Goal: Task Accomplishment & Management: Complete application form

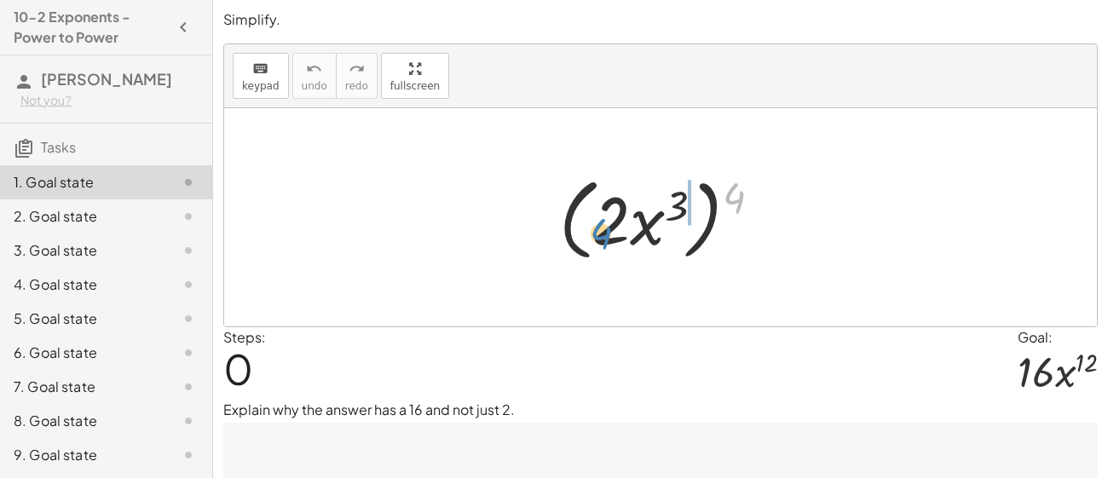
drag, startPoint x: 730, startPoint y: 196, endPoint x: 599, endPoint y: 229, distance: 134.6
click at [599, 229] on div at bounding box center [667, 218] width 233 height 98
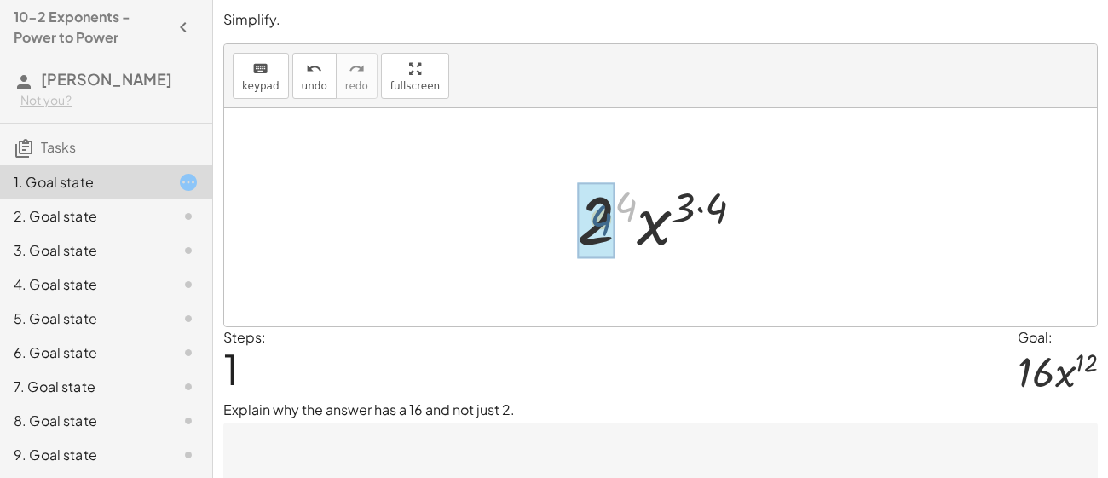
drag, startPoint x: 631, startPoint y: 202, endPoint x: 605, endPoint y: 216, distance: 29.0
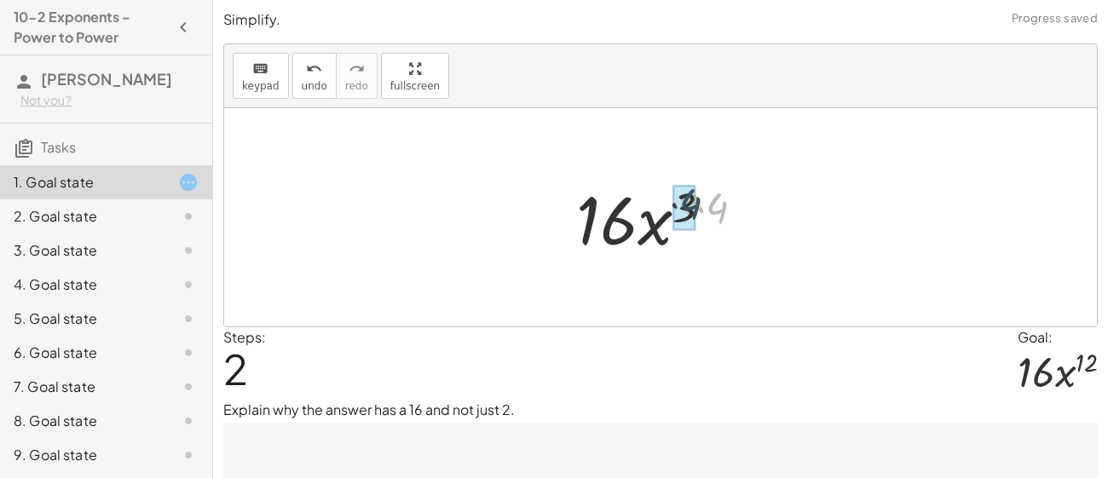
drag, startPoint x: 717, startPoint y: 212, endPoint x: 688, endPoint y: 208, distance: 29.3
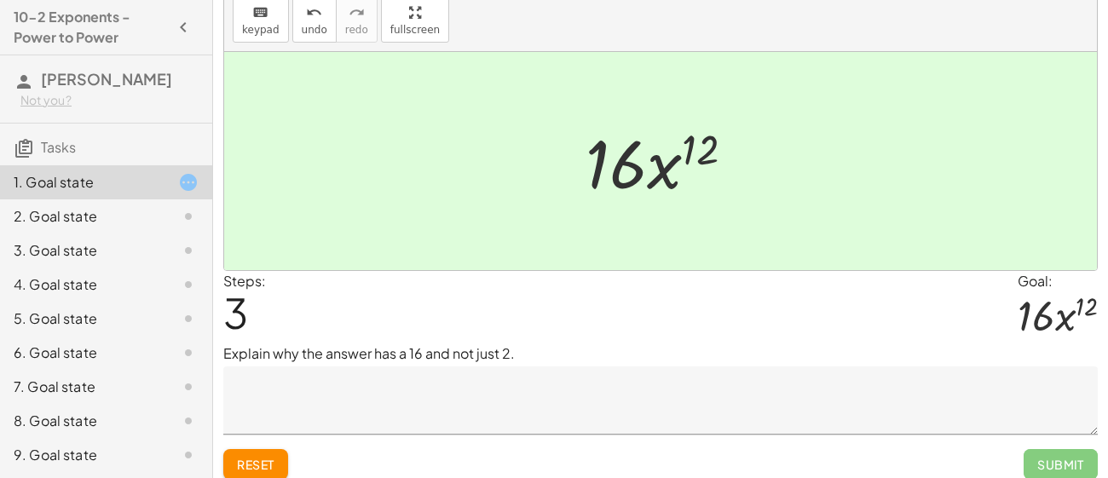
scroll to position [66, 0]
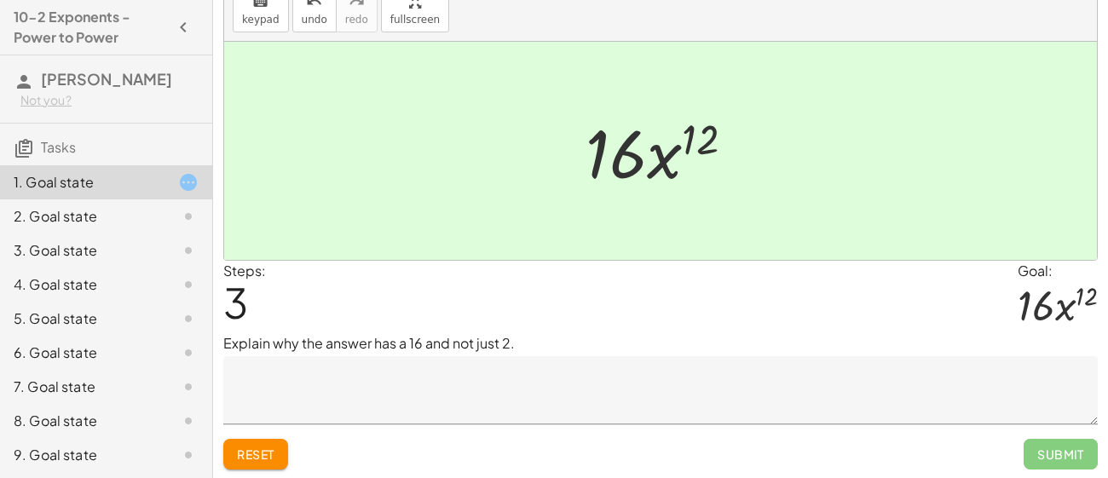
click at [650, 159] on div at bounding box center [667, 151] width 180 height 88
click at [629, 148] on div at bounding box center [667, 151] width 180 height 88
click at [554, 397] on textarea at bounding box center [660, 390] width 874 height 68
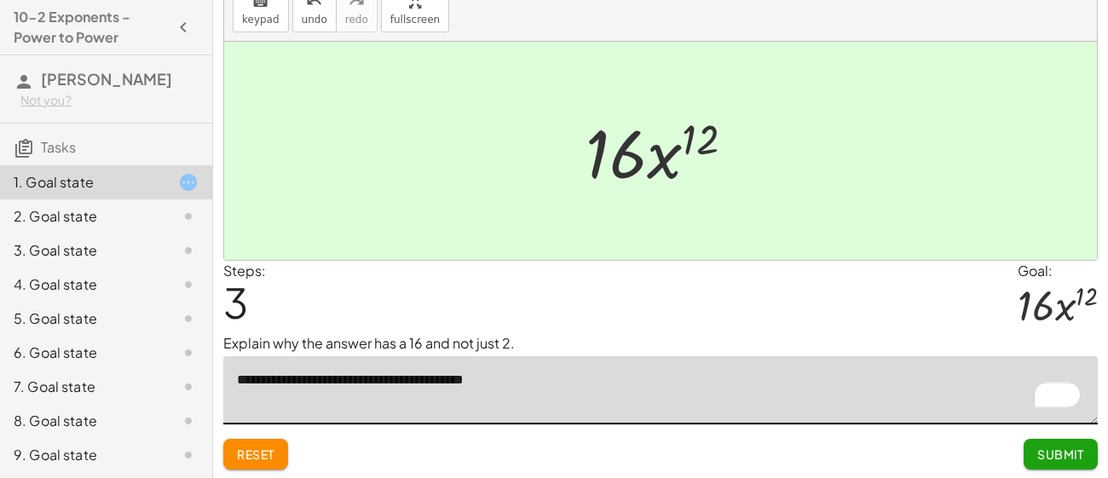
type textarea "**********"
click at [1035, 463] on button "Submit" at bounding box center [1061, 454] width 74 height 31
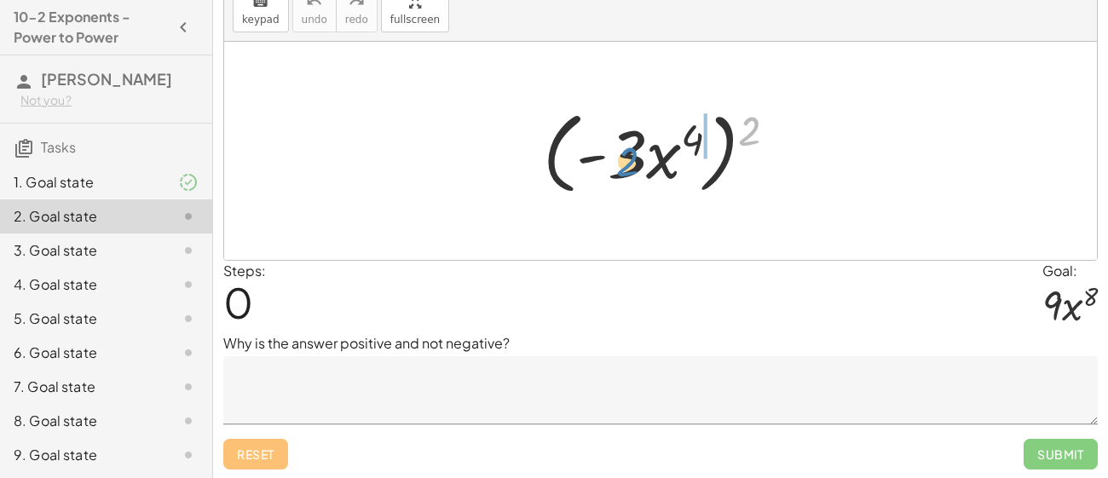
drag, startPoint x: 745, startPoint y: 136, endPoint x: 626, endPoint y: 171, distance: 123.5
click at [626, 171] on div at bounding box center [666, 151] width 264 height 98
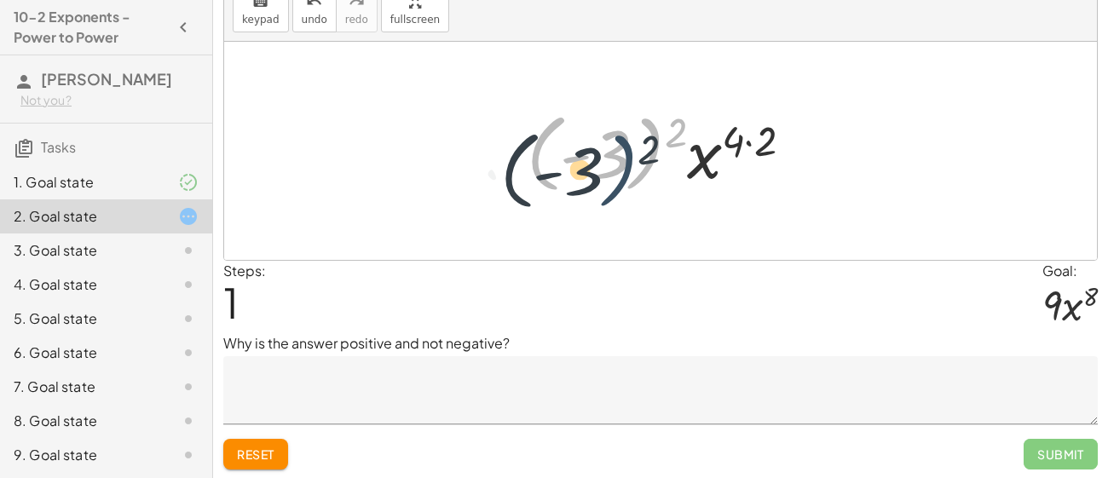
drag, startPoint x: 663, startPoint y: 139, endPoint x: 636, endPoint y: 152, distance: 30.1
click at [636, 152] on div at bounding box center [666, 151] width 297 height 95
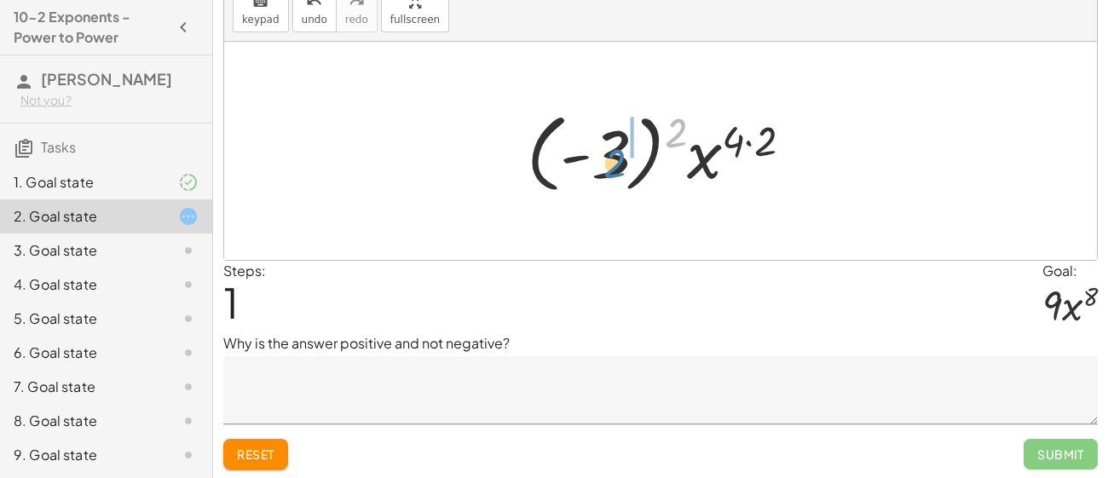
drag, startPoint x: 678, startPoint y: 136, endPoint x: 615, endPoint y: 166, distance: 70.9
click at [615, 166] on div at bounding box center [666, 151] width 297 height 95
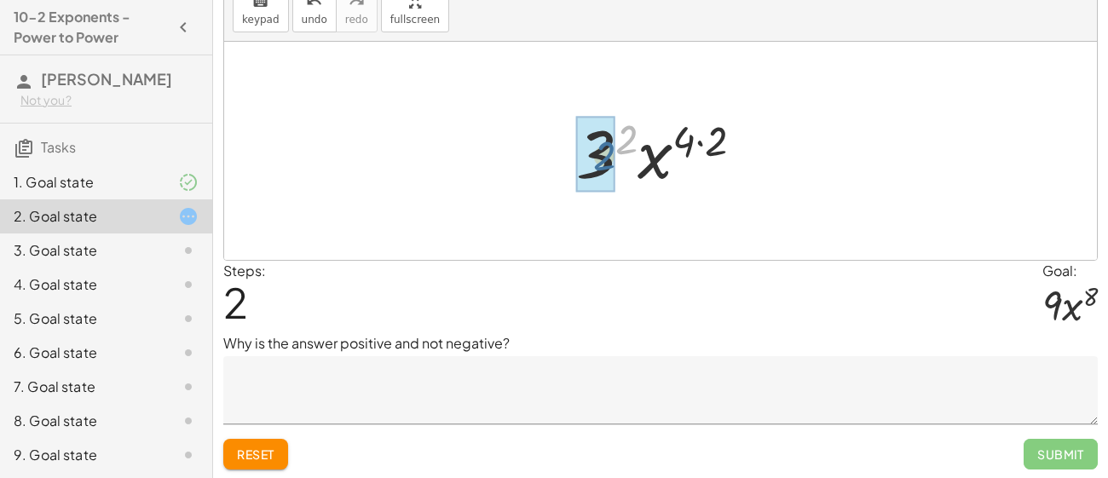
drag, startPoint x: 627, startPoint y: 142, endPoint x: 603, endPoint y: 158, distance: 29.1
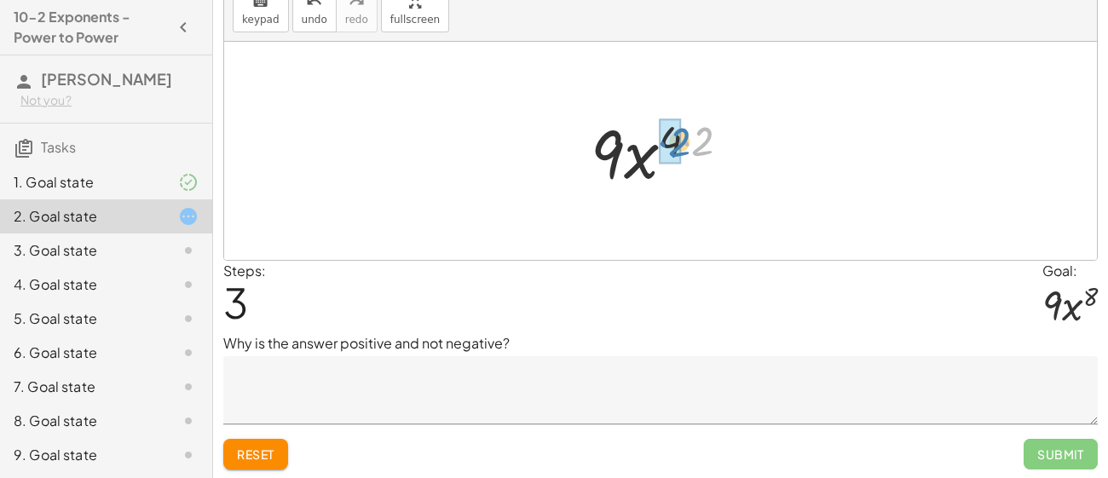
drag, startPoint x: 696, startPoint y: 147, endPoint x: 672, endPoint y: 148, distance: 23.9
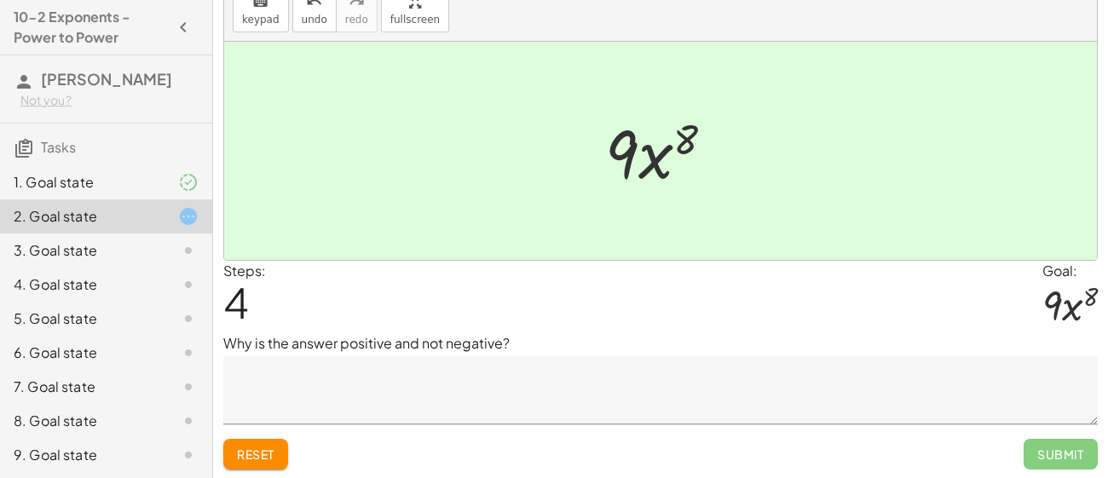
click at [554, 401] on textarea at bounding box center [660, 390] width 874 height 68
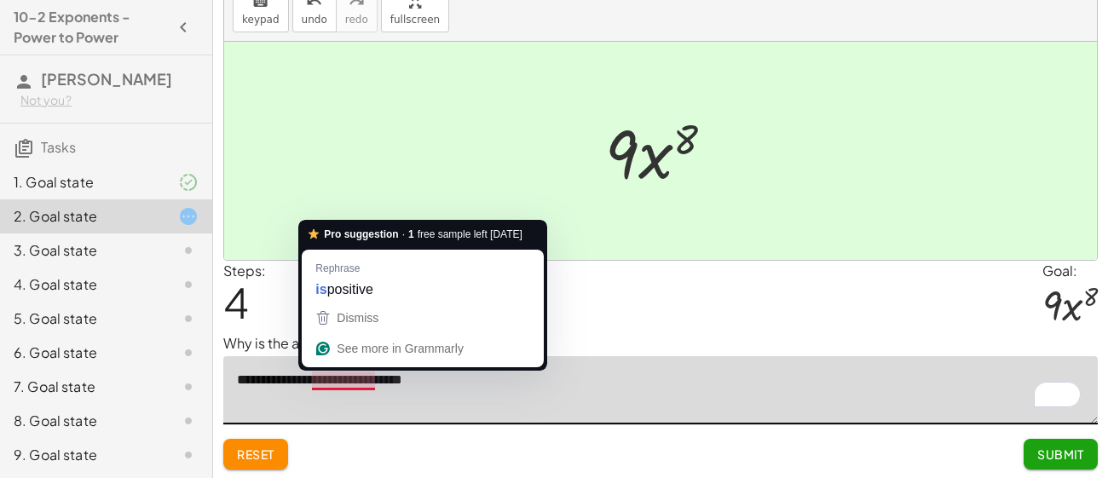
click at [325, 379] on textarea "**********" at bounding box center [660, 390] width 874 height 68
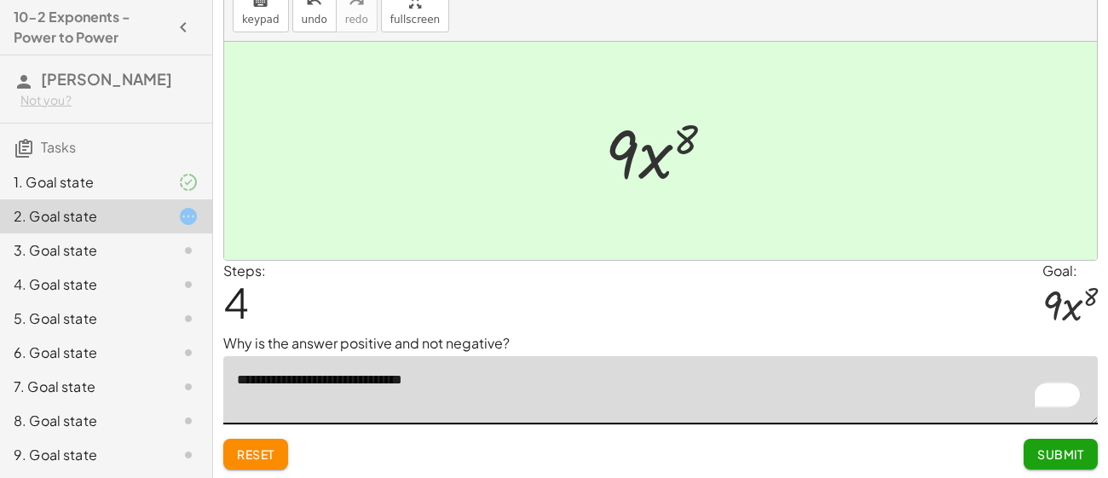
click at [473, 387] on textarea "**********" at bounding box center [660, 390] width 874 height 68
paste textarea "**********"
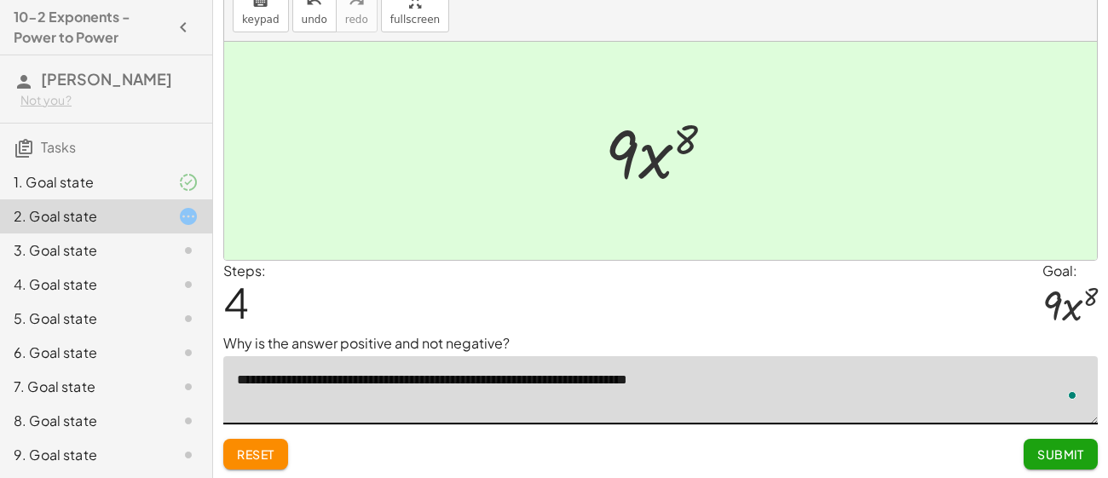
type textarea "**********"
click at [1053, 461] on button "Submit" at bounding box center [1061, 454] width 74 height 31
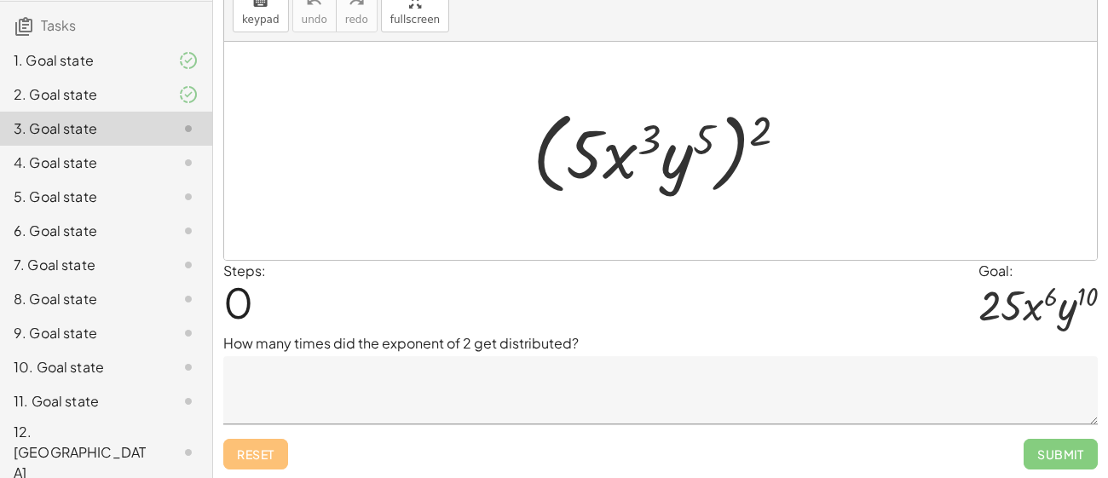
scroll to position [0, 0]
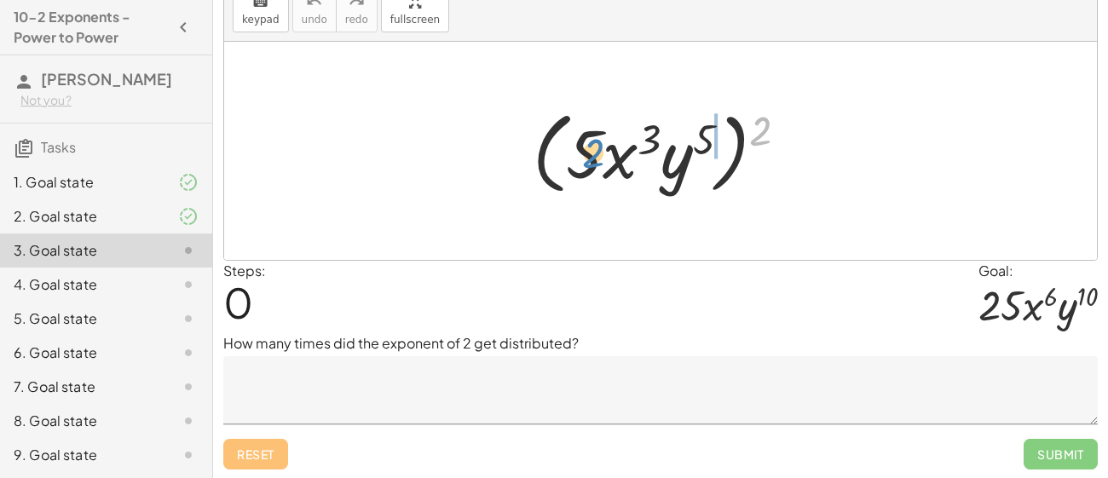
drag, startPoint x: 762, startPoint y: 133, endPoint x: 591, endPoint y: 153, distance: 172.4
click at [591, 153] on div at bounding box center [667, 151] width 286 height 98
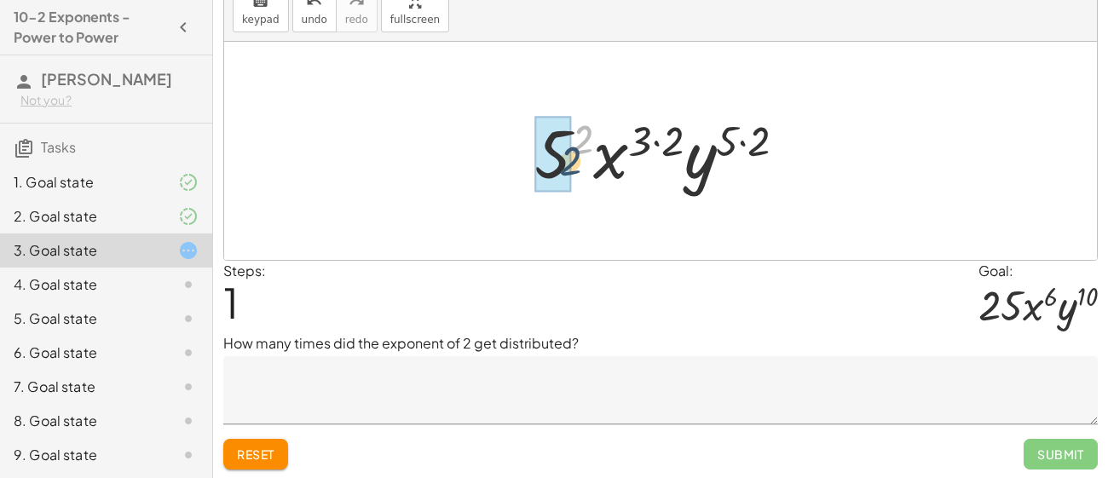
drag, startPoint x: 586, startPoint y: 145, endPoint x: 563, endPoint y: 164, distance: 29.6
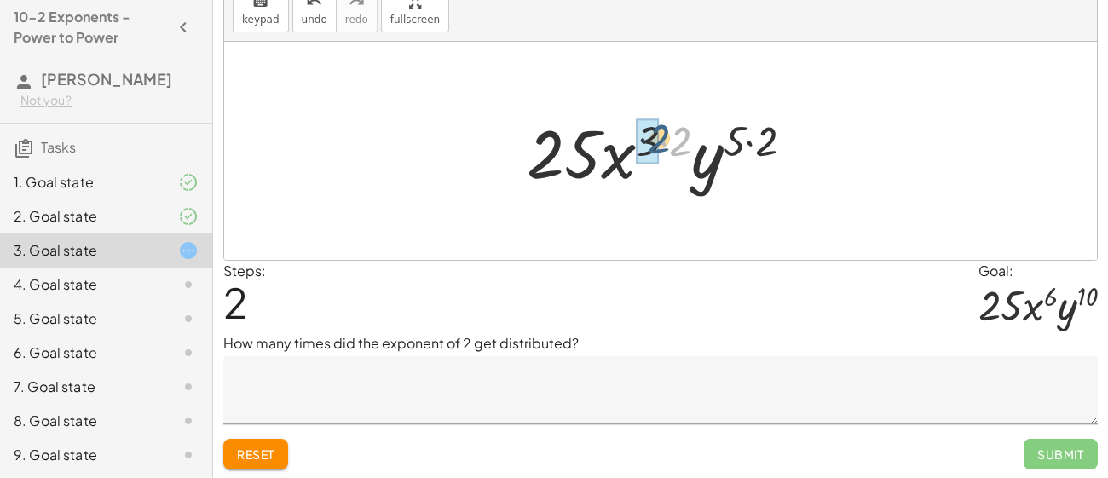
drag, startPoint x: 670, startPoint y: 151, endPoint x: 645, endPoint y: 146, distance: 25.2
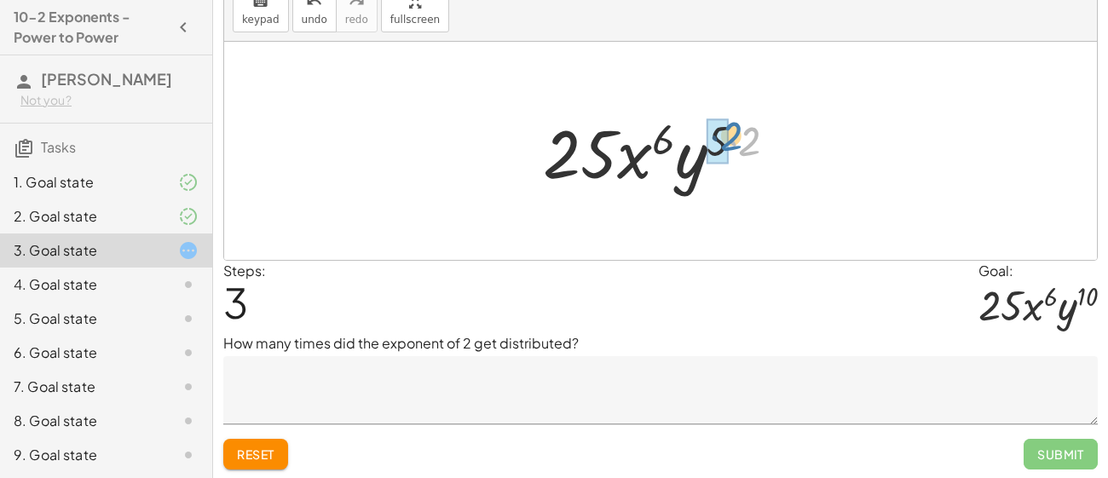
drag, startPoint x: 749, startPoint y: 155, endPoint x: 730, endPoint y: 150, distance: 19.4
click at [730, 150] on div at bounding box center [666, 151] width 265 height 88
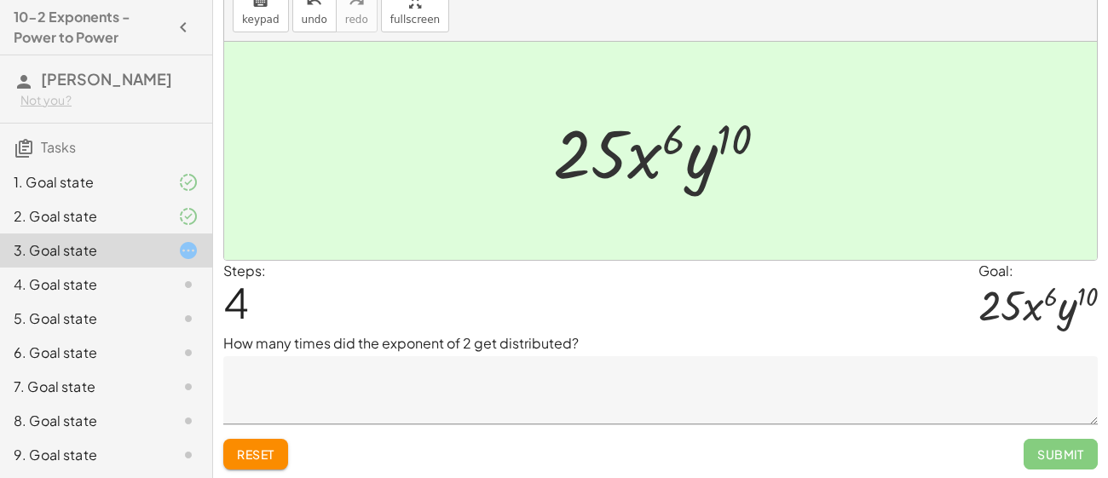
click at [286, 451] on button "Reset" at bounding box center [255, 454] width 65 height 31
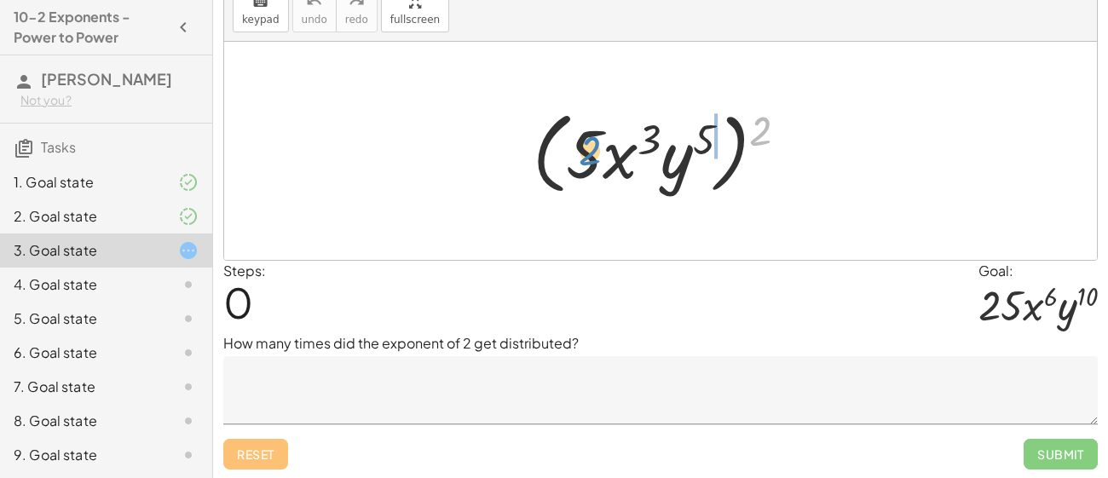
drag, startPoint x: 759, startPoint y: 141, endPoint x: 587, endPoint y: 164, distance: 172.7
click at [587, 164] on div at bounding box center [667, 151] width 286 height 98
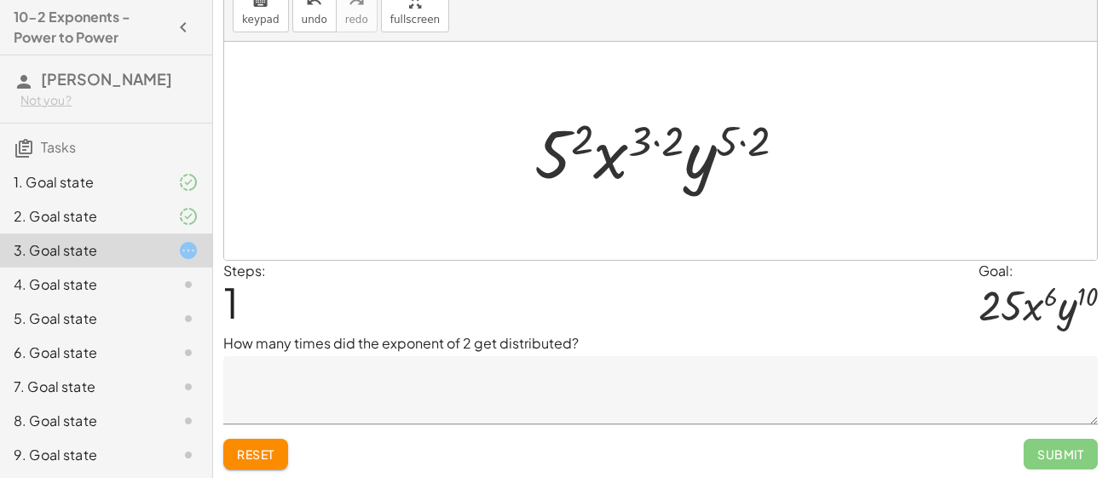
click at [584, 413] on textarea at bounding box center [660, 390] width 874 height 68
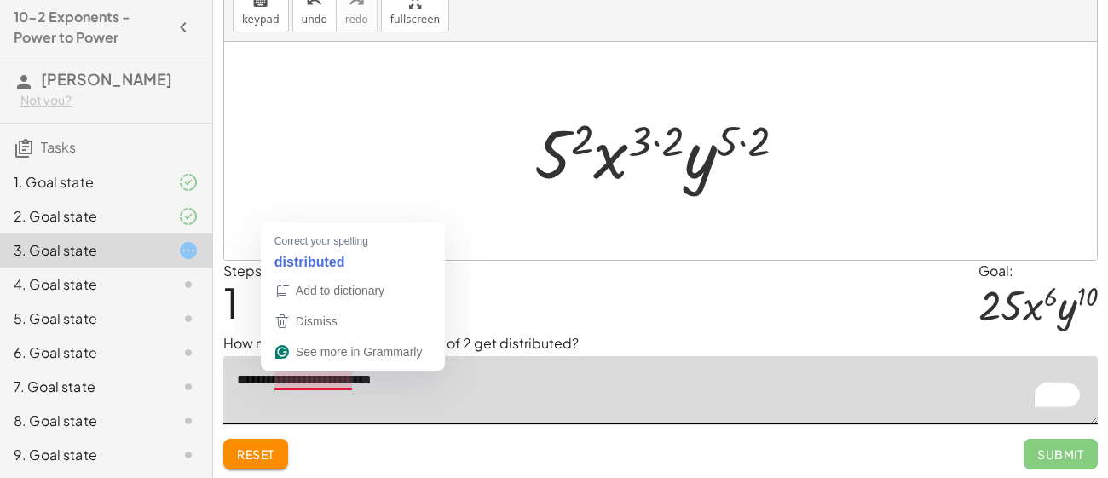
click at [325, 384] on textarea "**********" at bounding box center [660, 390] width 874 height 68
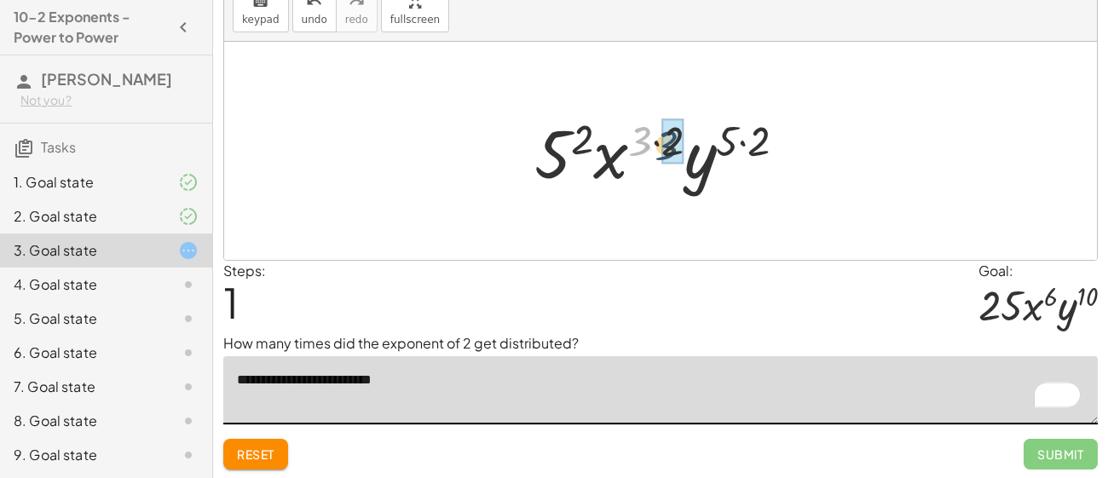
drag, startPoint x: 639, startPoint y: 147, endPoint x: 673, endPoint y: 152, distance: 34.4
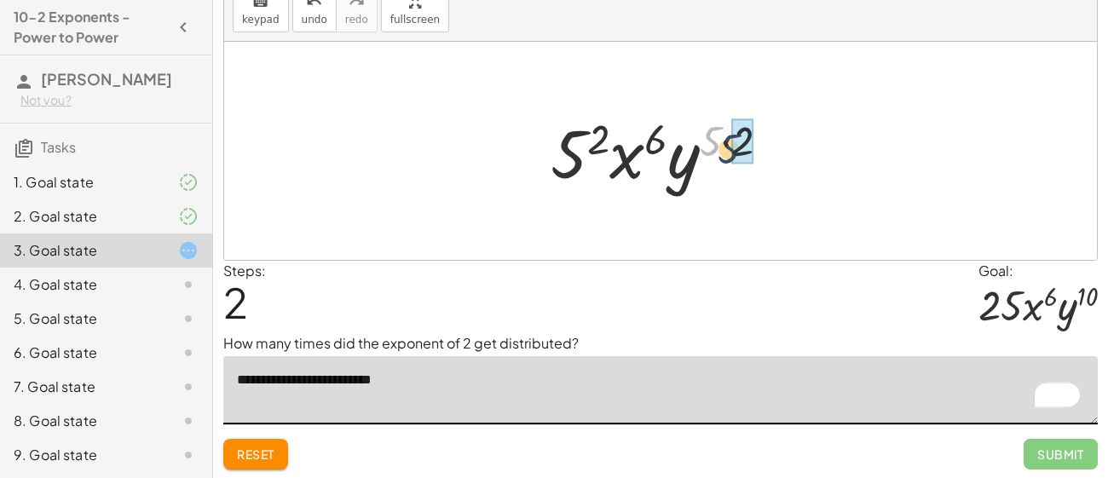
drag, startPoint x: 709, startPoint y: 138, endPoint x: 732, endPoint y: 147, distance: 24.8
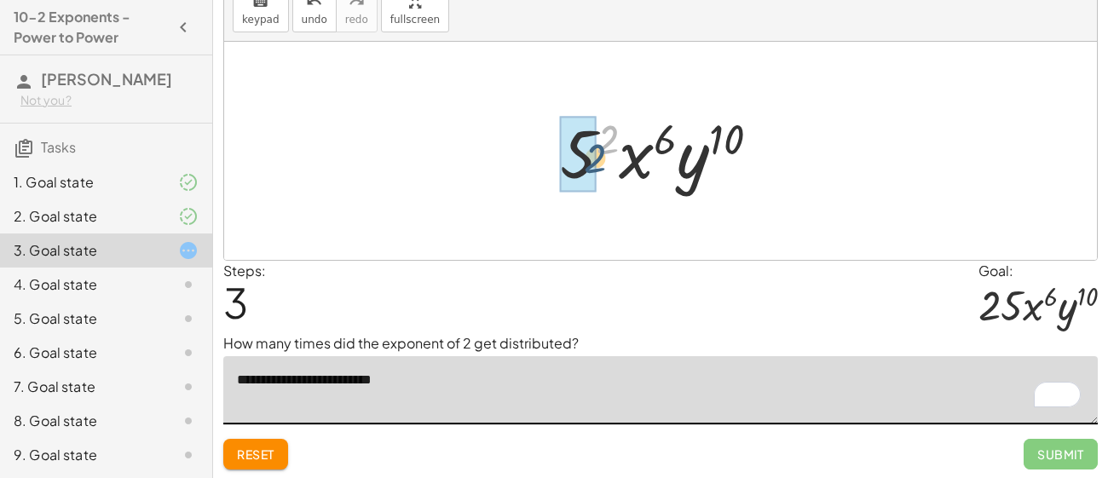
drag, startPoint x: 611, startPoint y: 132, endPoint x: 591, endPoint y: 153, distance: 28.9
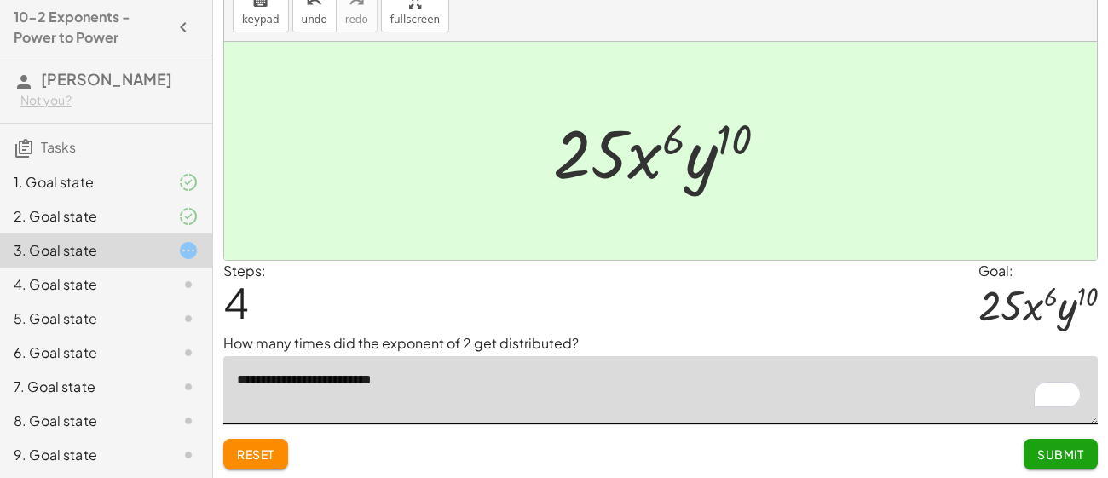
type textarea "**********"
click at [1043, 447] on span "Submit" at bounding box center [1060, 454] width 47 height 15
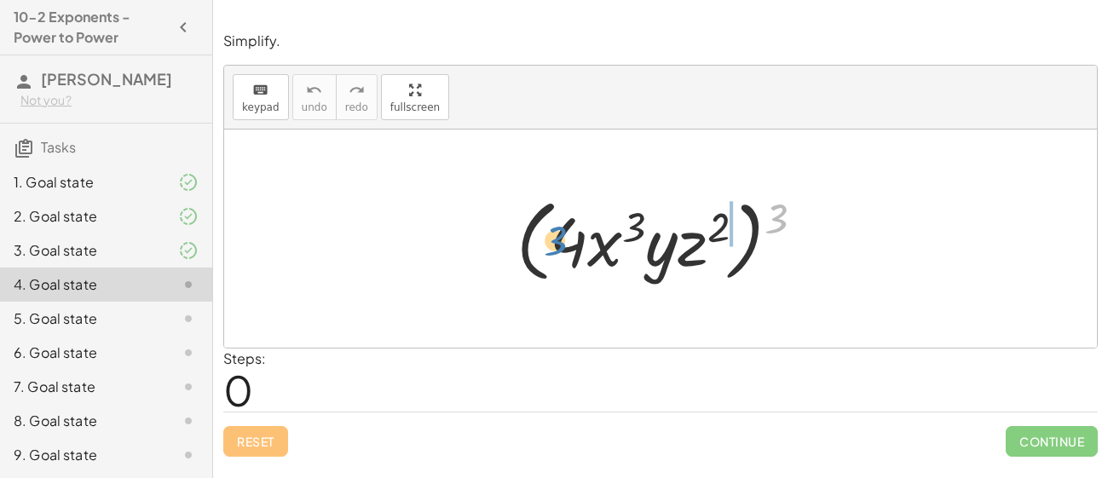
drag, startPoint x: 769, startPoint y: 220, endPoint x: 546, endPoint y: 240, distance: 223.4
click at [546, 240] on div at bounding box center [667, 239] width 318 height 98
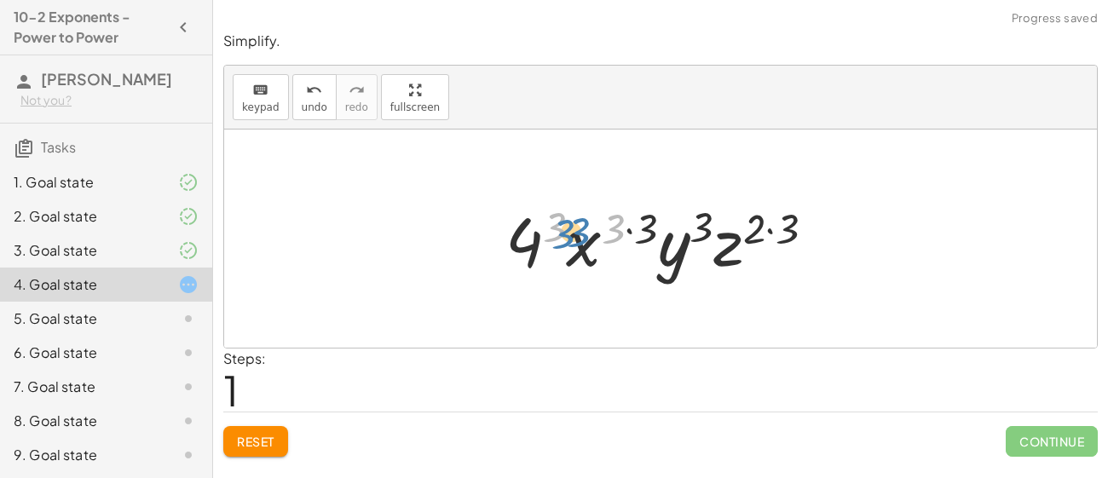
click at [564, 237] on div at bounding box center [667, 239] width 340 height 88
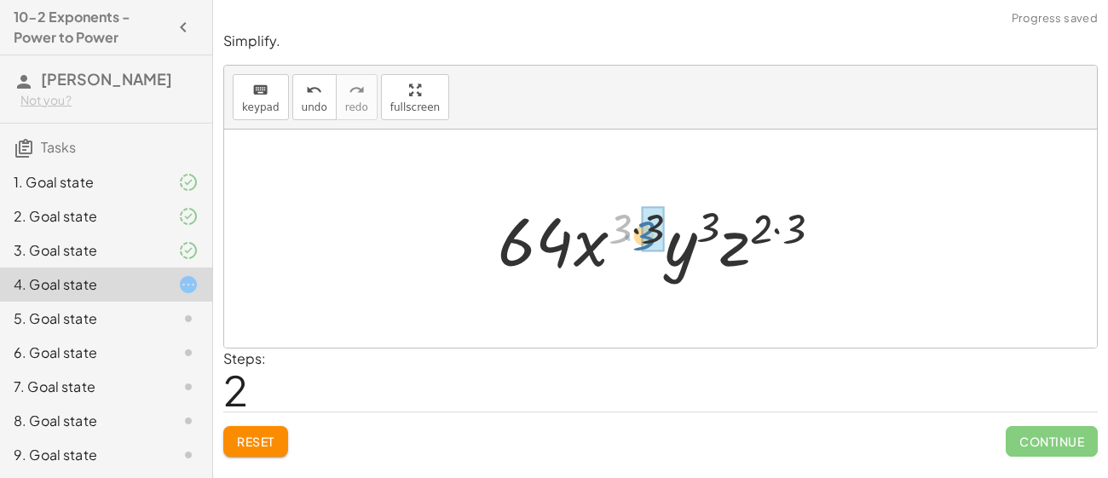
drag, startPoint x: 616, startPoint y: 238, endPoint x: 641, endPoint y: 244, distance: 25.4
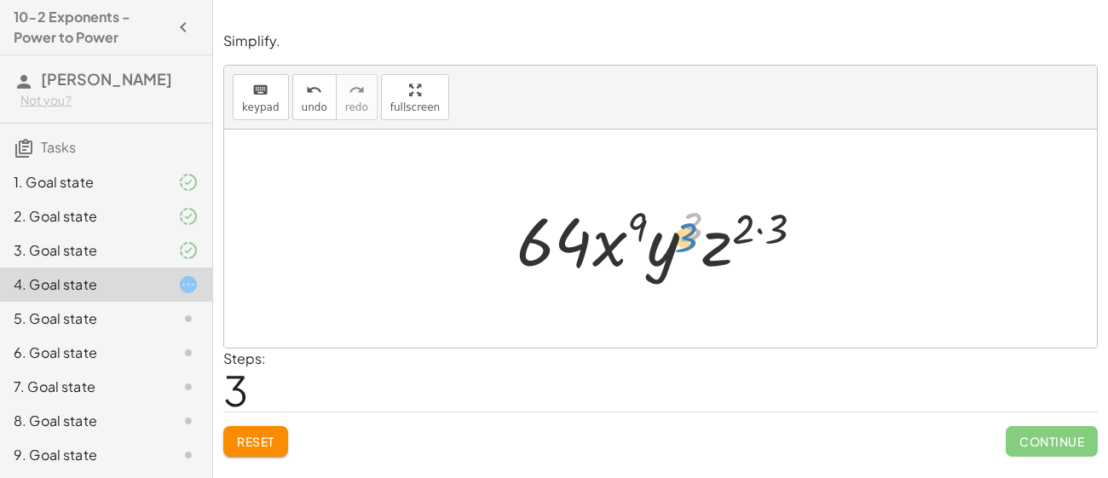
click at [679, 229] on div at bounding box center [667, 239] width 318 height 88
drag, startPoint x: 743, startPoint y: 235, endPoint x: 772, endPoint y: 238, distance: 29.1
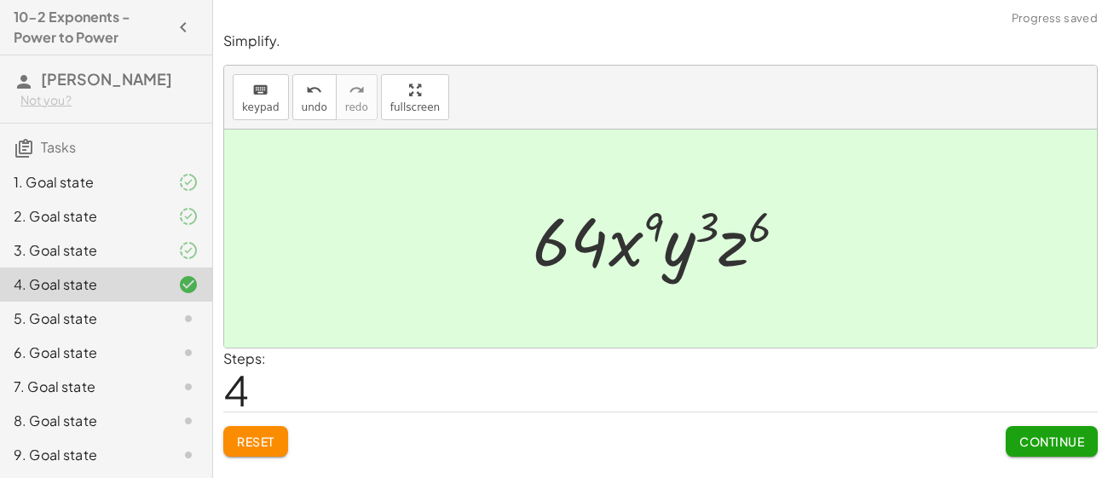
click at [1021, 441] on span "Continue" at bounding box center [1051, 441] width 65 height 15
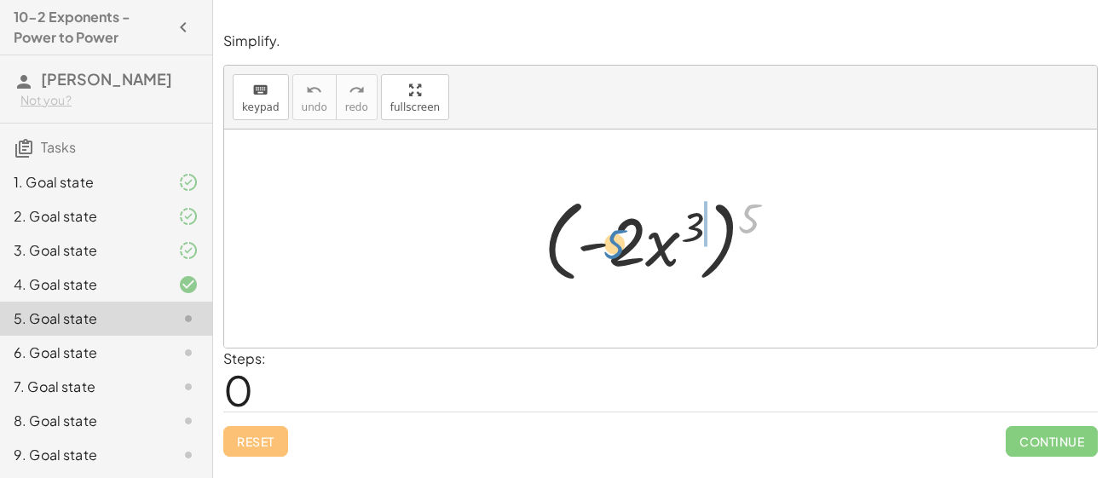
drag, startPoint x: 759, startPoint y: 215, endPoint x: 632, endPoint y: 243, distance: 129.2
click at [632, 243] on div at bounding box center [666, 239] width 263 height 98
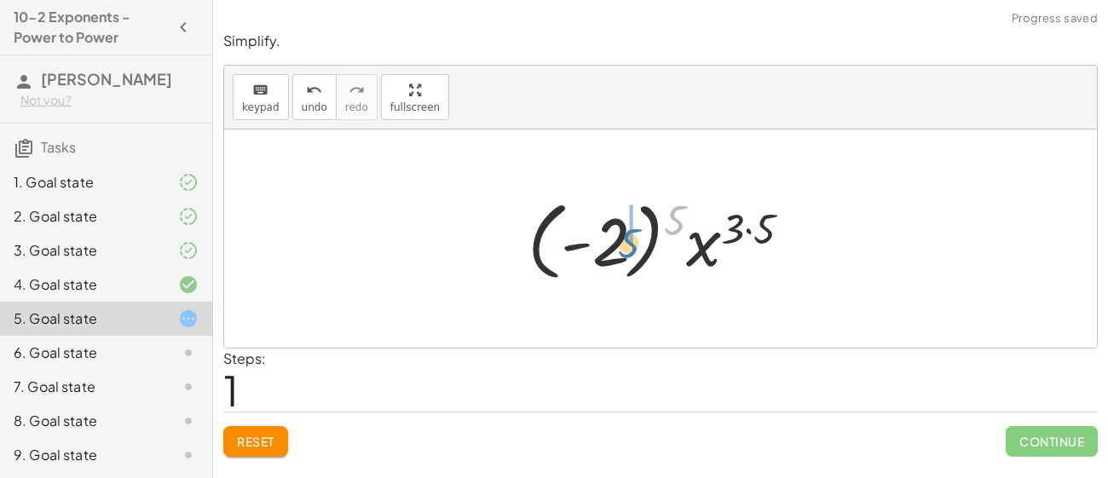
drag, startPoint x: 670, startPoint y: 224, endPoint x: 620, endPoint y: 245, distance: 53.8
click at [620, 245] on div at bounding box center [666, 239] width 295 height 95
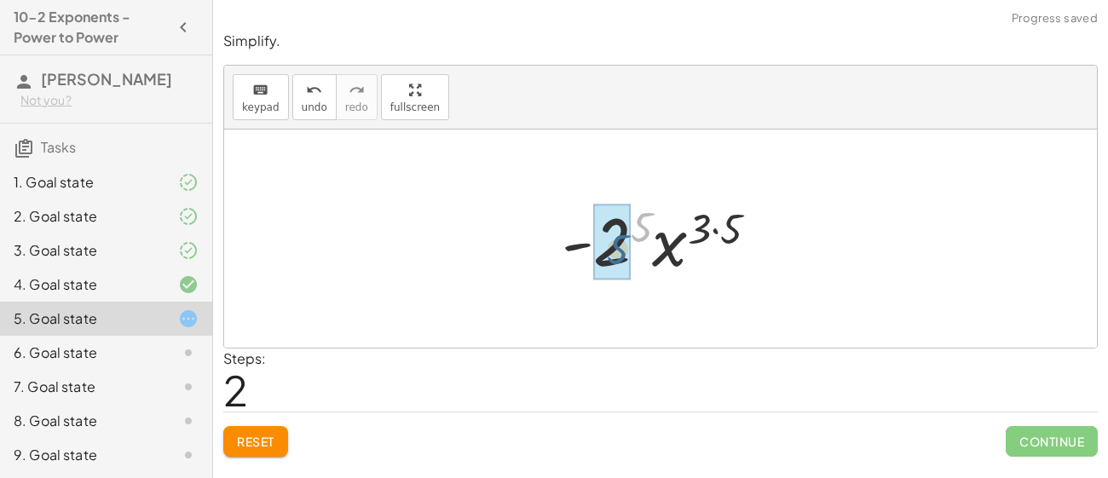
drag, startPoint x: 640, startPoint y: 223, endPoint x: 615, endPoint y: 245, distance: 33.8
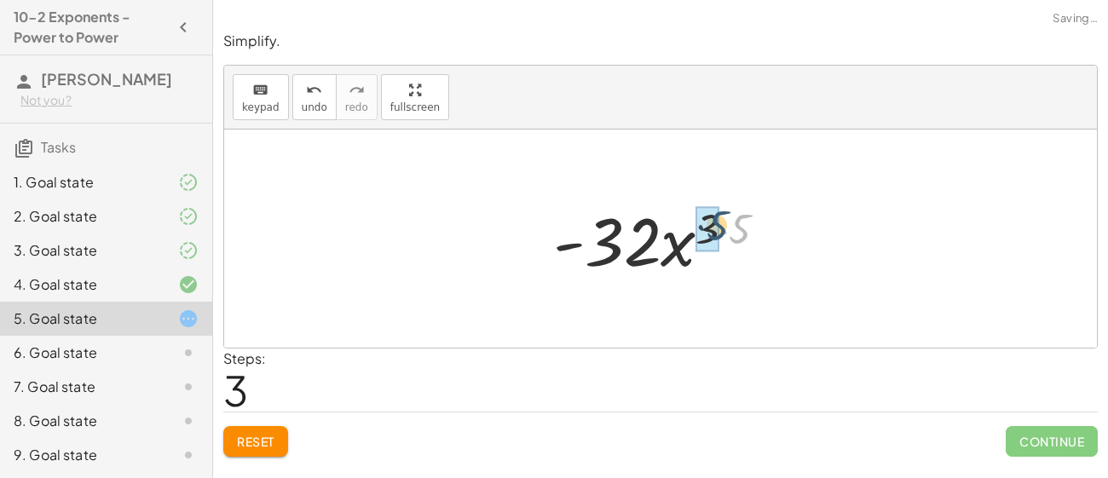
drag, startPoint x: 736, startPoint y: 238, endPoint x: 712, endPoint y: 233, distance: 24.4
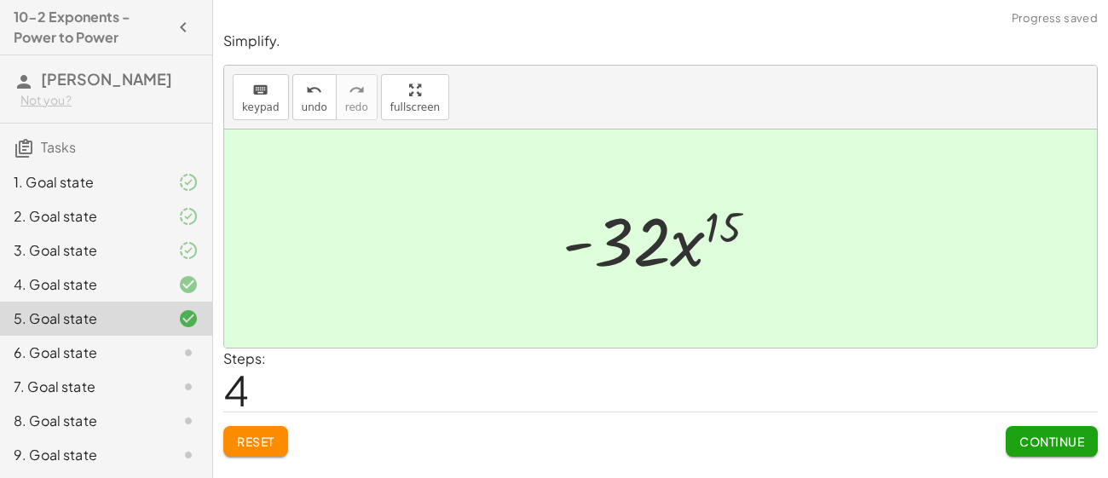
click at [1045, 442] on span "Continue" at bounding box center [1051, 441] width 65 height 15
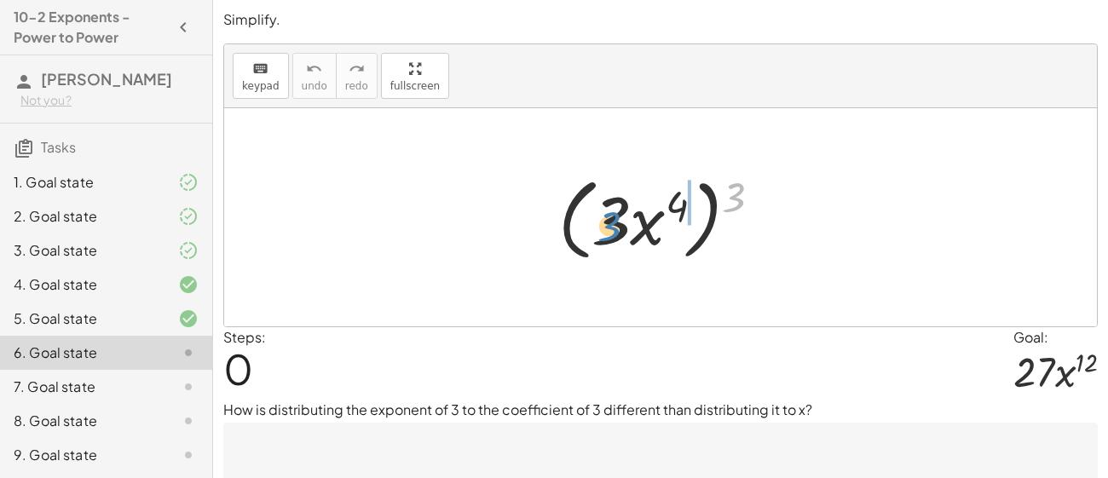
drag, startPoint x: 728, startPoint y: 198, endPoint x: 602, endPoint y: 225, distance: 129.1
click at [602, 225] on div at bounding box center [667, 218] width 234 height 98
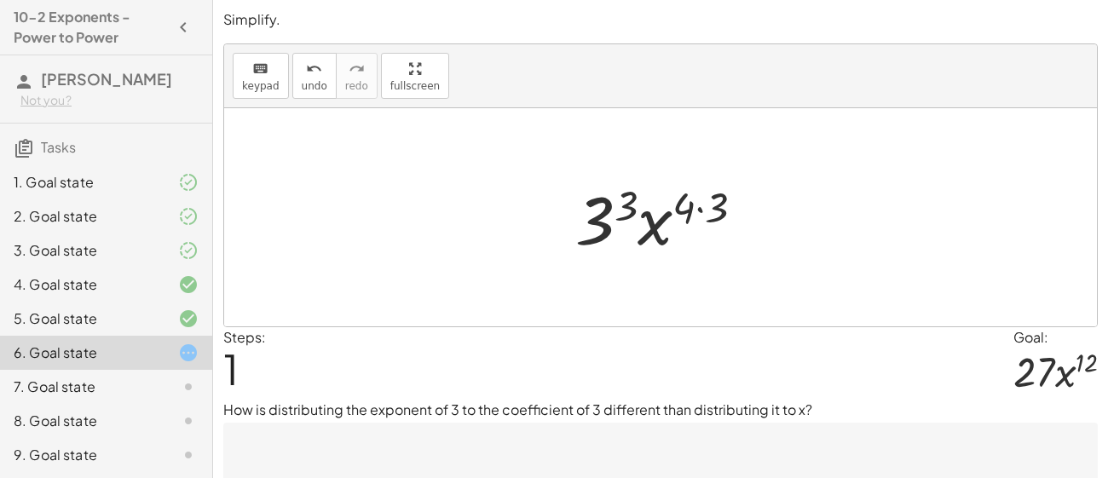
click at [606, 441] on textarea at bounding box center [660, 457] width 874 height 68
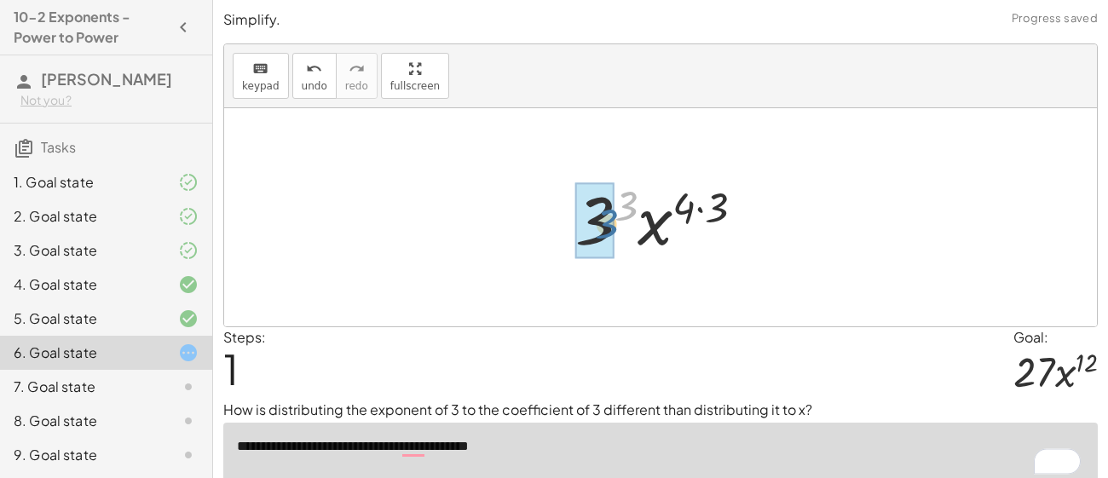
drag, startPoint x: 633, startPoint y: 212, endPoint x: 610, endPoint y: 230, distance: 29.2
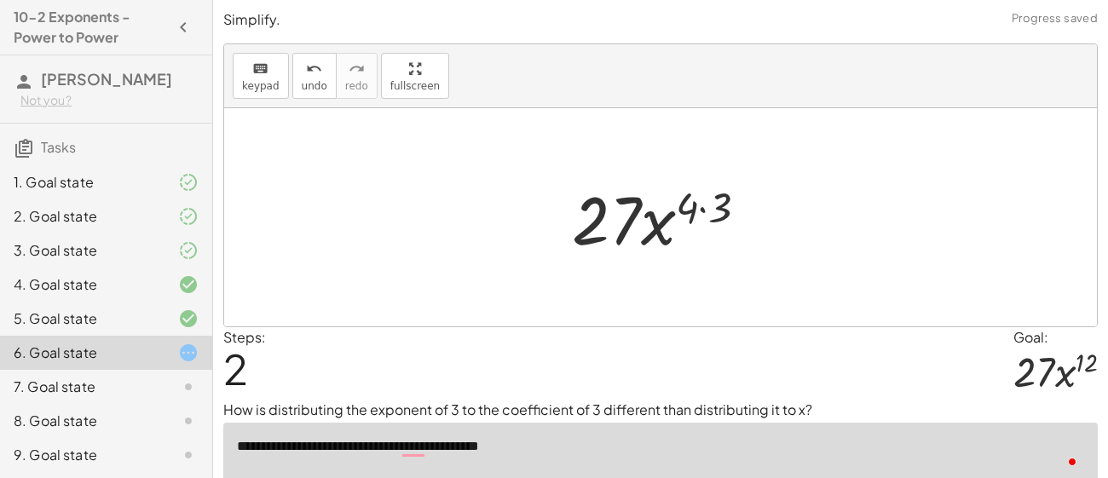
type textarea "**********"
drag, startPoint x: 691, startPoint y: 205, endPoint x: 724, endPoint y: 214, distance: 33.7
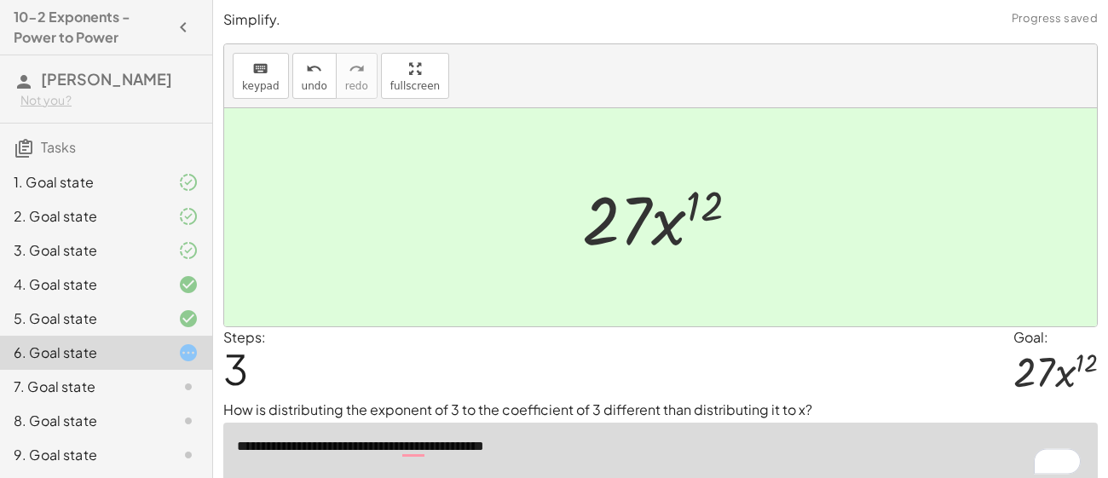
scroll to position [3, 0]
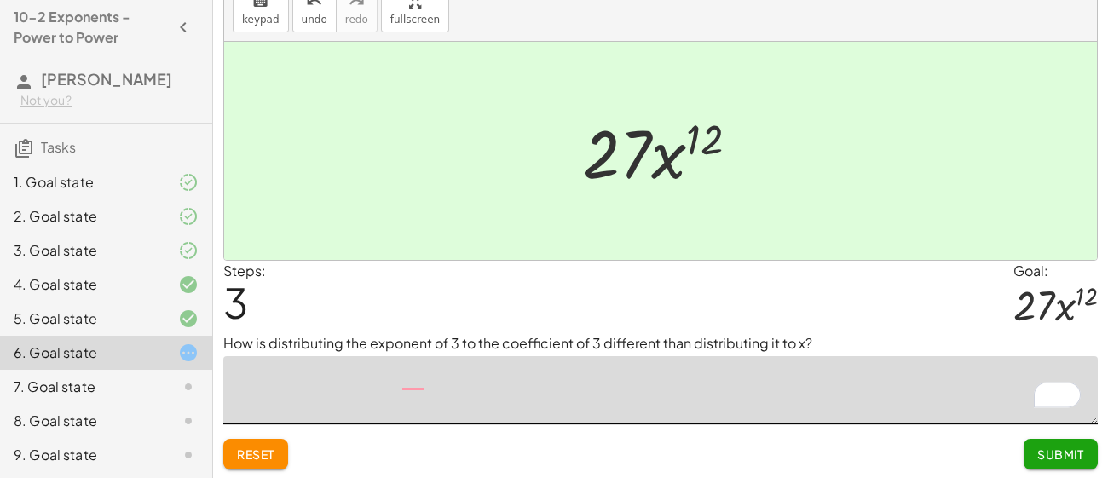
scroll to position [66, 0]
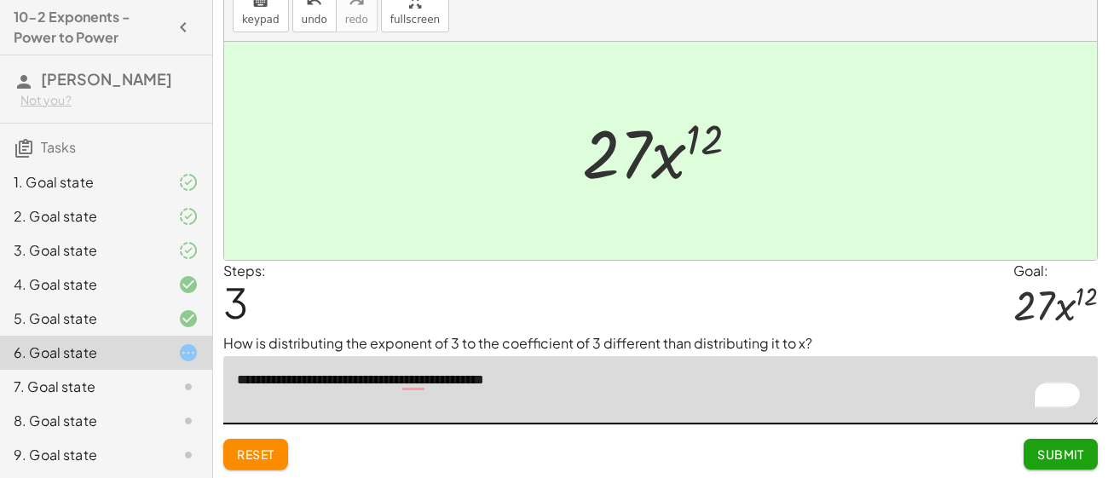
click at [1058, 455] on span "Submit" at bounding box center [1060, 454] width 47 height 15
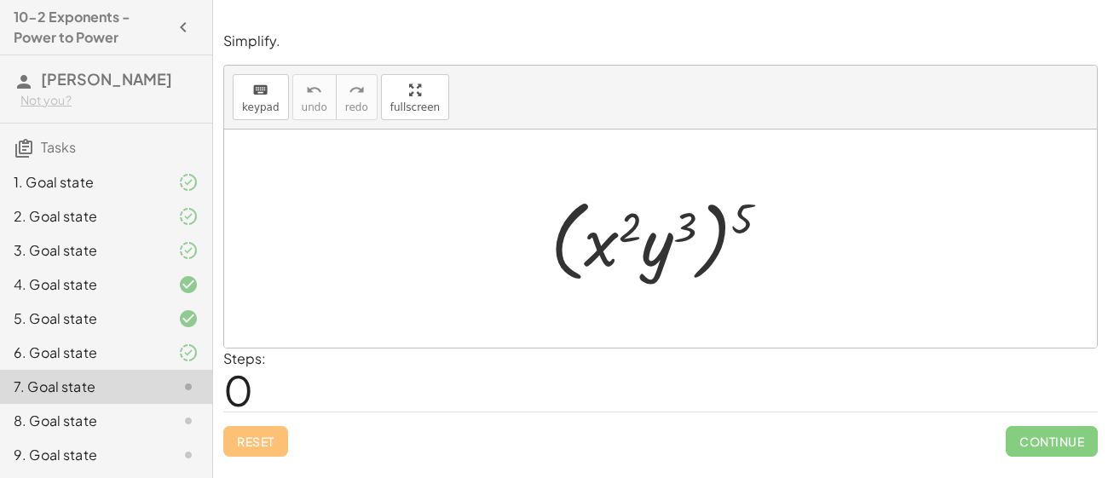
scroll to position [122, 0]
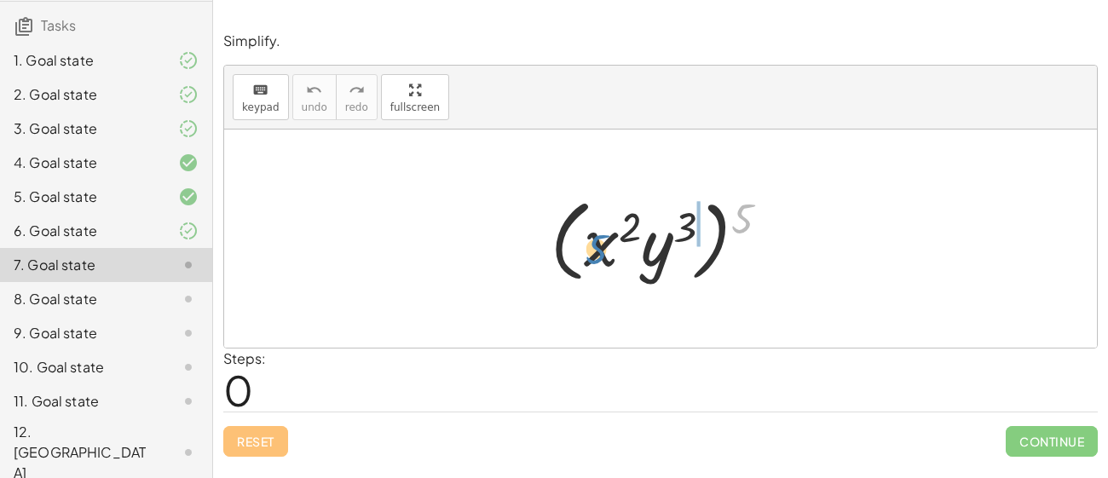
drag, startPoint x: 747, startPoint y: 216, endPoint x: 601, endPoint y: 246, distance: 148.9
click at [601, 246] on div at bounding box center [666, 239] width 249 height 98
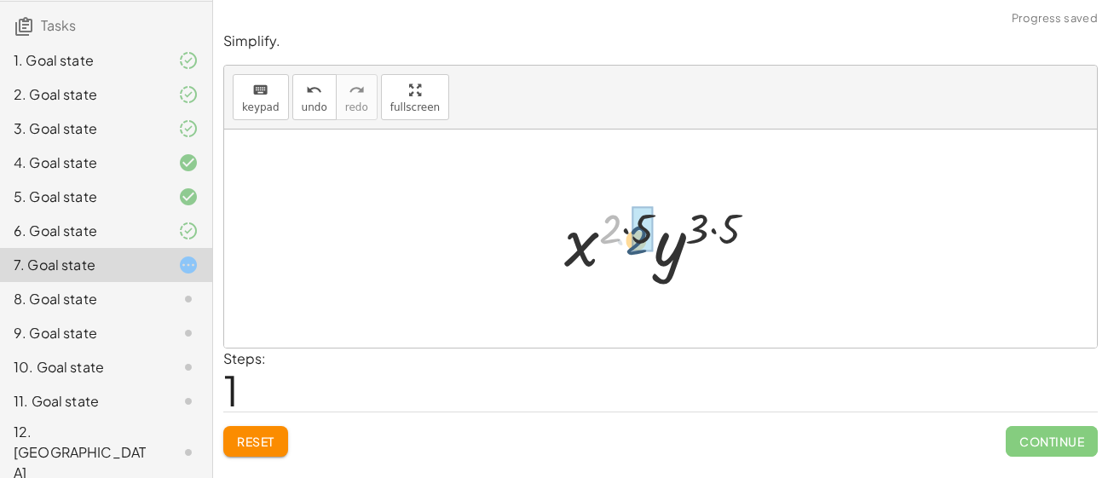
drag, startPoint x: 609, startPoint y: 232, endPoint x: 636, endPoint y: 243, distance: 28.7
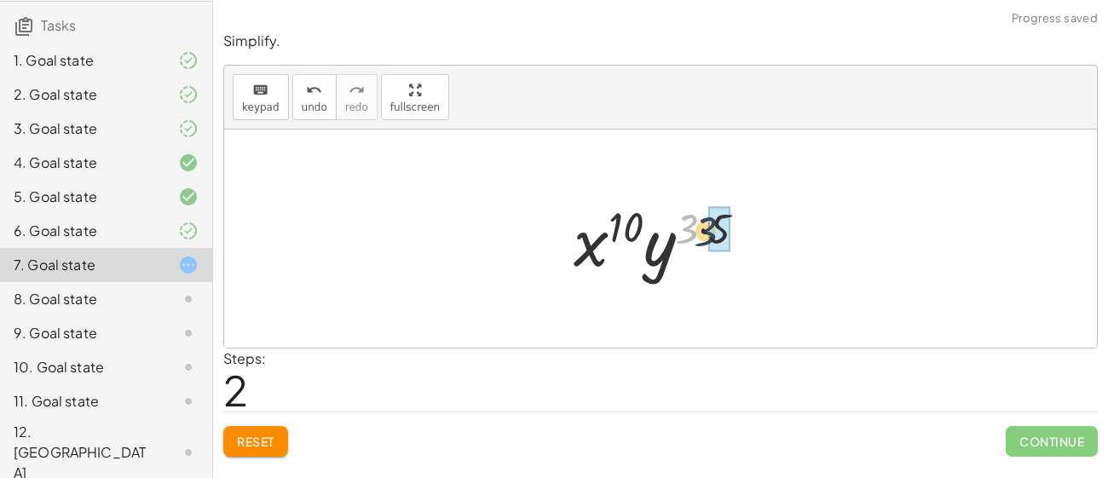
drag, startPoint x: 683, startPoint y: 230, endPoint x: 713, endPoint y: 233, distance: 30.8
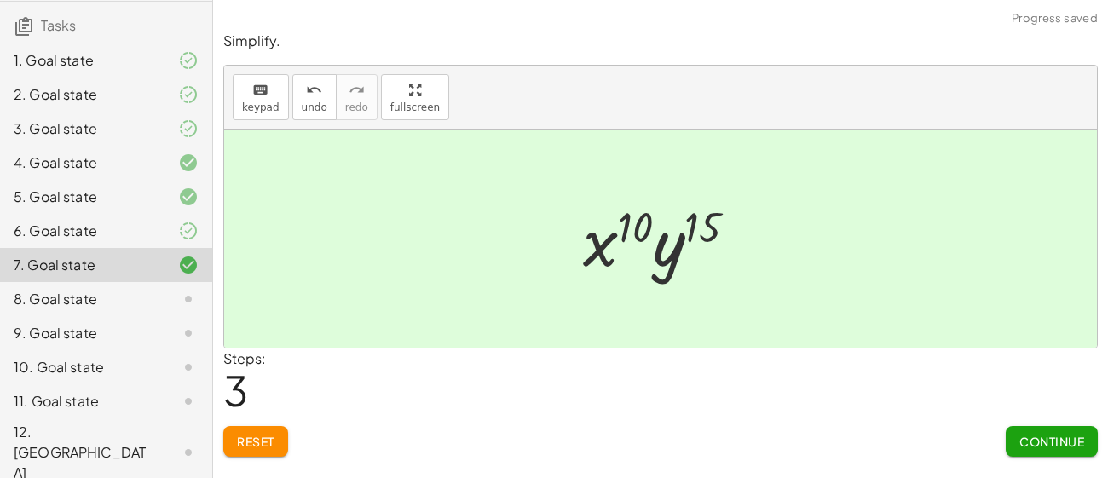
click at [1018, 431] on button "Continue" at bounding box center [1052, 441] width 92 height 31
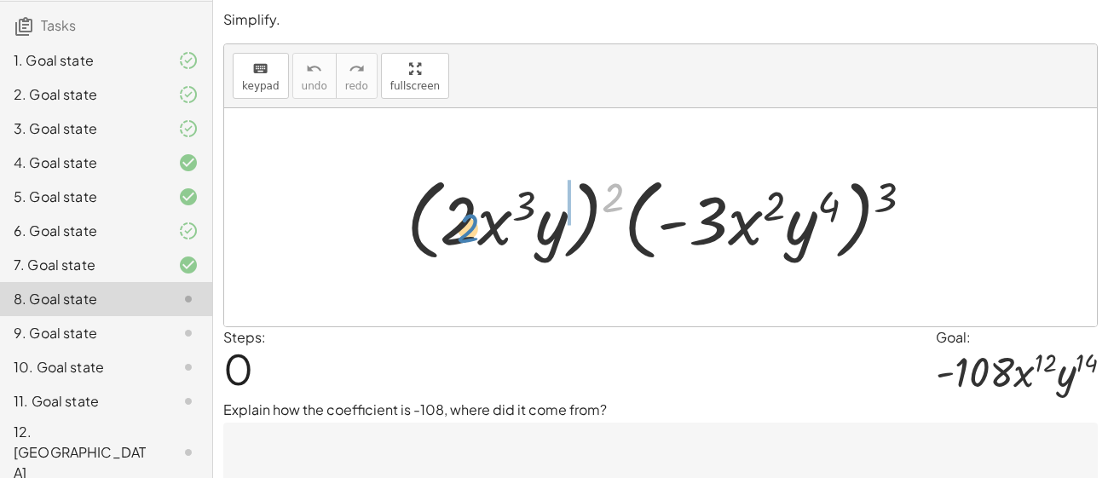
drag, startPoint x: 608, startPoint y: 206, endPoint x: 461, endPoint y: 237, distance: 149.8
click at [461, 237] on div at bounding box center [667, 218] width 538 height 98
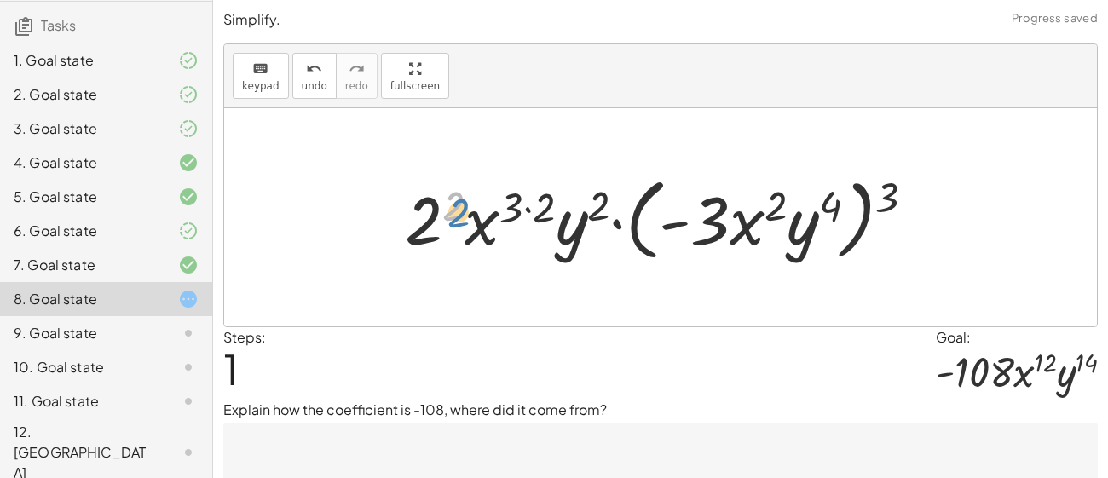
click at [451, 212] on div at bounding box center [666, 218] width 541 height 98
drag, startPoint x: 514, startPoint y: 209, endPoint x: 543, endPoint y: 215, distance: 29.6
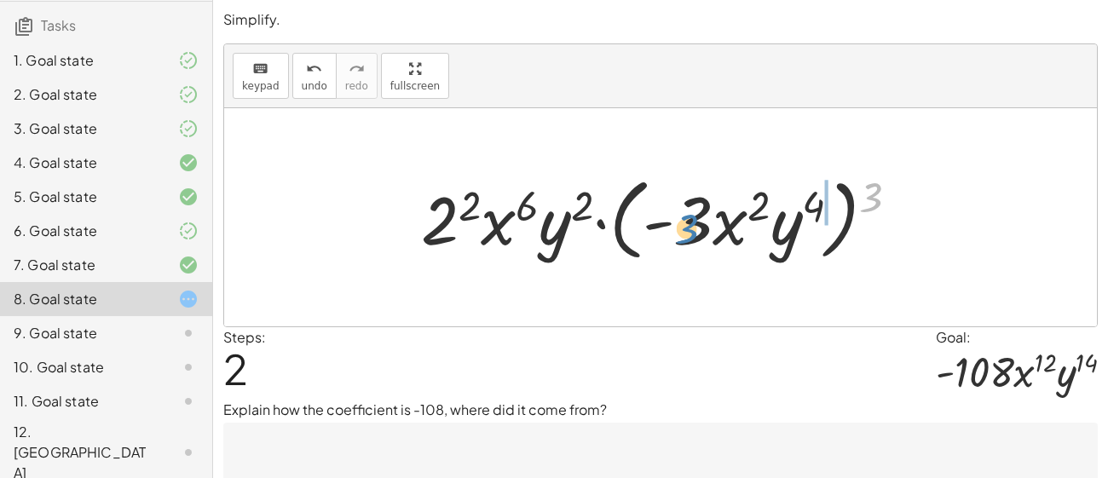
drag, startPoint x: 765, startPoint y: 225, endPoint x: 683, endPoint y: 234, distance: 83.2
click at [683, 234] on div at bounding box center [667, 218] width 508 height 98
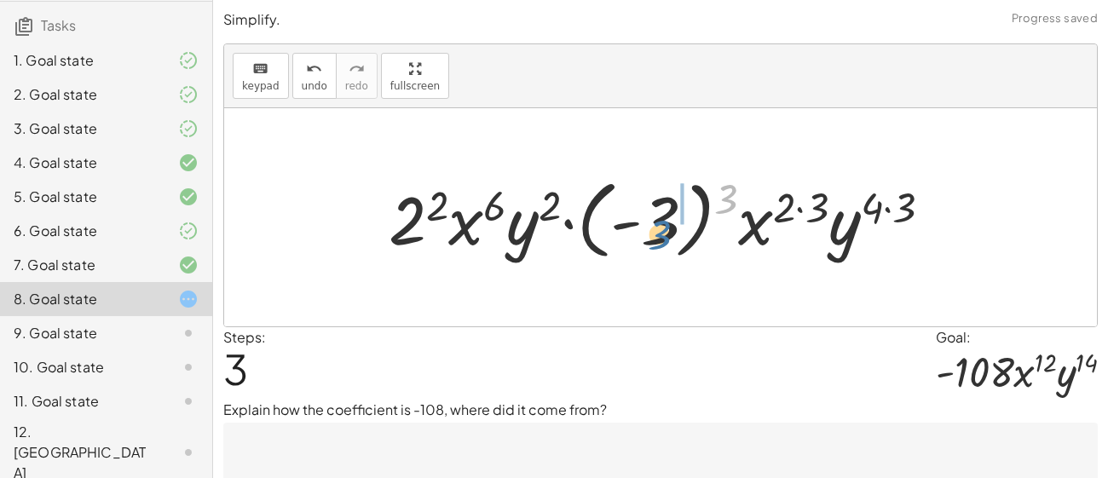
drag, startPoint x: 719, startPoint y: 202, endPoint x: 650, endPoint y: 238, distance: 77.8
click at [650, 238] on div at bounding box center [667, 217] width 574 height 95
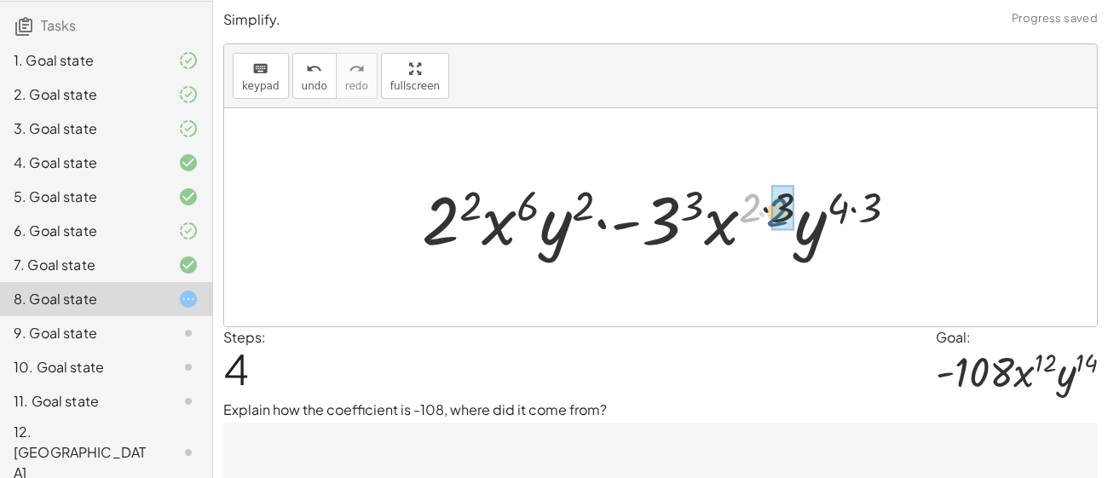
drag, startPoint x: 748, startPoint y: 216, endPoint x: 776, endPoint y: 219, distance: 28.3
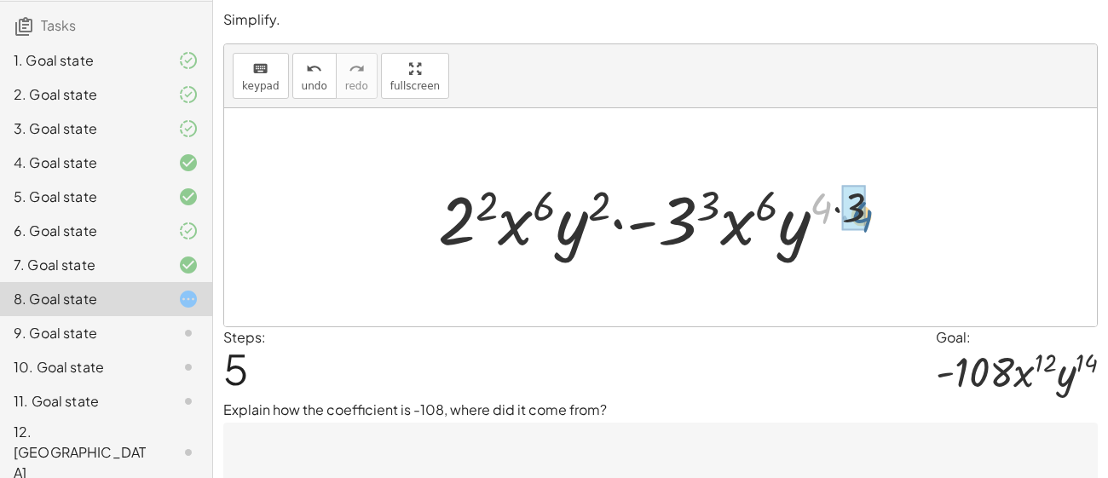
drag, startPoint x: 823, startPoint y: 214, endPoint x: 865, endPoint y: 222, distance: 42.6
click at [865, 222] on div at bounding box center [667, 218] width 474 height 88
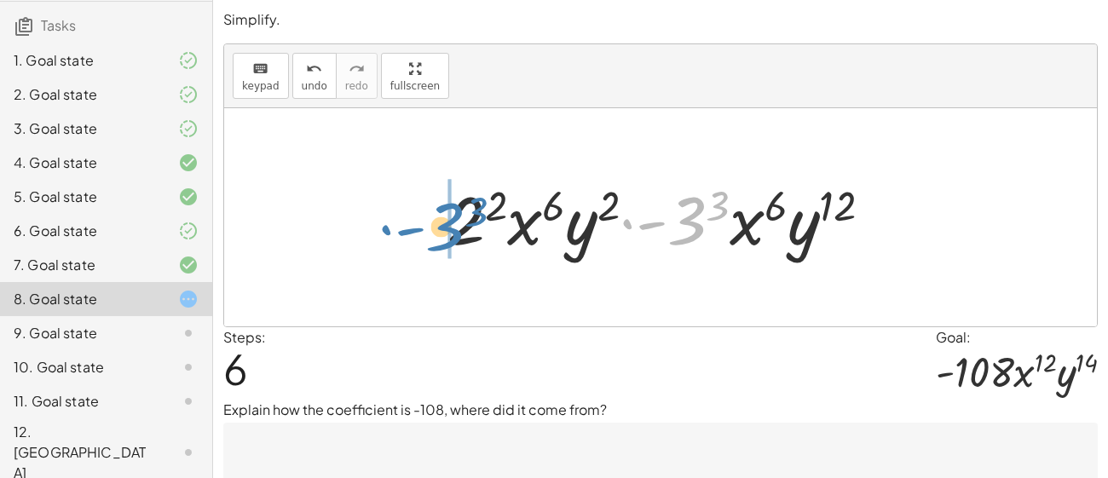
drag, startPoint x: 692, startPoint y: 223, endPoint x: 466, endPoint y: 229, distance: 225.9
click at [466, 229] on div at bounding box center [666, 218] width 455 height 88
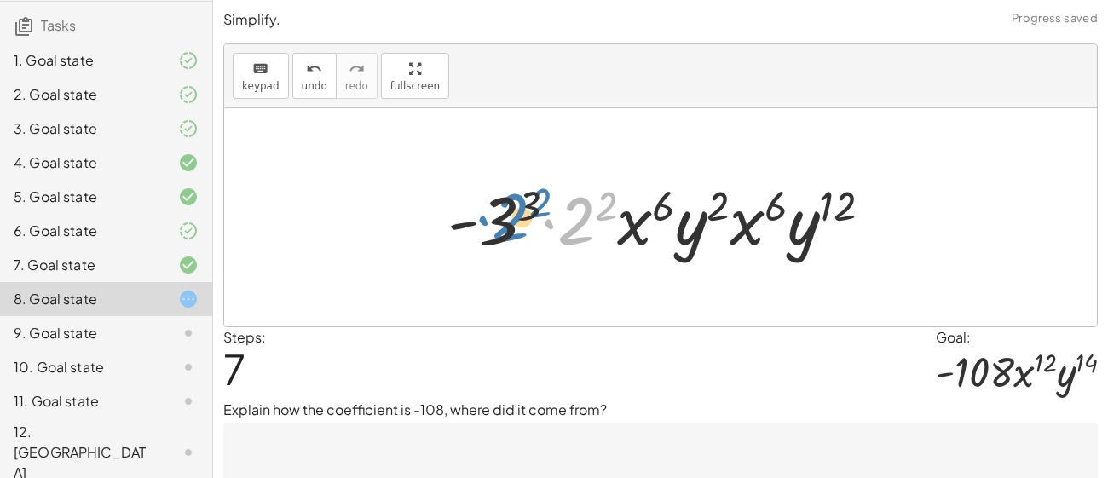
drag, startPoint x: 571, startPoint y: 229, endPoint x: 504, endPoint y: 225, distance: 67.5
click at [504, 225] on div at bounding box center [666, 218] width 455 height 88
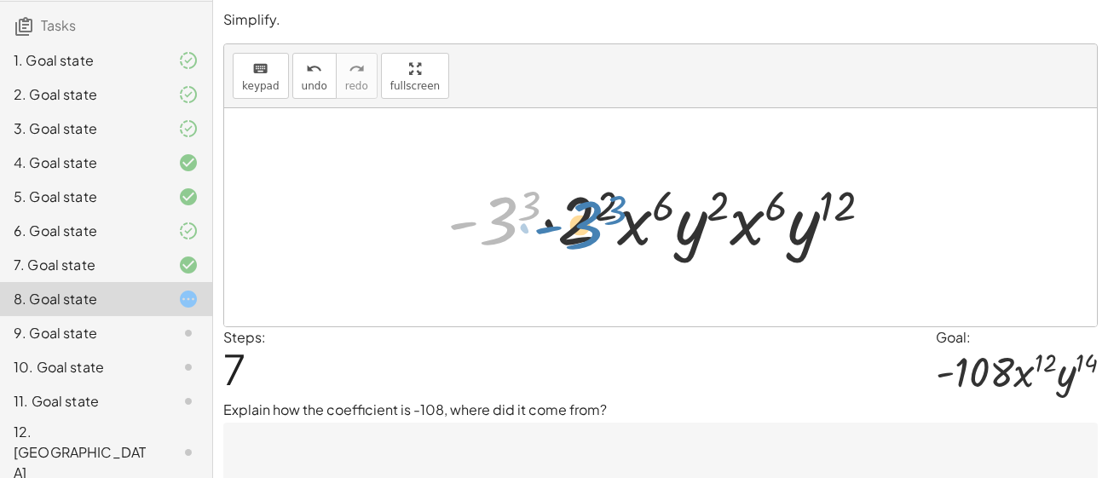
drag, startPoint x: 502, startPoint y: 225, endPoint x: 589, endPoint y: 224, distance: 86.9
click at [589, 224] on div at bounding box center [666, 218] width 455 height 88
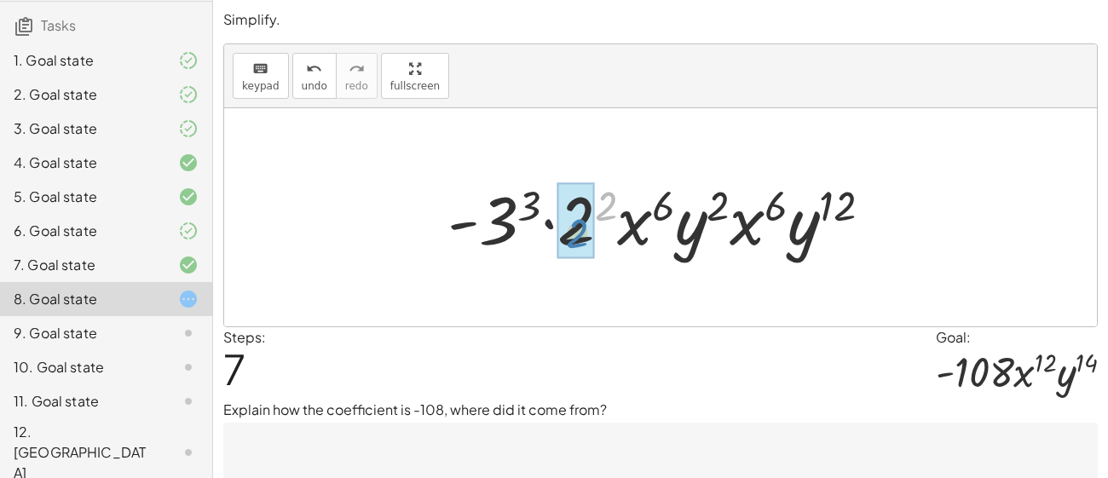
drag, startPoint x: 609, startPoint y: 206, endPoint x: 581, endPoint y: 235, distance: 40.4
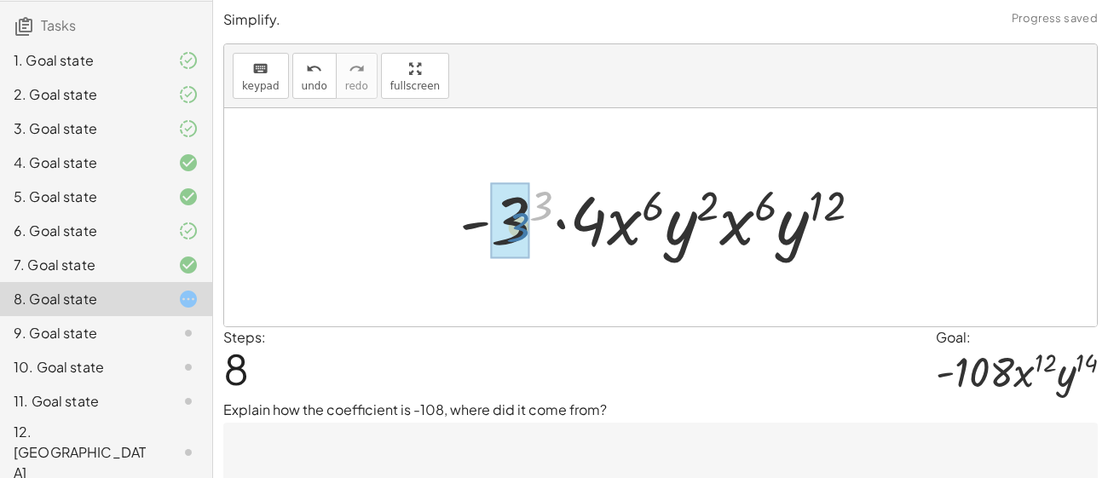
drag, startPoint x: 540, startPoint y: 213, endPoint x: 514, endPoint y: 233, distance: 32.2
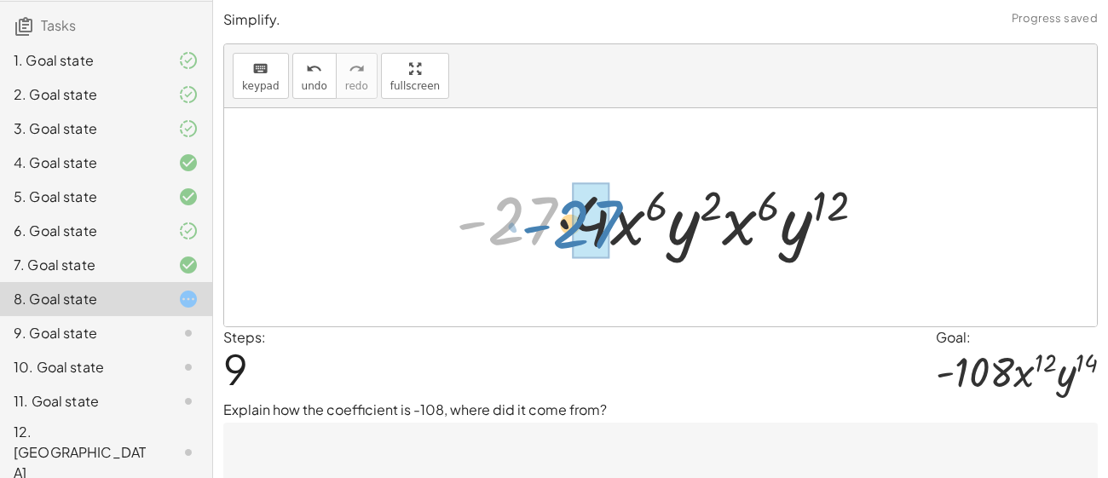
drag, startPoint x: 514, startPoint y: 233, endPoint x: 579, endPoint y: 236, distance: 64.9
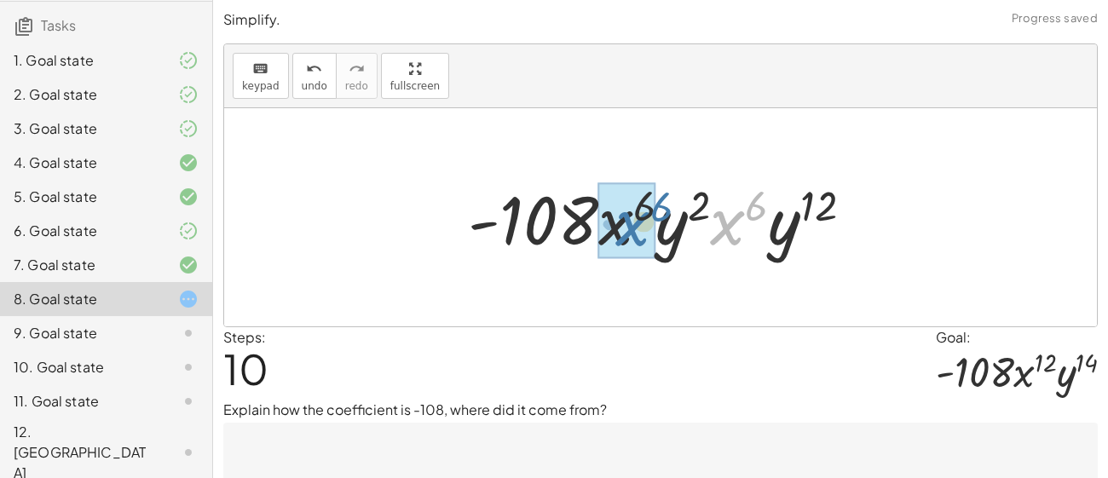
drag, startPoint x: 731, startPoint y: 233, endPoint x: 625, endPoint y: 232, distance: 106.5
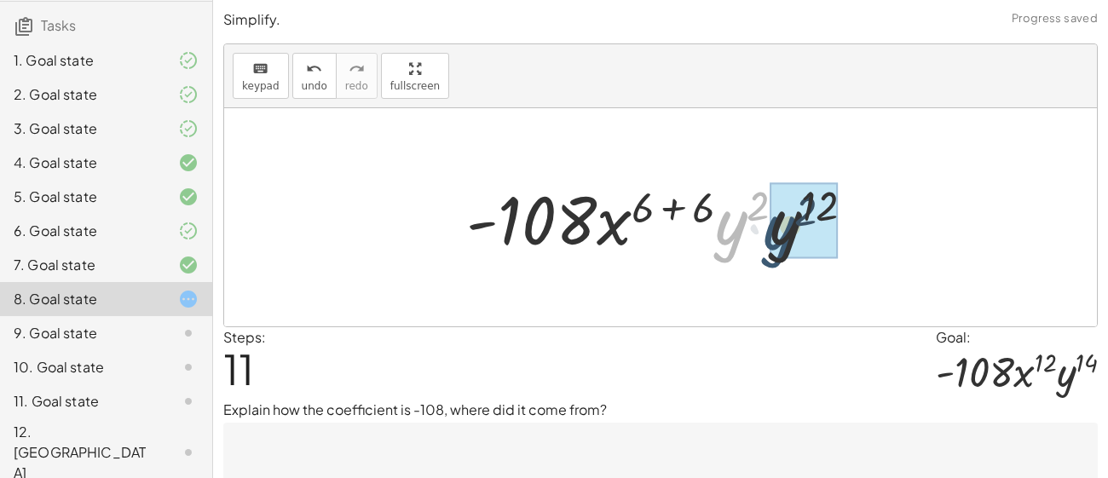
drag, startPoint x: 715, startPoint y: 234, endPoint x: 765, endPoint y: 238, distance: 49.6
click at [765, 238] on div at bounding box center [667, 218] width 418 height 88
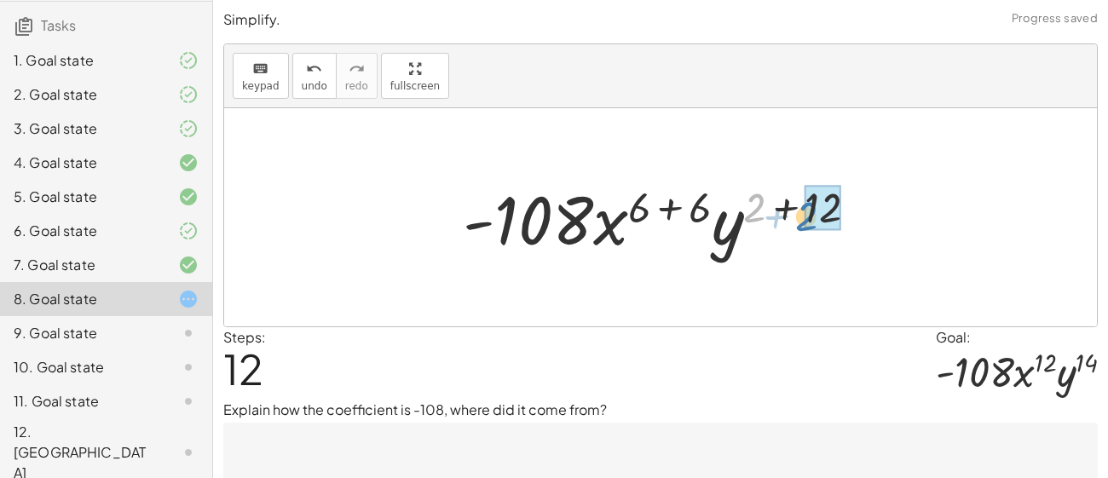
drag, startPoint x: 759, startPoint y: 206, endPoint x: 821, endPoint y: 214, distance: 62.7
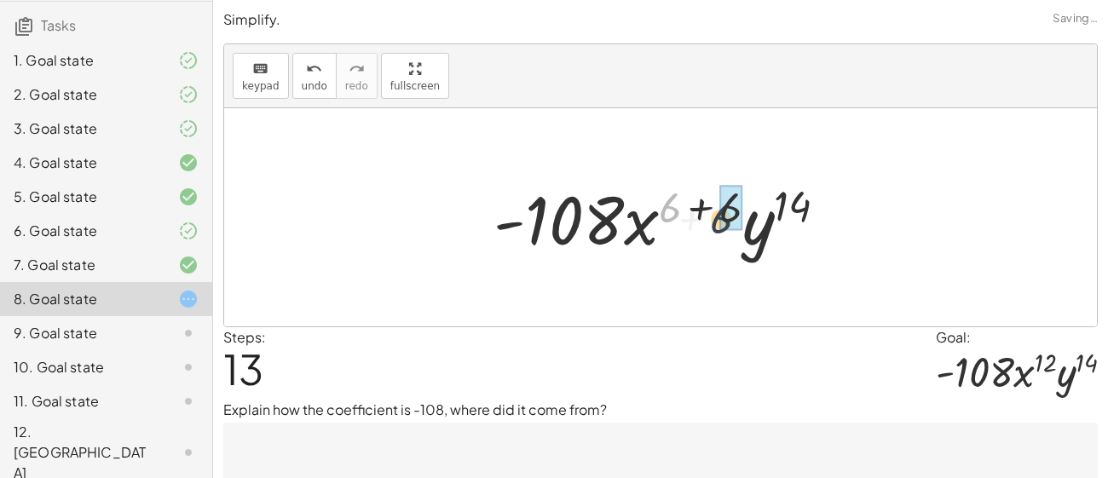
drag, startPoint x: 664, startPoint y: 211, endPoint x: 720, endPoint y: 222, distance: 57.2
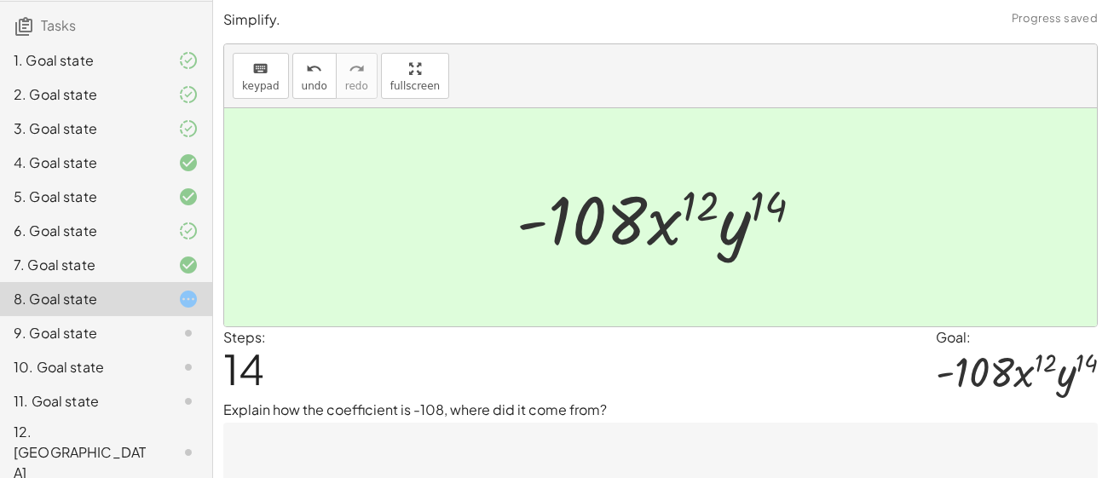
scroll to position [66, 0]
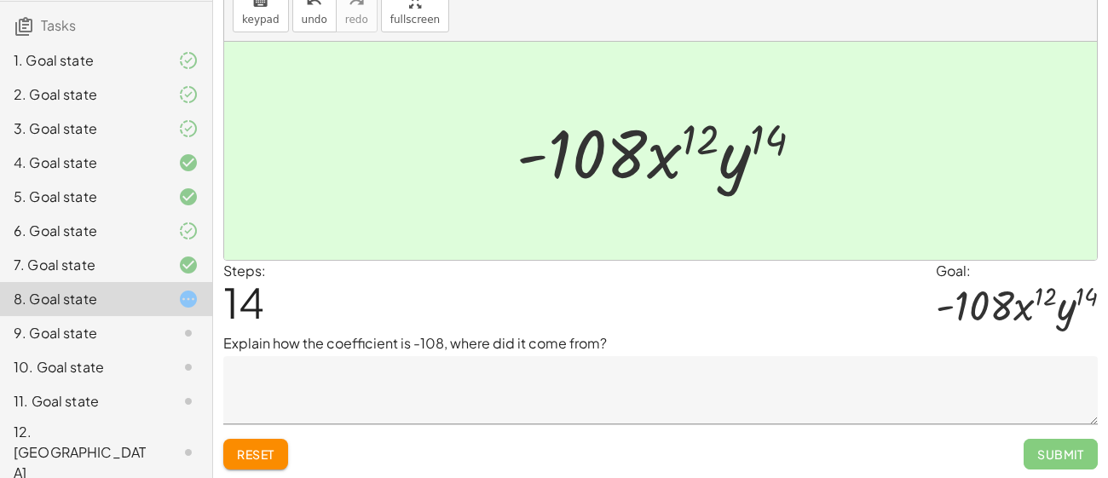
click at [624, 378] on textarea at bounding box center [660, 390] width 874 height 68
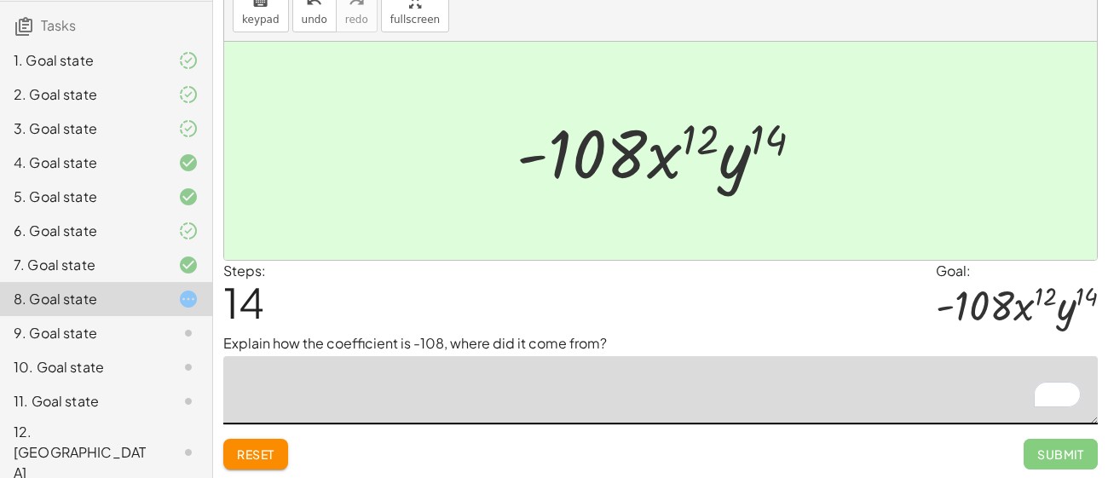
click at [283, 451] on button "Reset" at bounding box center [255, 454] width 65 height 31
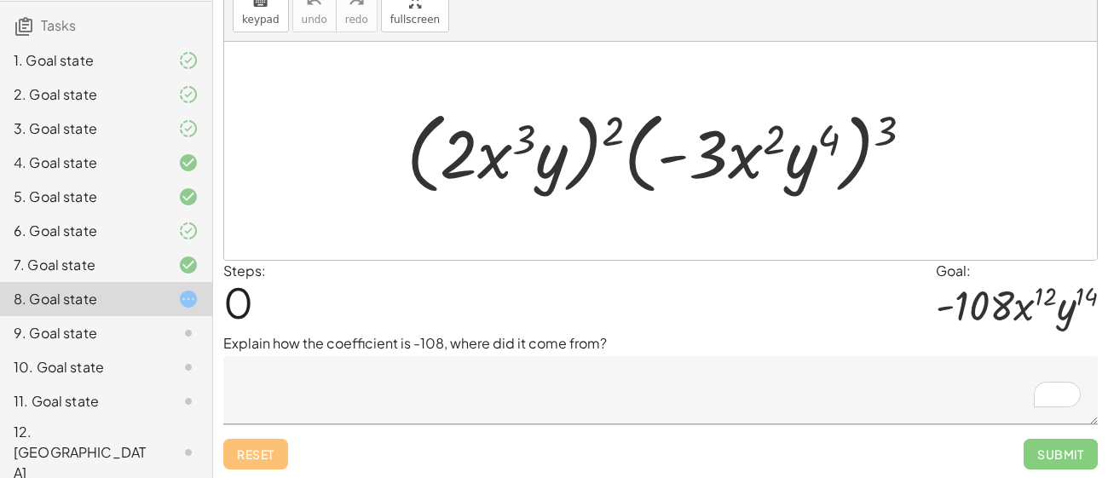
click at [392, 349] on p "Explain how the coefficient is -108, where did it come from?" at bounding box center [660, 343] width 874 height 20
click at [405, 366] on textarea "To enrich screen reader interactions, please activate Accessibility in Grammarl…" at bounding box center [660, 390] width 874 height 68
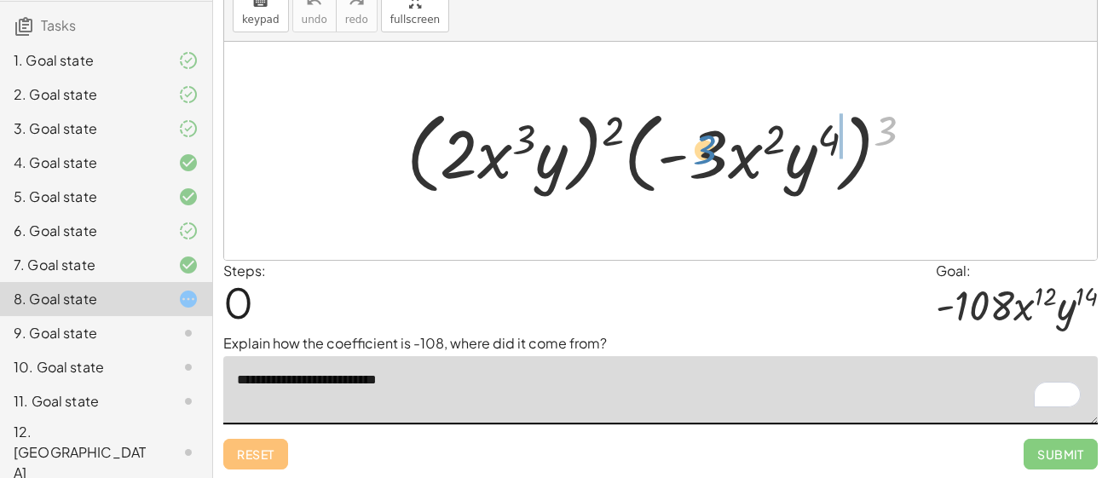
drag, startPoint x: 875, startPoint y: 138, endPoint x: 694, endPoint y: 158, distance: 182.6
click at [694, 158] on div at bounding box center [667, 151] width 538 height 98
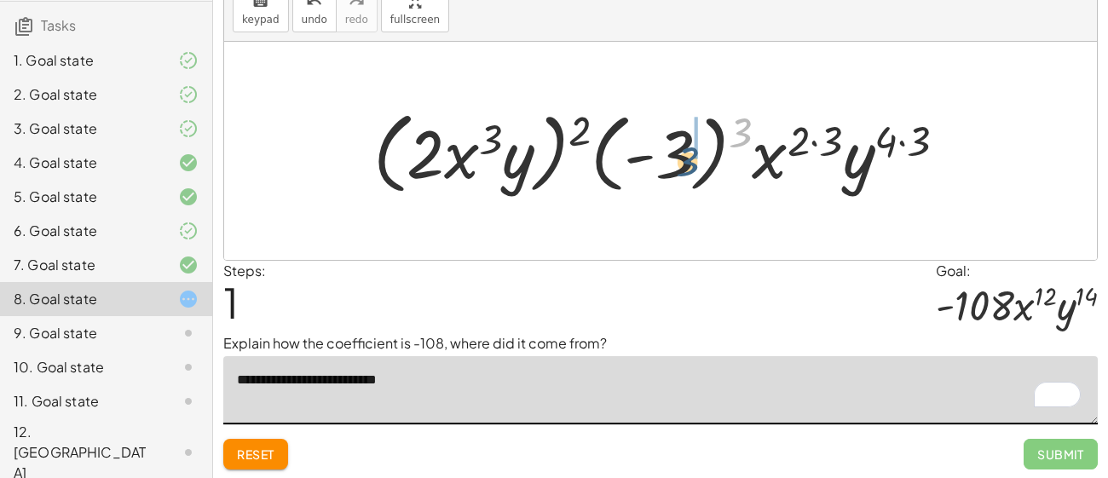
drag, startPoint x: 734, startPoint y: 143, endPoint x: 669, endPoint y: 170, distance: 70.0
click at [669, 170] on div at bounding box center [666, 151] width 603 height 98
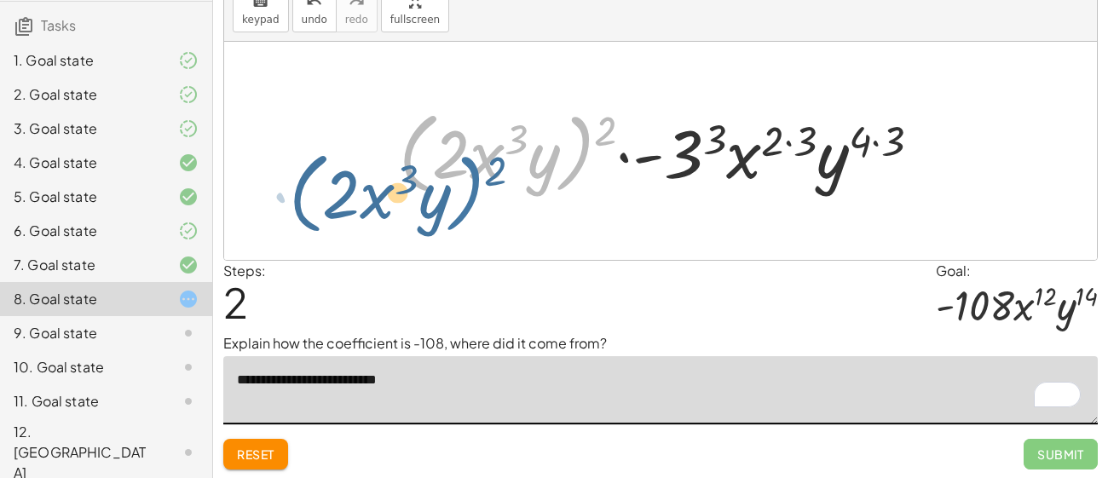
click at [601, 131] on div at bounding box center [666, 151] width 552 height 98
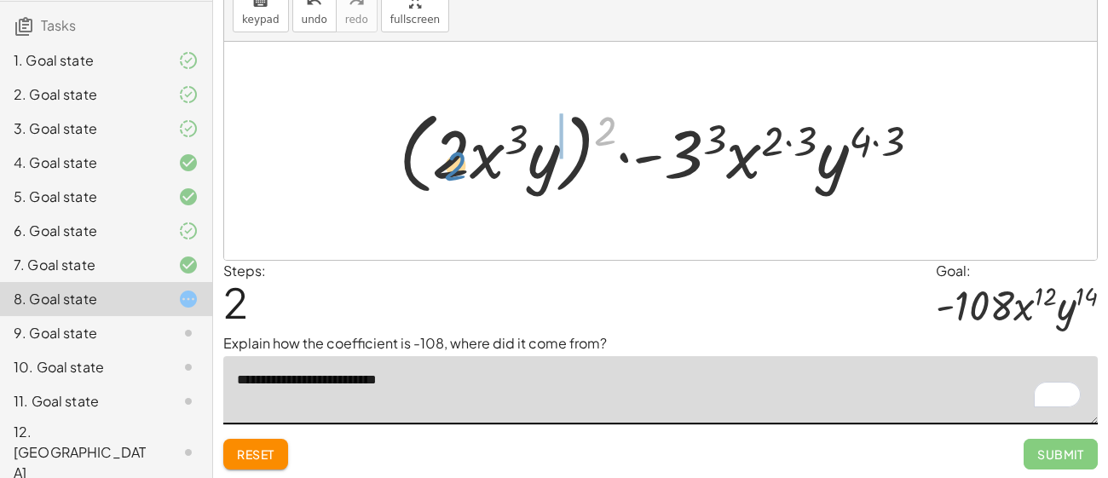
drag, startPoint x: 604, startPoint y: 125, endPoint x: 450, endPoint y: 155, distance: 157.1
click at [450, 155] on div at bounding box center [666, 151] width 552 height 98
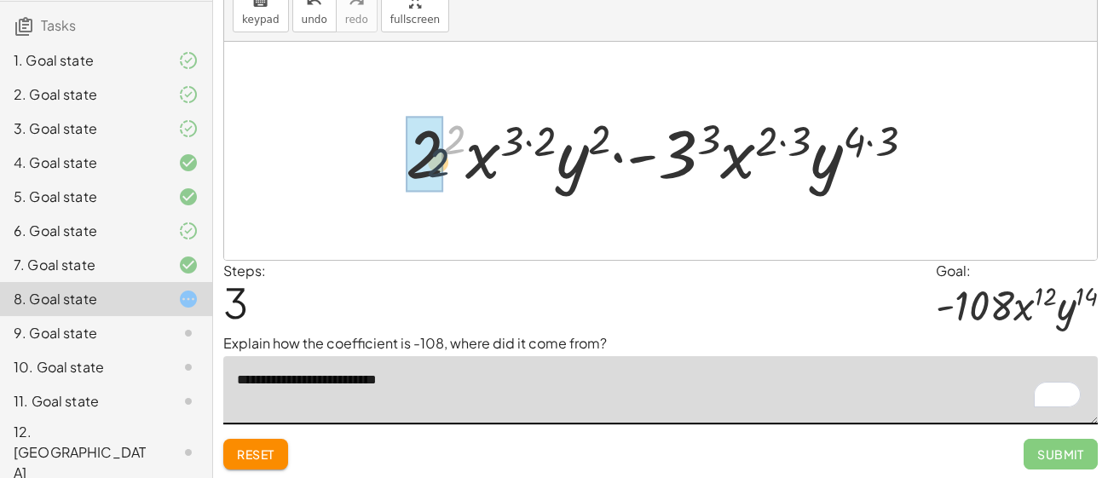
drag, startPoint x: 452, startPoint y: 141, endPoint x: 424, endPoint y: 162, distance: 34.8
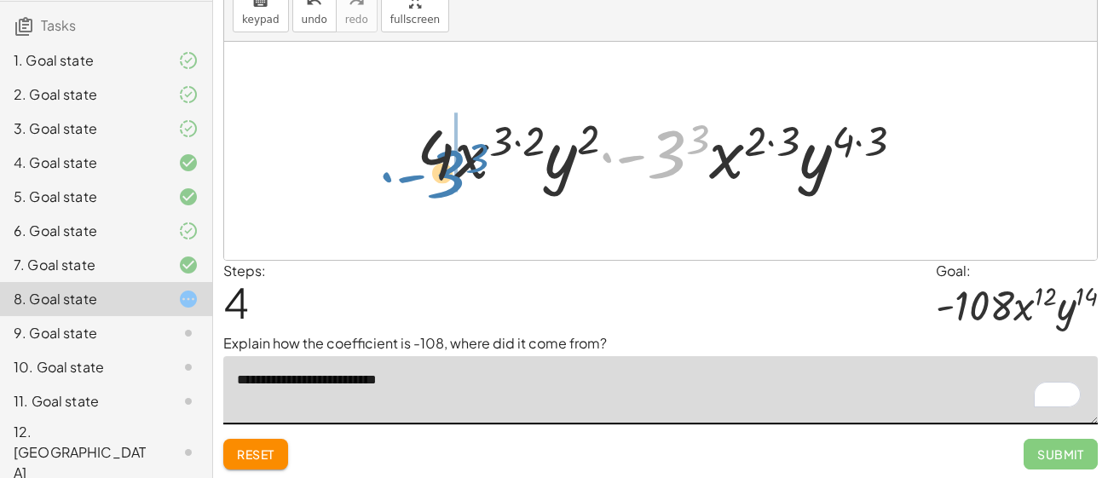
drag, startPoint x: 668, startPoint y: 165, endPoint x: 443, endPoint y: 177, distance: 225.3
click at [443, 177] on div at bounding box center [666, 151] width 517 height 88
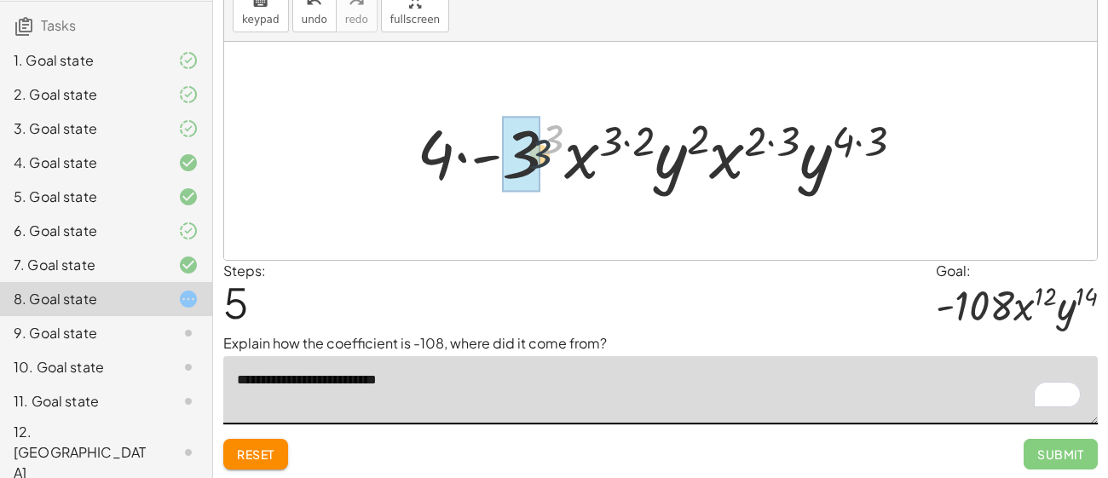
drag, startPoint x: 548, startPoint y: 146, endPoint x: 519, endPoint y: 163, distance: 33.6
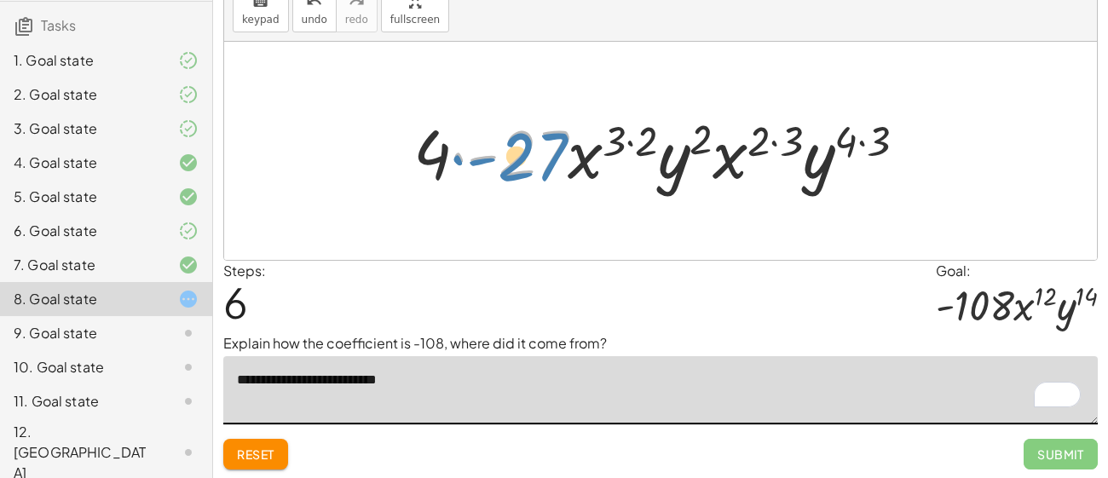
click at [519, 167] on div at bounding box center [667, 151] width 524 height 88
click at [438, 378] on textarea "**********" at bounding box center [660, 390] width 874 height 68
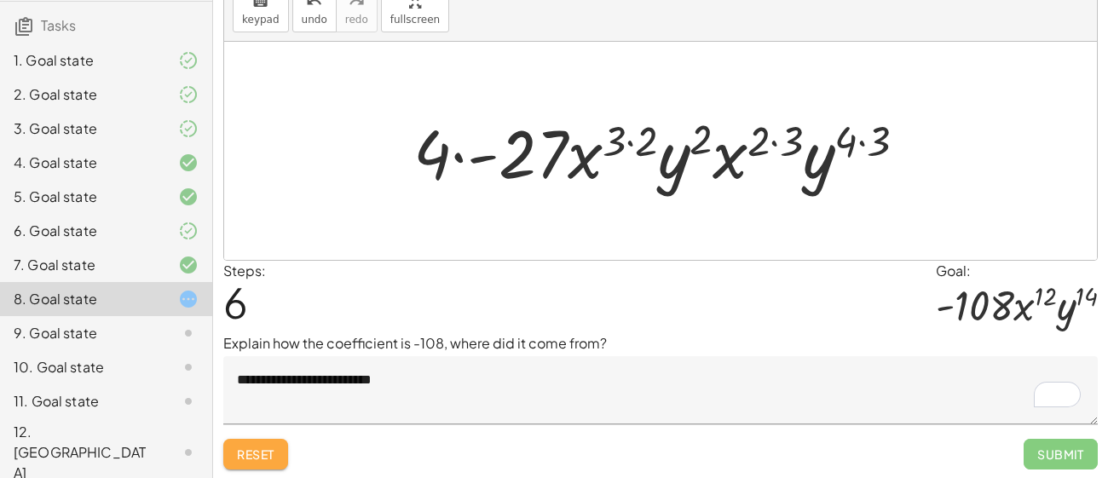
click at [268, 447] on span "Reset" at bounding box center [256, 454] width 38 height 15
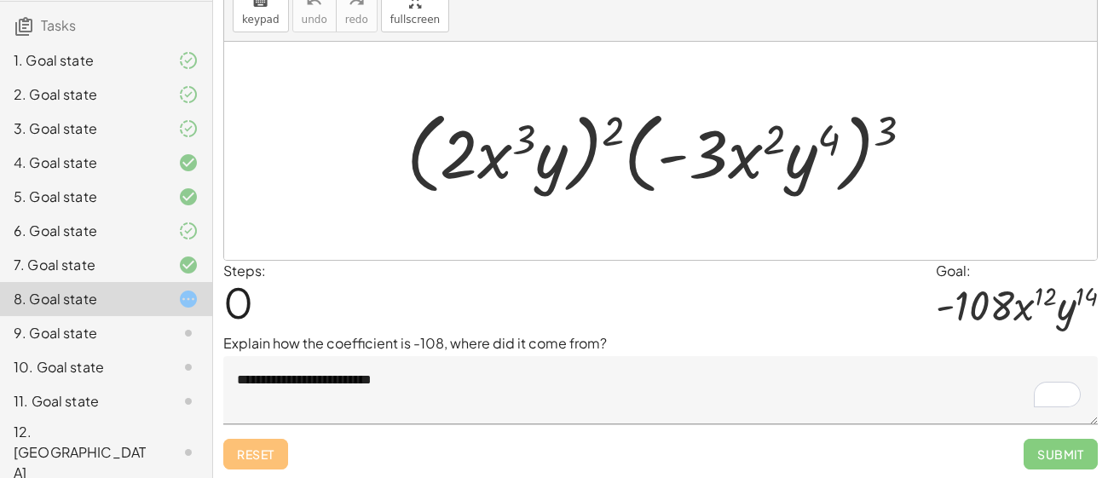
click at [566, 378] on textarea "**********" at bounding box center [660, 390] width 874 height 68
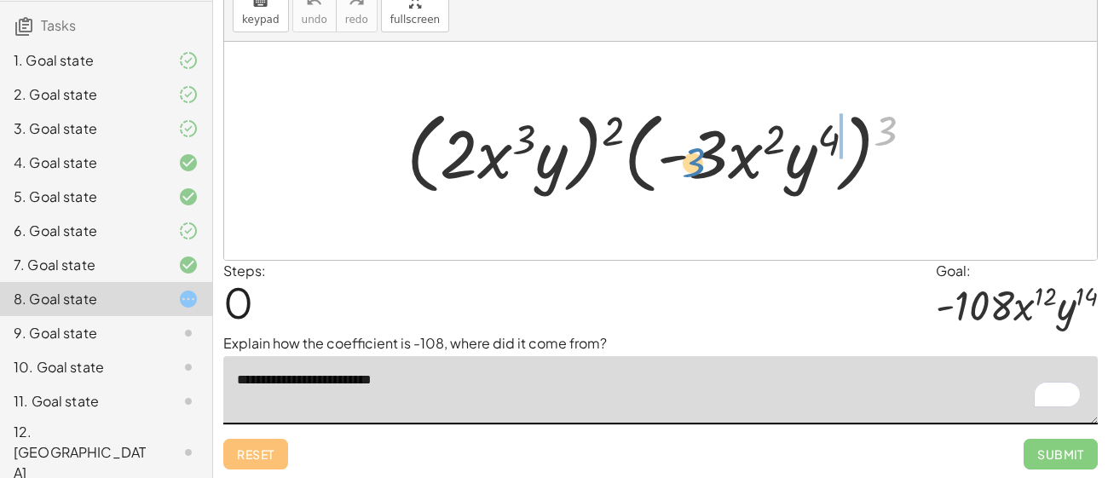
drag, startPoint x: 885, startPoint y: 117, endPoint x: 693, endPoint y: 151, distance: 194.8
click at [693, 151] on div at bounding box center [667, 151] width 538 height 98
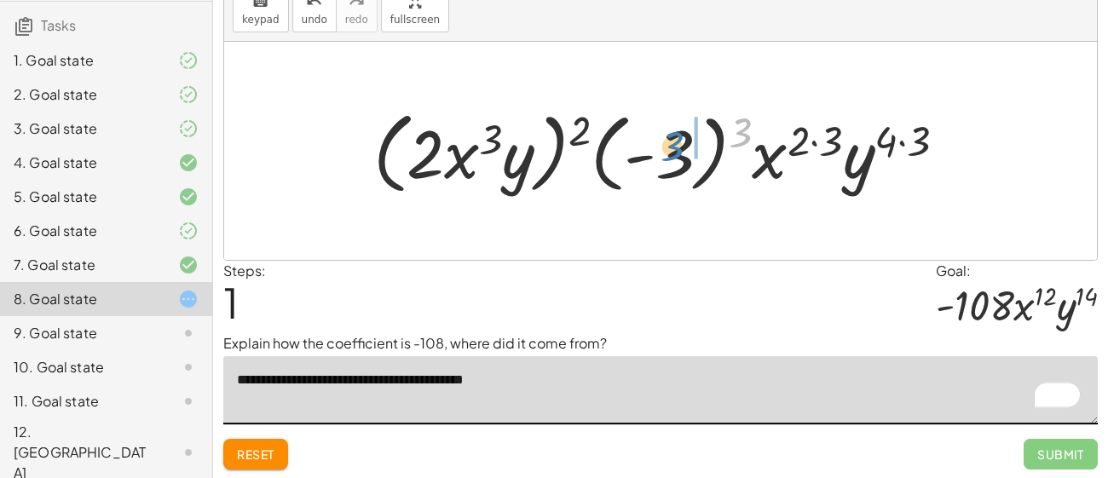
drag, startPoint x: 741, startPoint y: 129, endPoint x: 672, endPoint y: 143, distance: 70.5
click at [672, 143] on div at bounding box center [666, 151] width 603 height 98
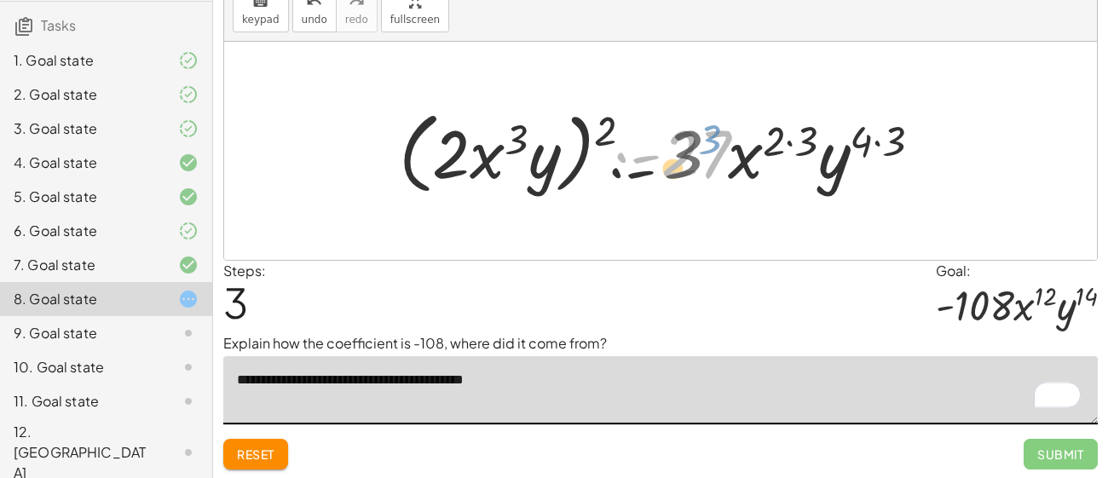
drag, startPoint x: 701, startPoint y: 170, endPoint x: 693, endPoint y: 171, distance: 8.6
click at [693, 171] on div at bounding box center [667, 151] width 559 height 98
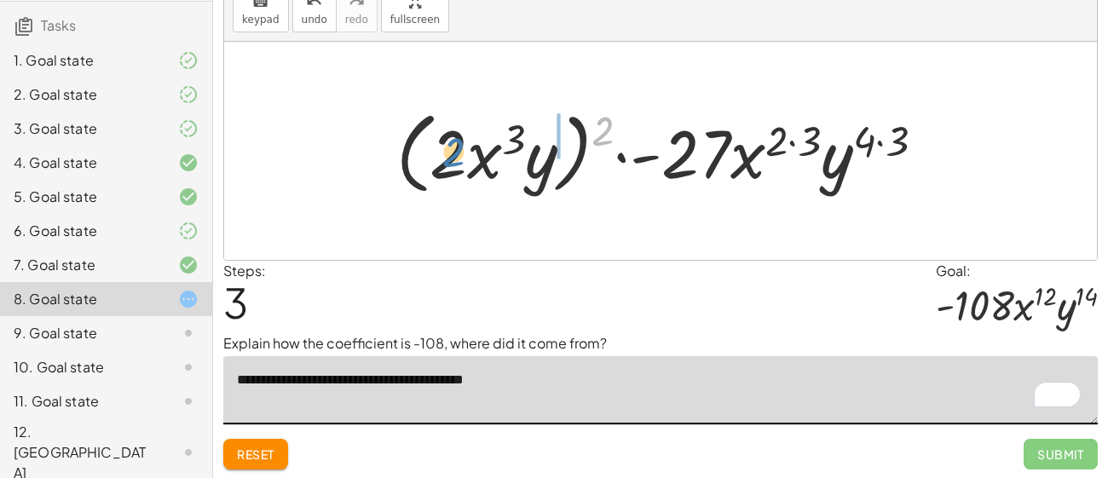
drag, startPoint x: 610, startPoint y: 137, endPoint x: 457, endPoint y: 158, distance: 154.8
click at [457, 158] on div at bounding box center [667, 151] width 559 height 98
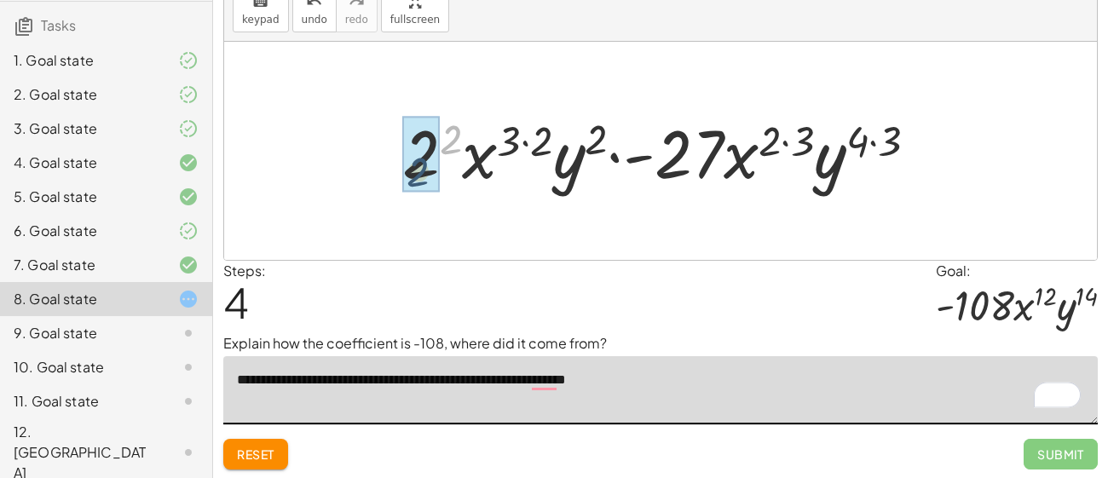
drag, startPoint x: 450, startPoint y: 124, endPoint x: 415, endPoint y: 156, distance: 47.6
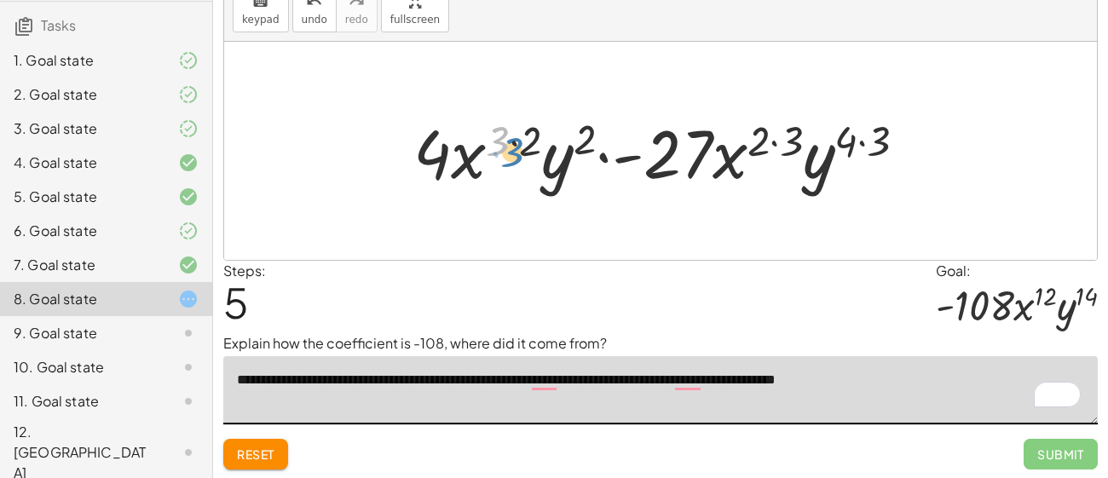
drag, startPoint x: 500, startPoint y: 139, endPoint x: 512, endPoint y: 146, distance: 13.7
click at [512, 146] on div at bounding box center [667, 151] width 524 height 88
drag, startPoint x: 465, startPoint y: 152, endPoint x: 499, endPoint y: 156, distance: 34.4
click at [499, 156] on div at bounding box center [667, 151] width 524 height 88
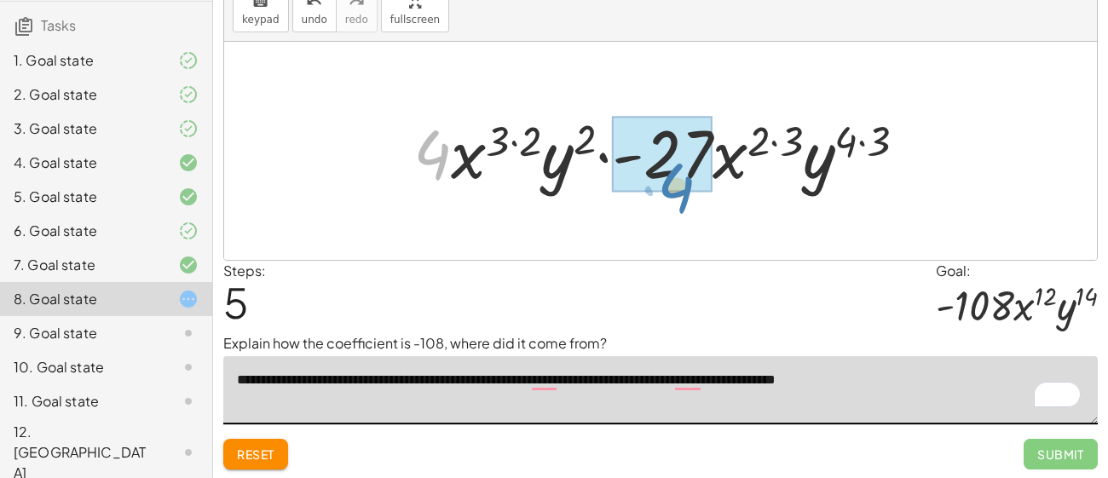
drag, startPoint x: 441, startPoint y: 147, endPoint x: 691, endPoint y: 174, distance: 251.1
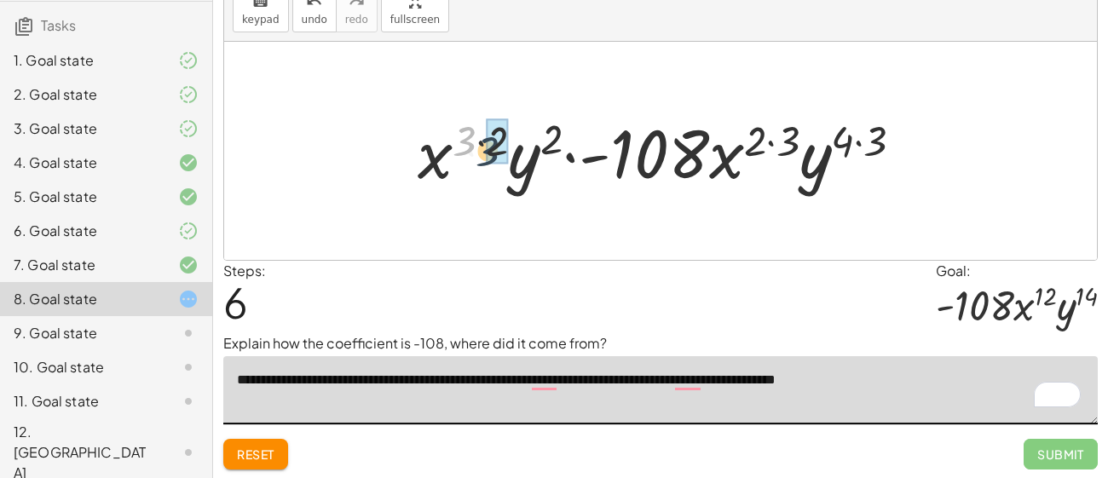
drag, startPoint x: 467, startPoint y: 138, endPoint x: 493, endPoint y: 149, distance: 28.7
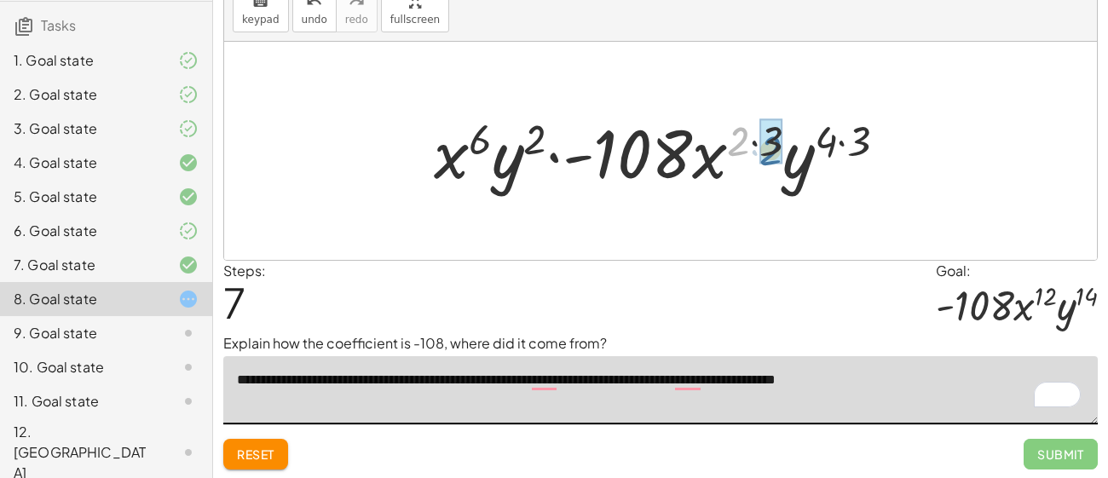
drag, startPoint x: 733, startPoint y: 144, endPoint x: 765, endPoint y: 152, distance: 33.3
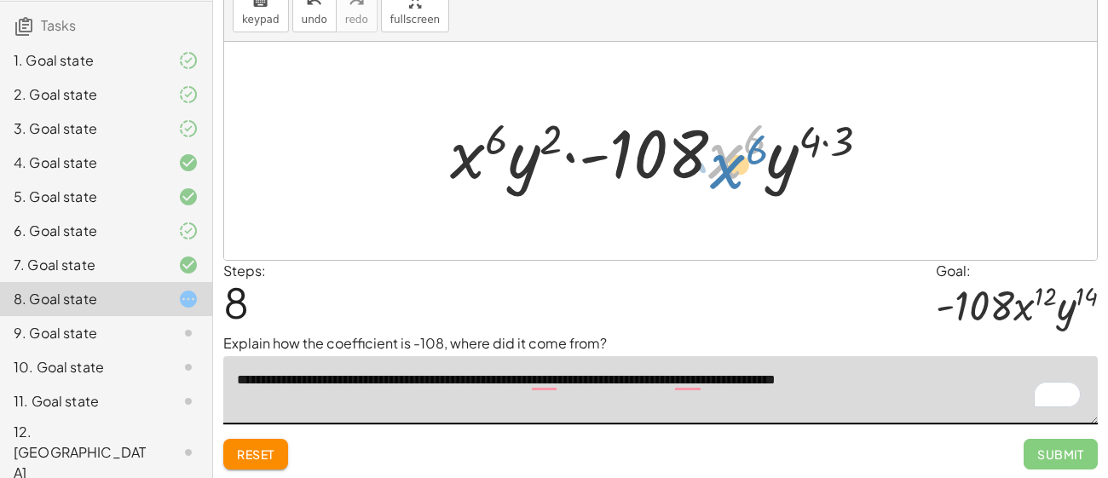
drag, startPoint x: 730, startPoint y: 167, endPoint x: 735, endPoint y: 176, distance: 10.3
click at [735, 176] on div at bounding box center [666, 151] width 451 height 88
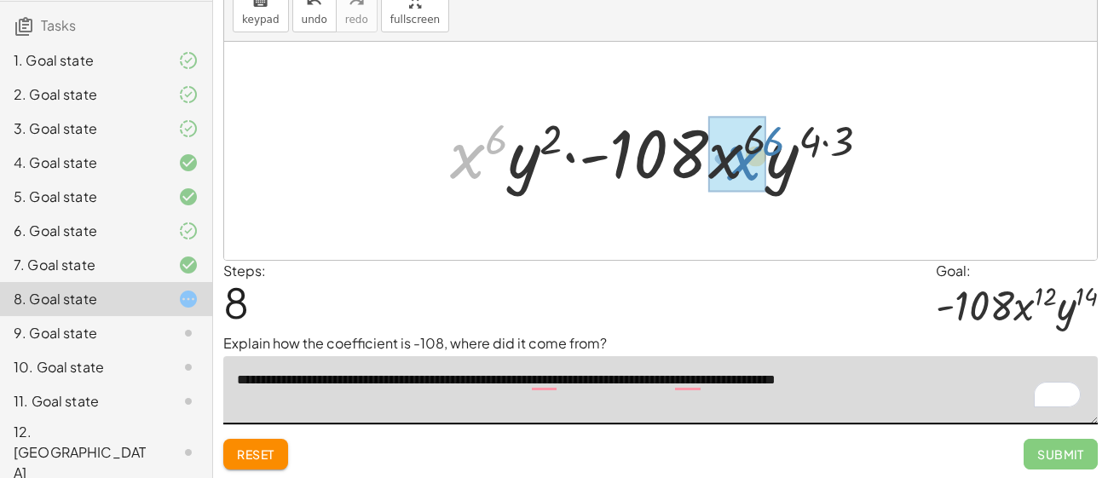
drag, startPoint x: 474, startPoint y: 156, endPoint x: 743, endPoint y: 154, distance: 269.3
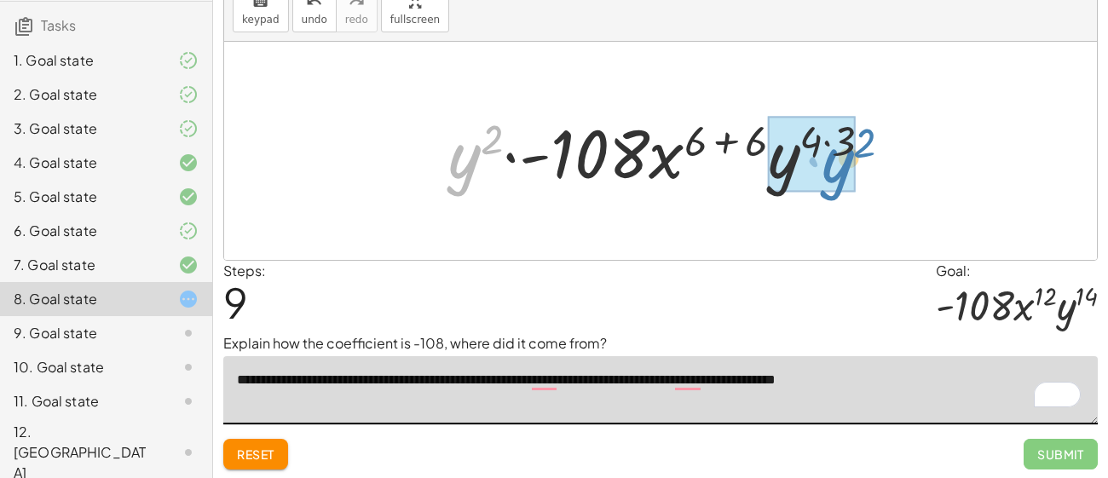
drag, startPoint x: 622, startPoint y: 188, endPoint x: 833, endPoint y: 171, distance: 211.1
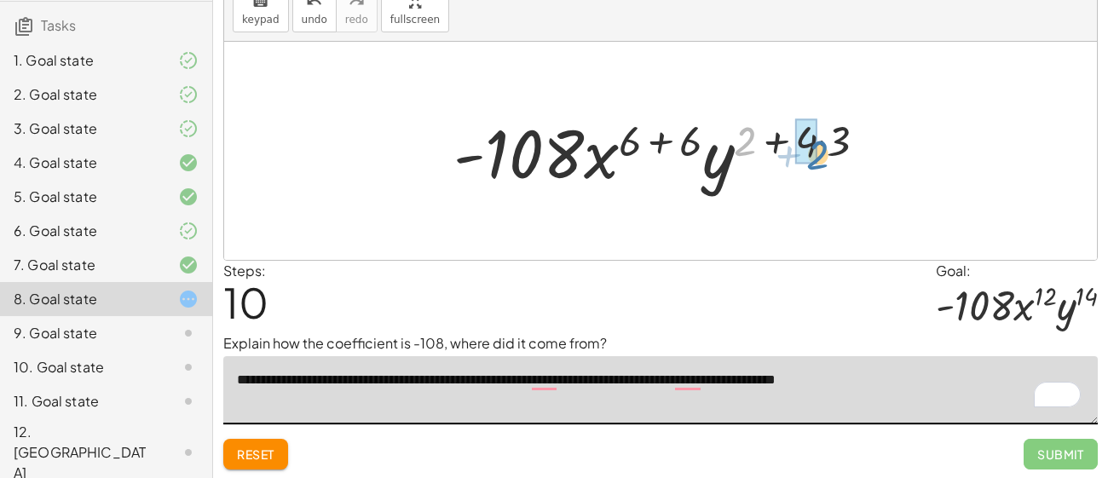
drag, startPoint x: 752, startPoint y: 140, endPoint x: 825, endPoint y: 153, distance: 74.6
click at [825, 153] on div at bounding box center [667, 151] width 444 height 88
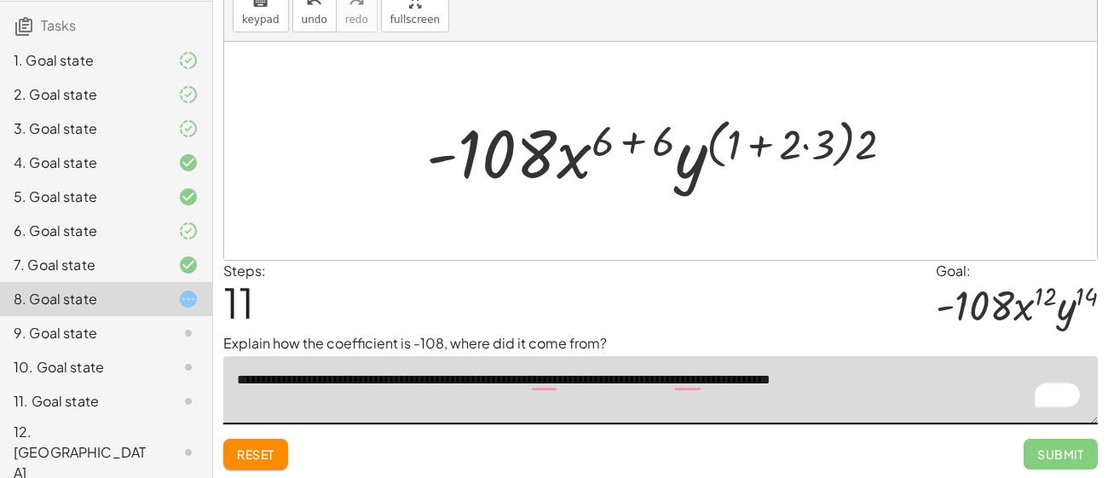
type textarea "**********"
drag, startPoint x: 865, startPoint y: 154, endPoint x: 824, endPoint y: 147, distance: 41.5
click at [824, 147] on div at bounding box center [667, 151] width 499 height 88
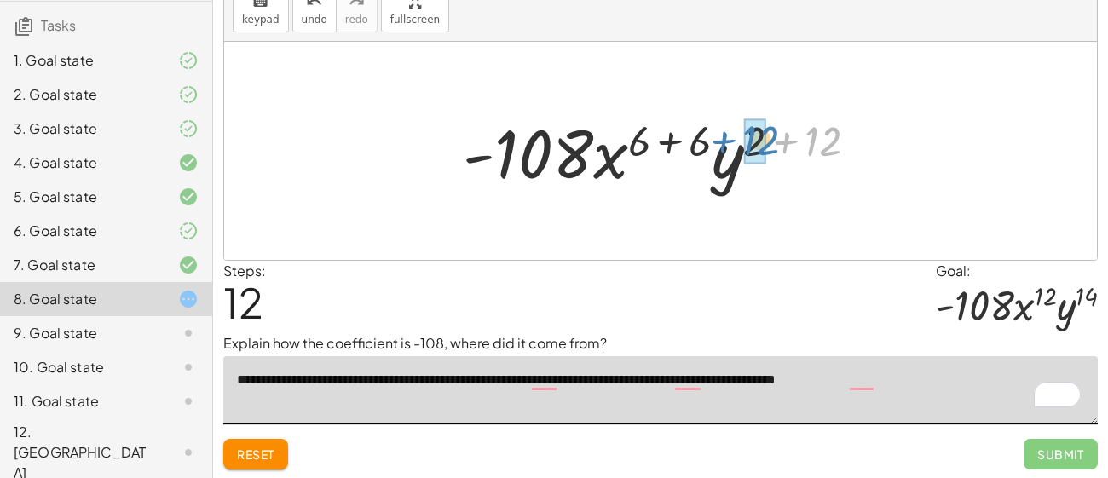
drag, startPoint x: 823, startPoint y: 149, endPoint x: 760, endPoint y: 148, distance: 63.1
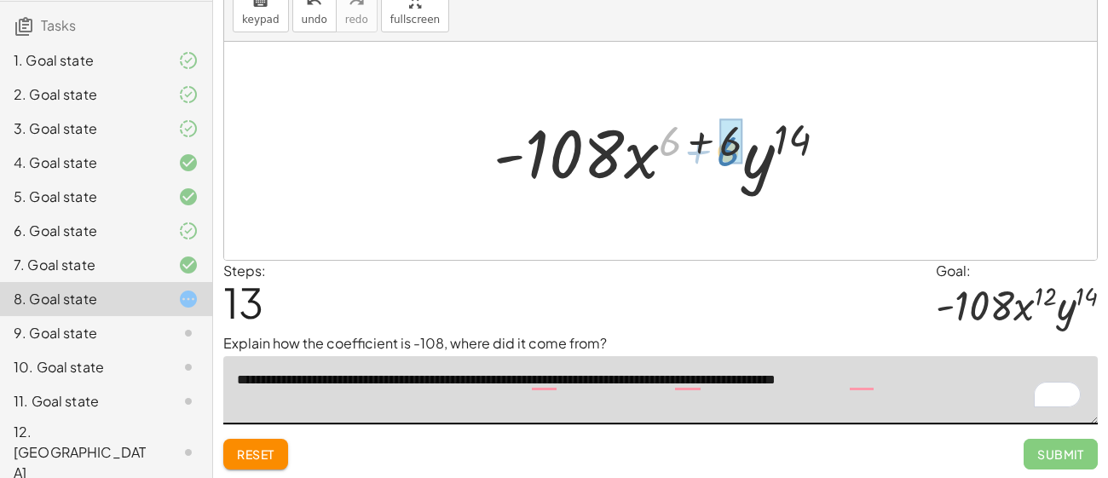
drag, startPoint x: 670, startPoint y: 138, endPoint x: 730, endPoint y: 147, distance: 60.4
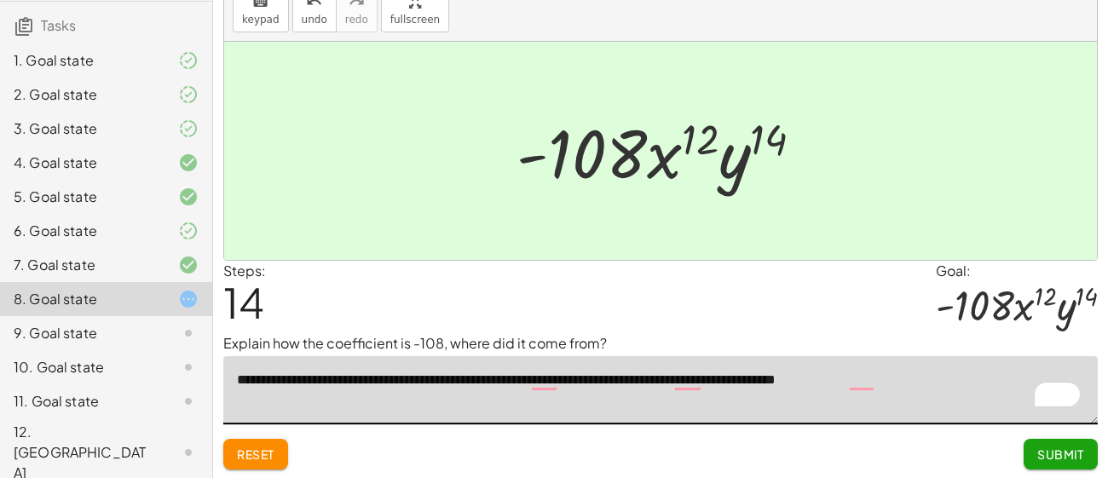
click at [1046, 447] on span "Submit" at bounding box center [1060, 454] width 47 height 15
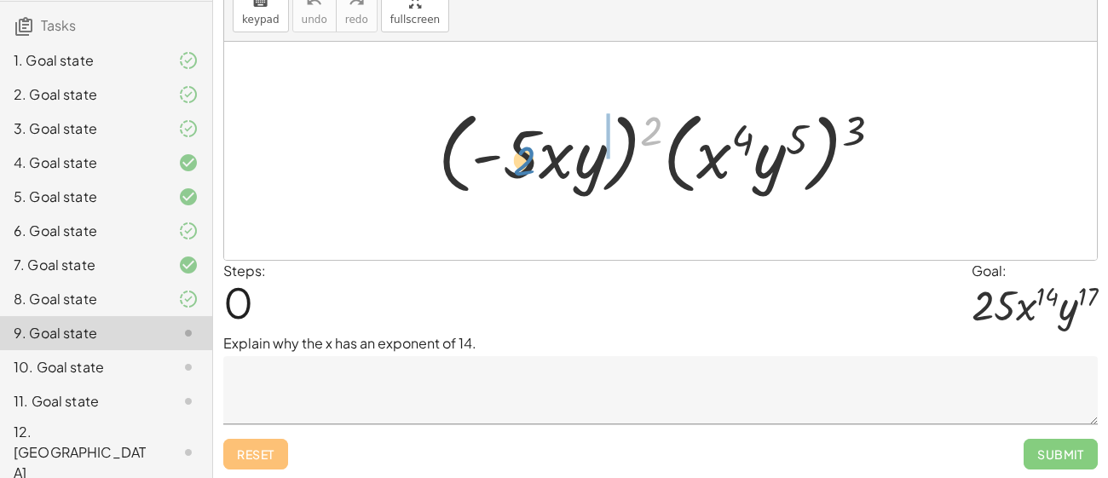
drag, startPoint x: 647, startPoint y: 121, endPoint x: 519, endPoint y: 151, distance: 131.3
click at [519, 151] on div at bounding box center [667, 151] width 474 height 98
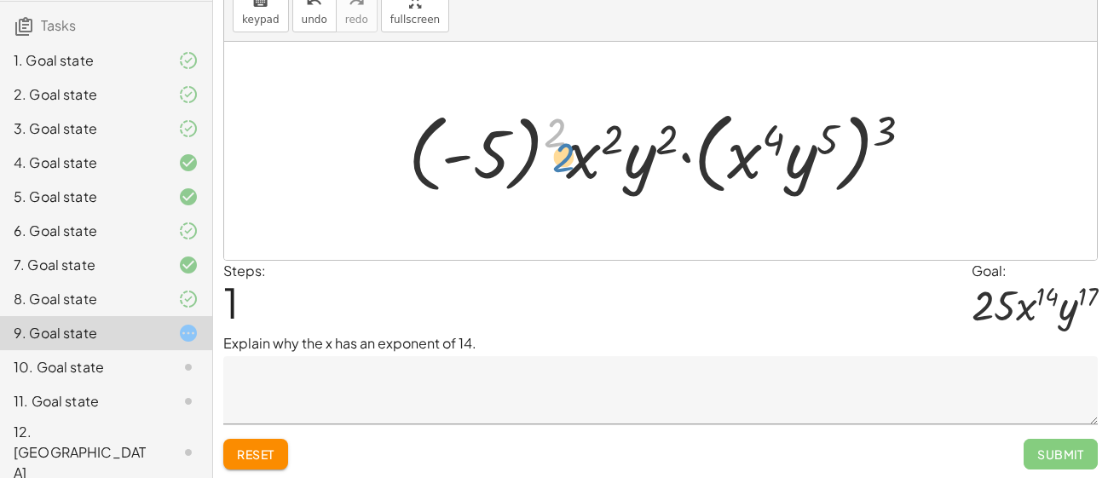
drag, startPoint x: 551, startPoint y: 131, endPoint x: 562, endPoint y: 155, distance: 26.0
click at [562, 155] on div at bounding box center [667, 151] width 535 height 98
drag, startPoint x: 879, startPoint y: 138, endPoint x: 769, endPoint y: 143, distance: 110.1
click at [769, 143] on div at bounding box center [667, 151] width 535 height 98
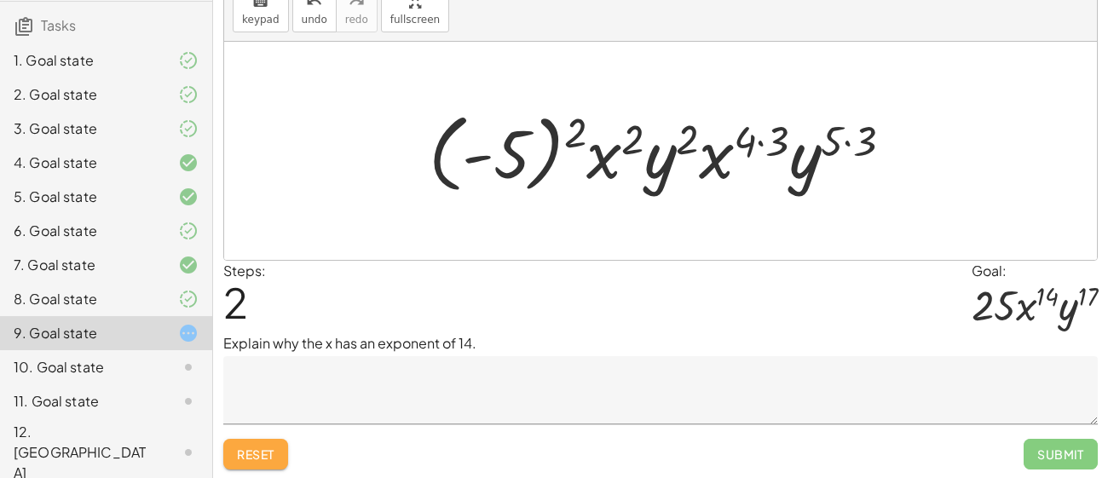
click at [245, 466] on button "Reset" at bounding box center [255, 454] width 65 height 31
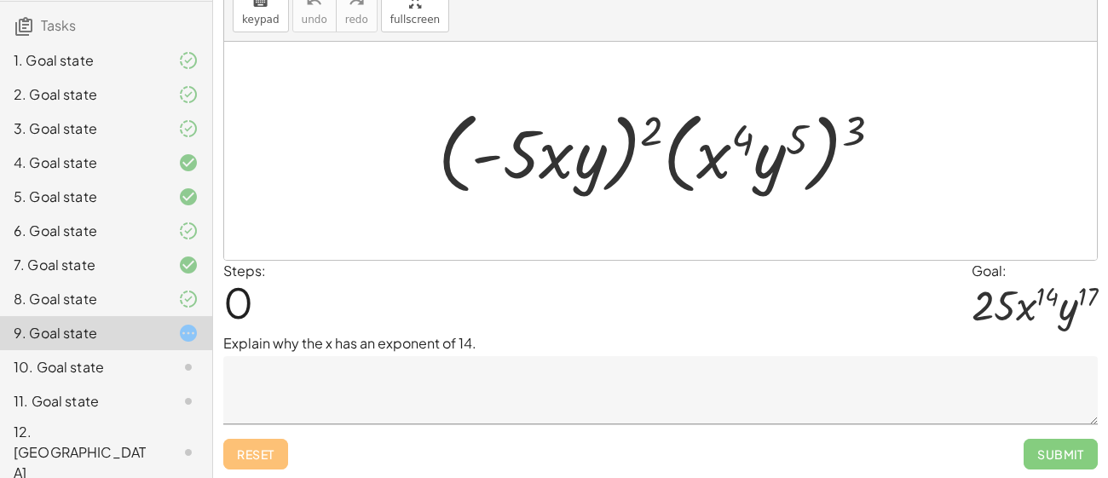
click at [505, 384] on textarea at bounding box center [660, 390] width 874 height 68
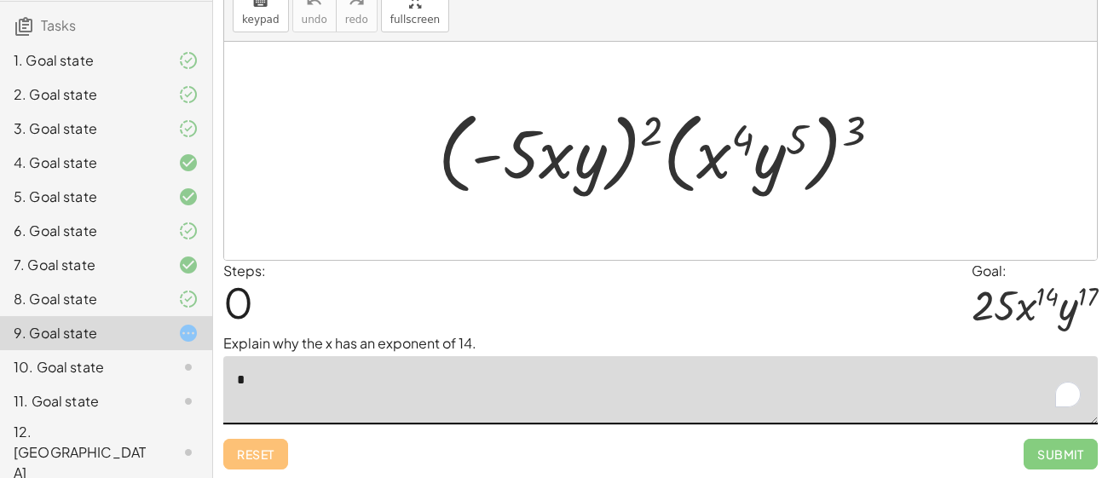
type textarea "**"
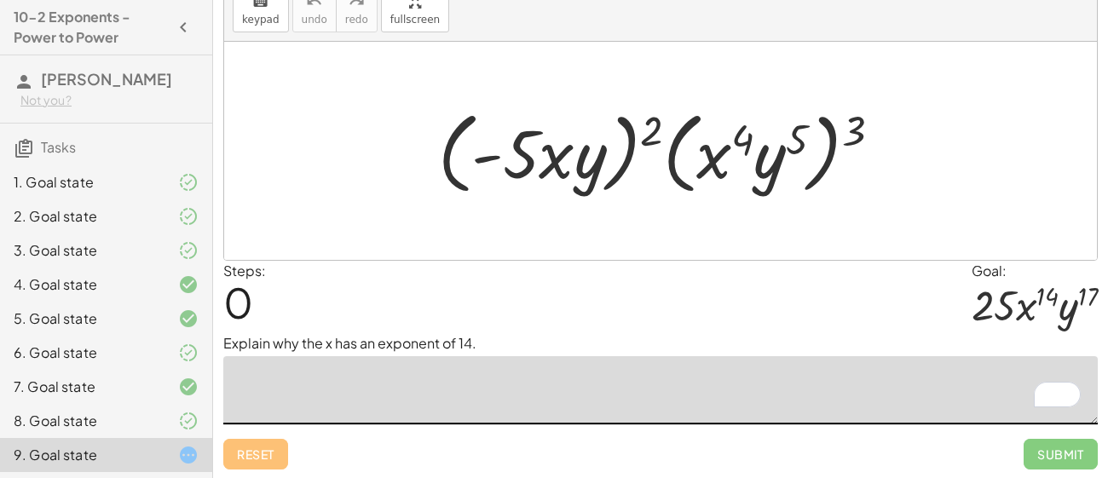
scroll to position [122, 0]
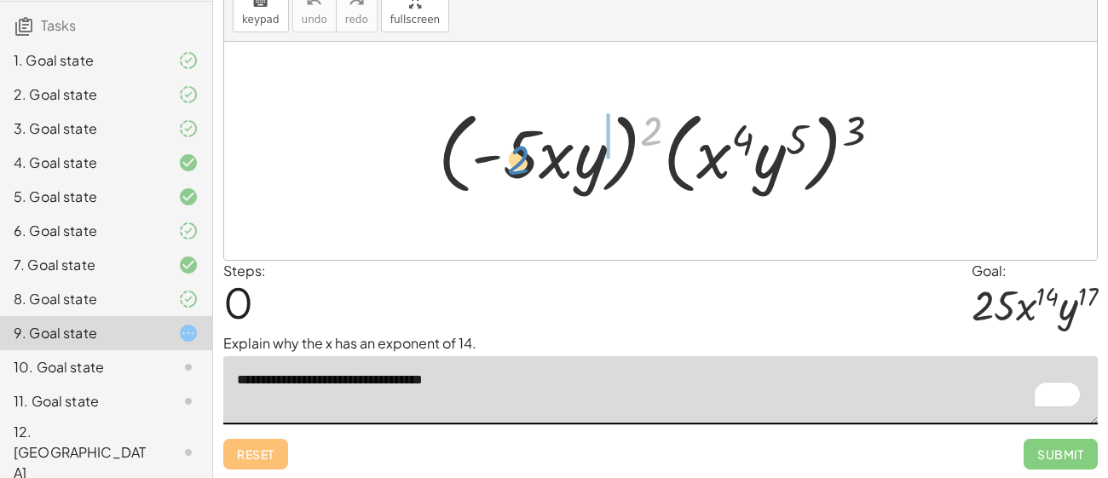
drag, startPoint x: 647, startPoint y: 137, endPoint x: 516, endPoint y: 168, distance: 134.8
click at [516, 168] on div at bounding box center [667, 151] width 474 height 98
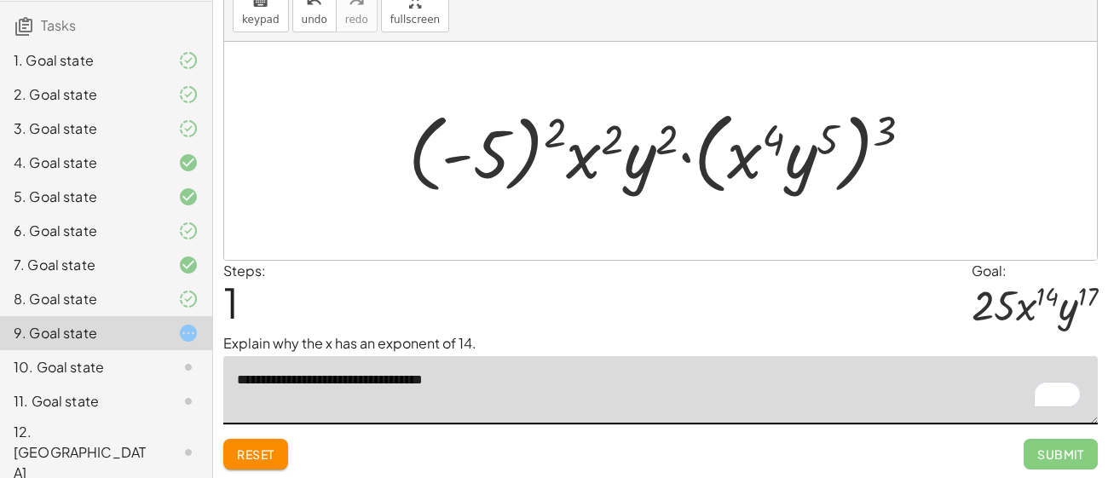
click at [286, 463] on button "Reset" at bounding box center [255, 454] width 65 height 31
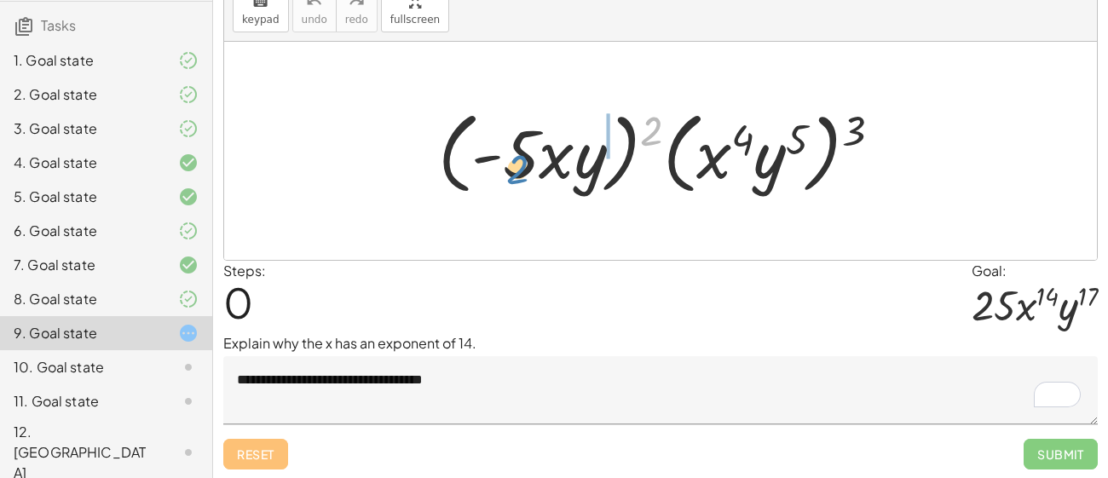
drag, startPoint x: 650, startPoint y: 136, endPoint x: 516, endPoint y: 175, distance: 139.2
click at [516, 175] on div at bounding box center [667, 151] width 474 height 98
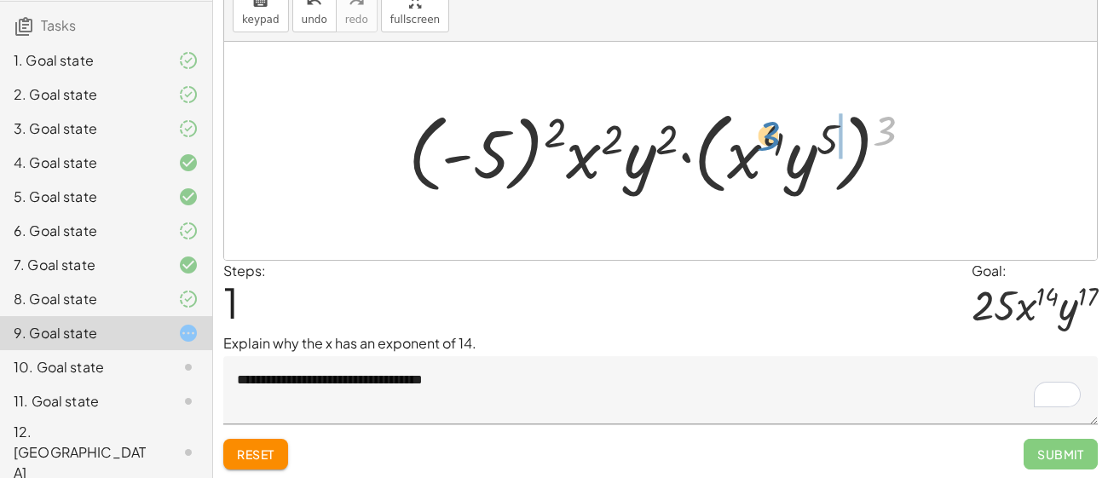
drag, startPoint x: 884, startPoint y: 130, endPoint x: 767, endPoint y: 135, distance: 116.9
click at [767, 135] on div at bounding box center [667, 151] width 535 height 98
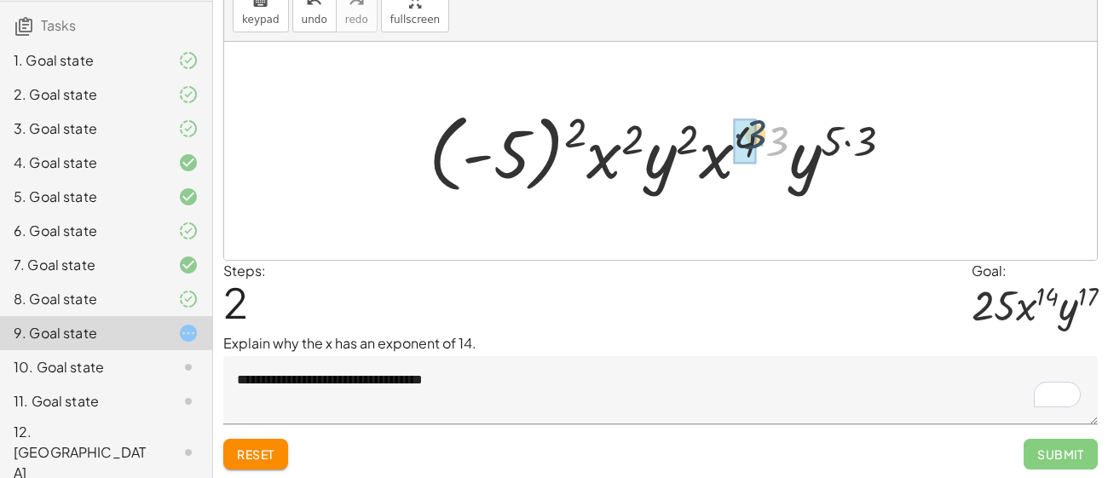
drag, startPoint x: 776, startPoint y: 152, endPoint x: 752, endPoint y: 145, distance: 24.8
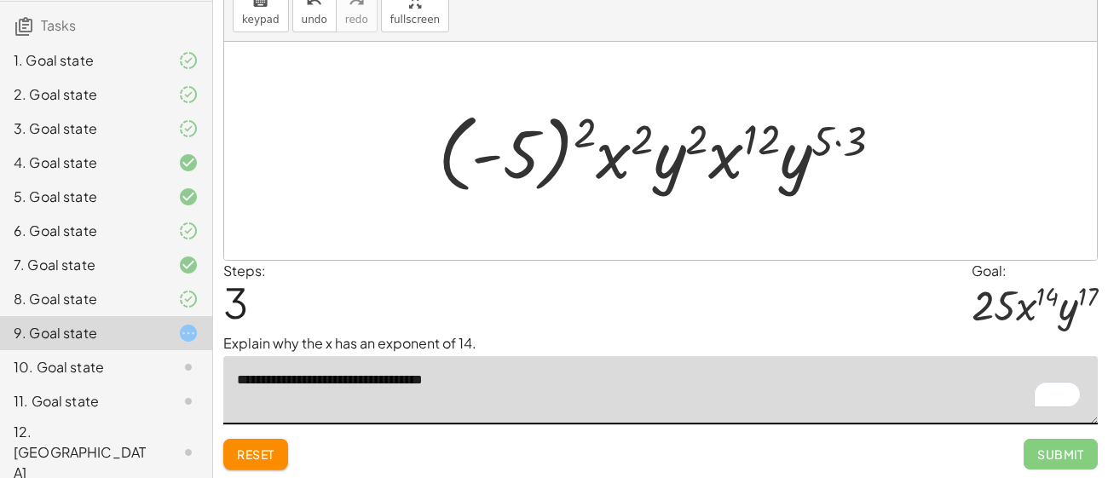
click at [504, 380] on textarea "**********" at bounding box center [660, 390] width 874 height 68
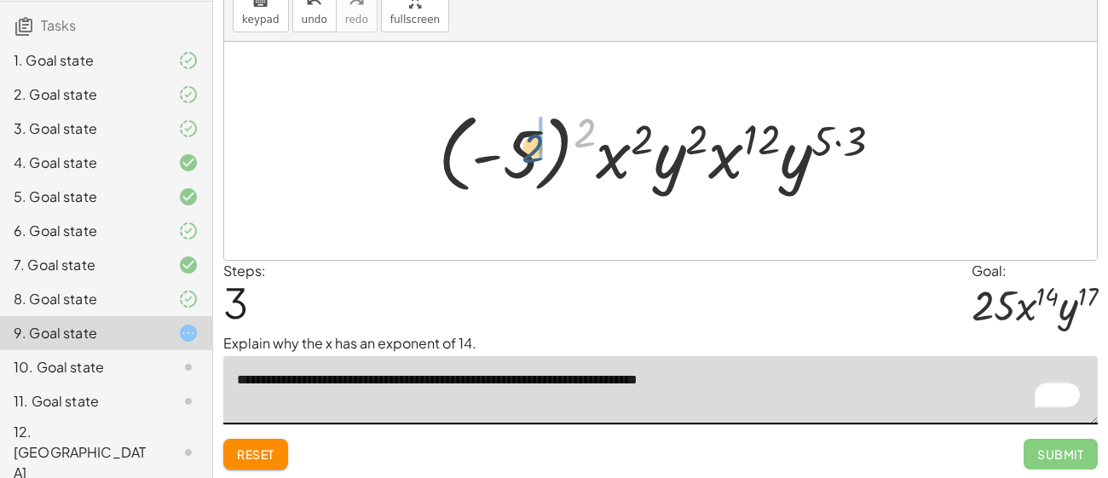
drag, startPoint x: 588, startPoint y: 130, endPoint x: 536, endPoint y: 145, distance: 54.2
click at [536, 145] on div at bounding box center [668, 151] width 476 height 95
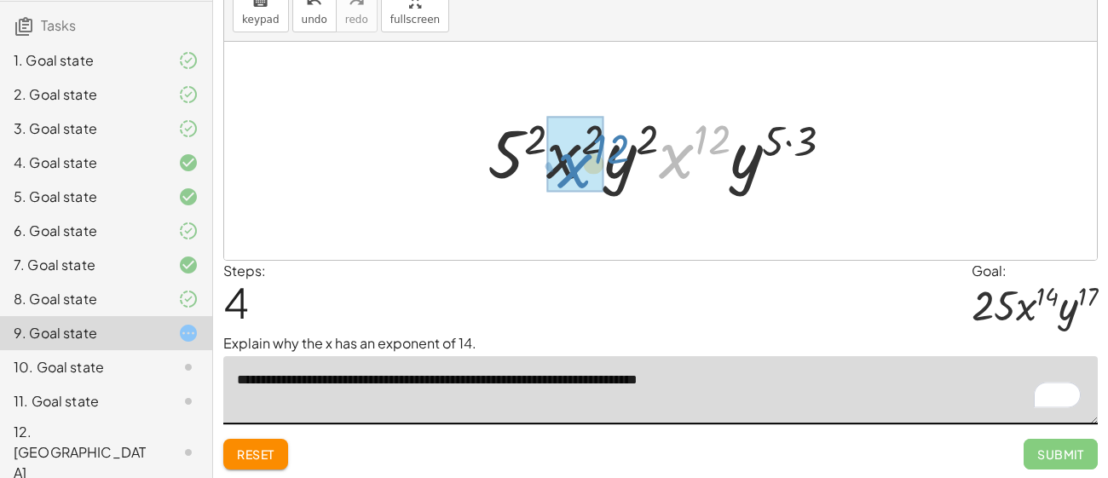
drag, startPoint x: 670, startPoint y: 161, endPoint x: 568, endPoint y: 170, distance: 101.9
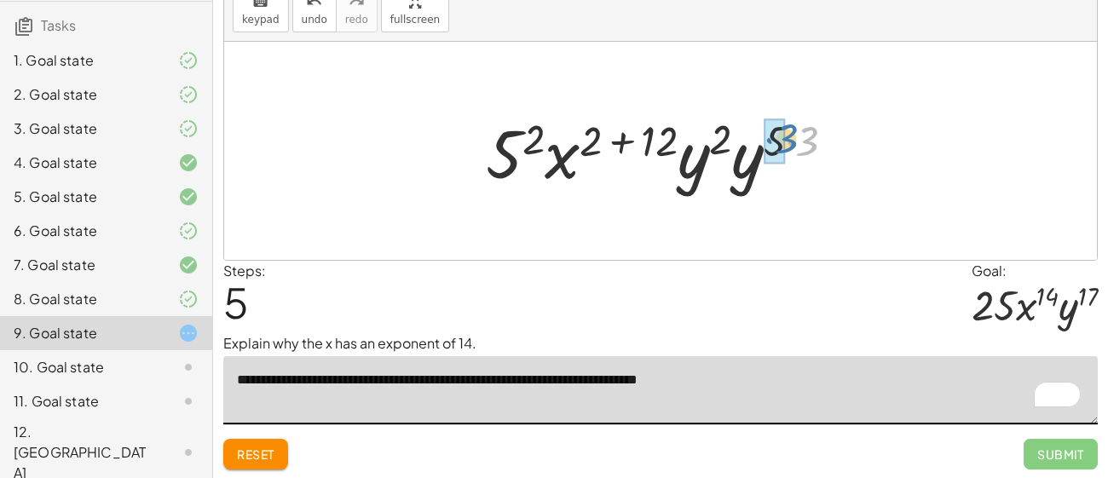
drag, startPoint x: 802, startPoint y: 147, endPoint x: 780, endPoint y: 143, distance: 22.4
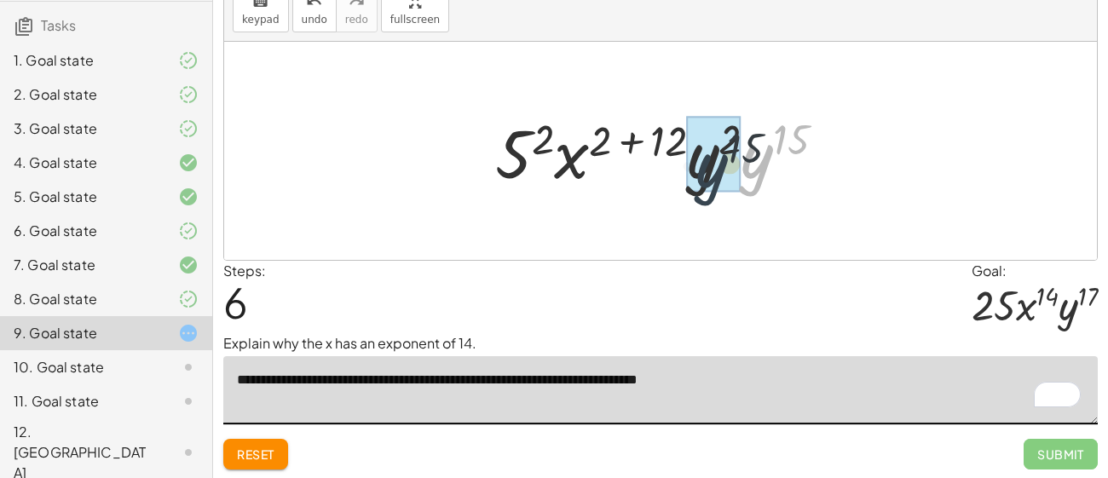
drag, startPoint x: 771, startPoint y: 165, endPoint x: 720, endPoint y: 174, distance: 51.8
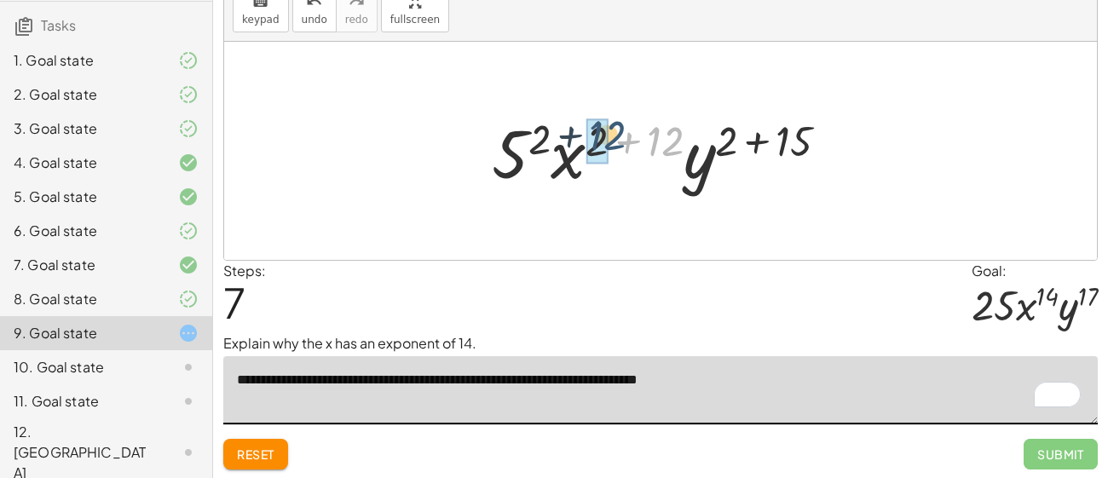
drag, startPoint x: 676, startPoint y: 147, endPoint x: 611, endPoint y: 140, distance: 65.1
click at [611, 140] on div at bounding box center [666, 151] width 367 height 88
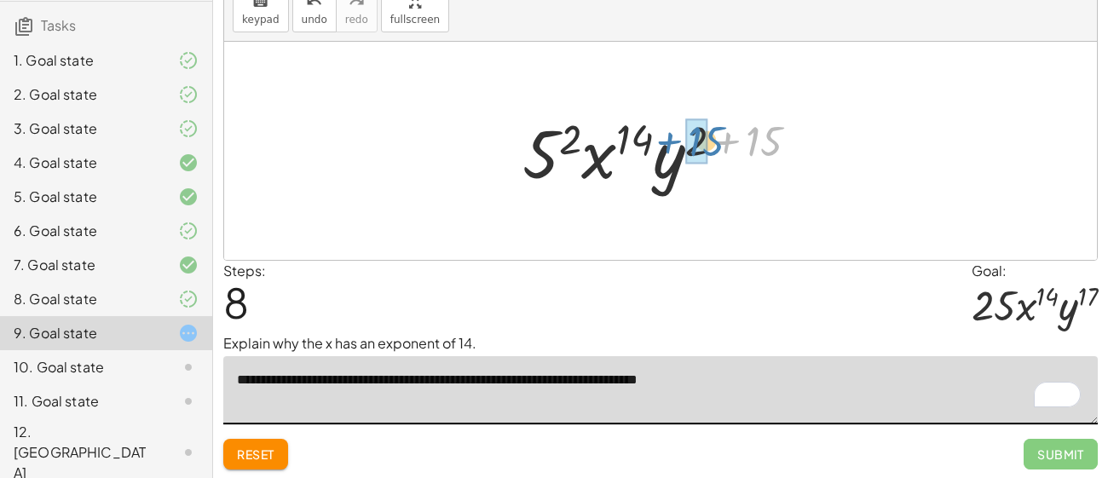
drag, startPoint x: 753, startPoint y: 142, endPoint x: 692, endPoint y: 141, distance: 60.5
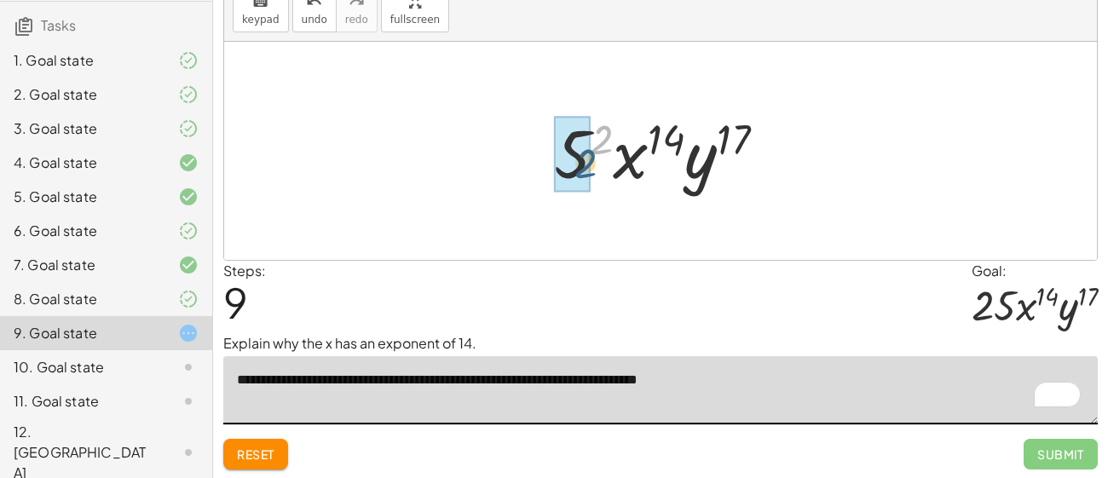
drag, startPoint x: 605, startPoint y: 135, endPoint x: 578, endPoint y: 158, distance: 35.7
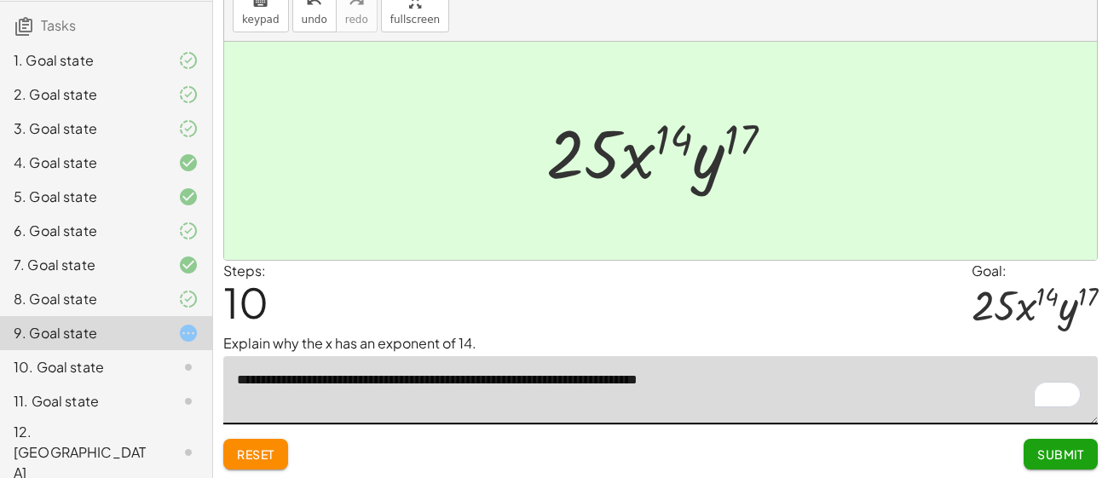
type textarea "**********"
click at [1042, 445] on button "Submit" at bounding box center [1061, 454] width 74 height 31
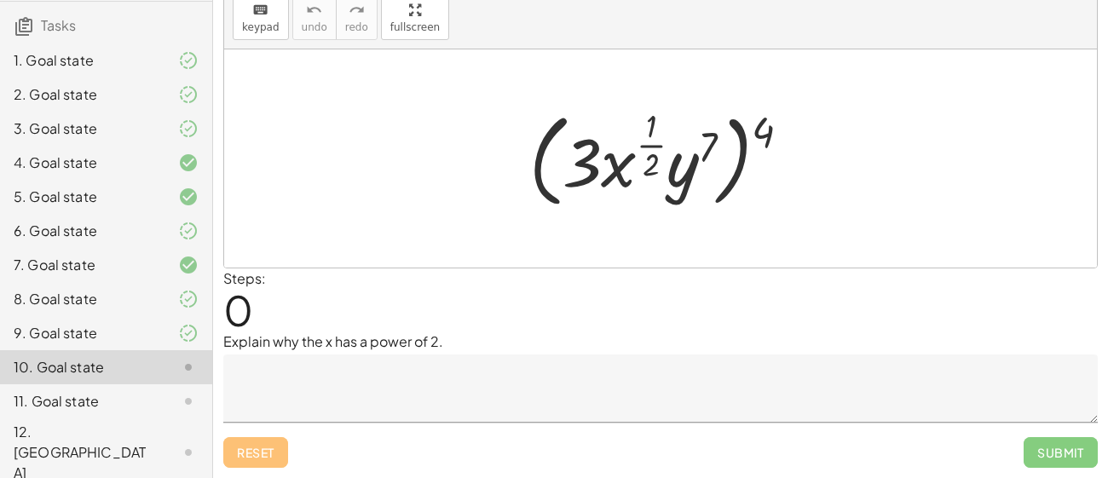
scroll to position [58, 0]
drag, startPoint x: 759, startPoint y: 124, endPoint x: 594, endPoint y: 164, distance: 169.3
click at [594, 164] on div at bounding box center [666, 159] width 291 height 111
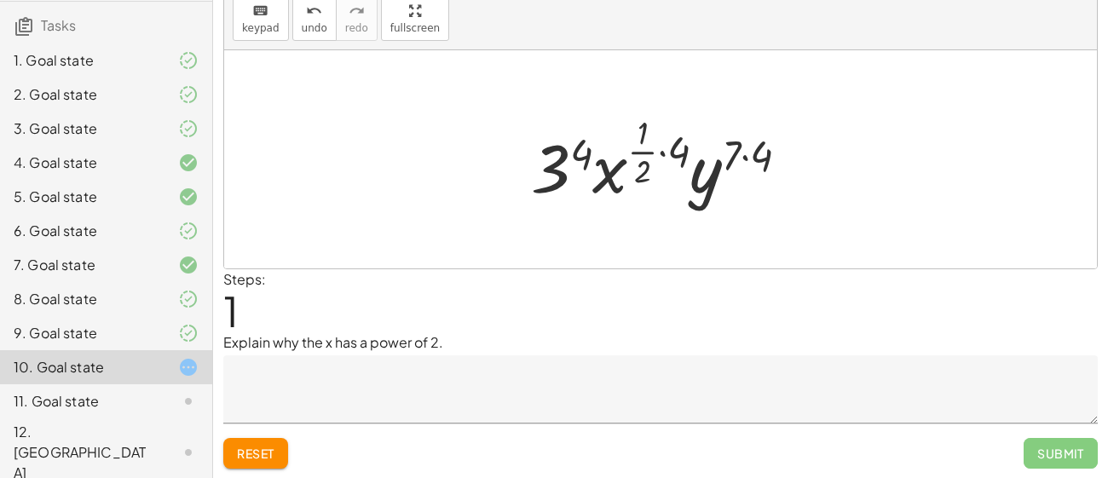
click at [530, 370] on textarea at bounding box center [660, 389] width 874 height 68
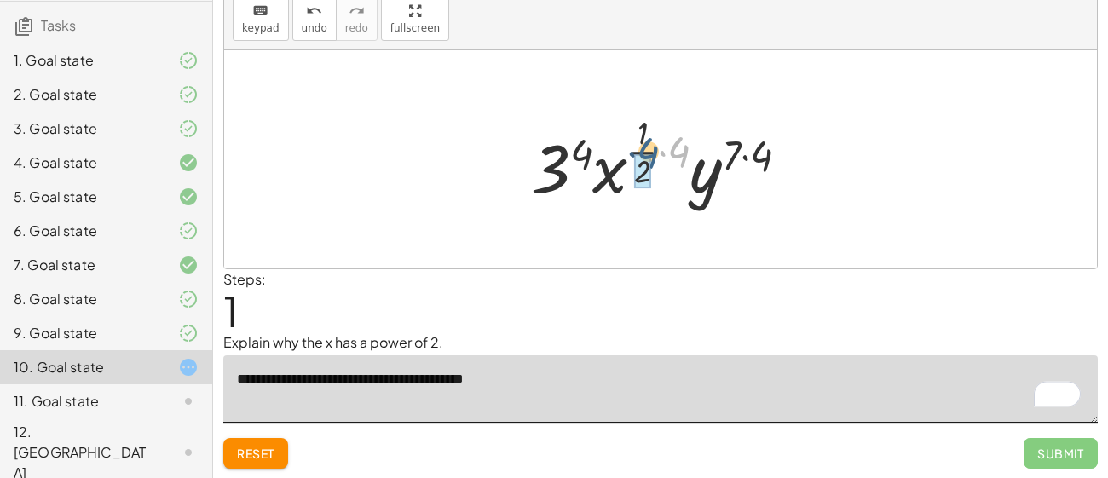
drag, startPoint x: 674, startPoint y: 152, endPoint x: 642, endPoint y: 153, distance: 32.4
click at [642, 153] on div at bounding box center [666, 159] width 289 height 101
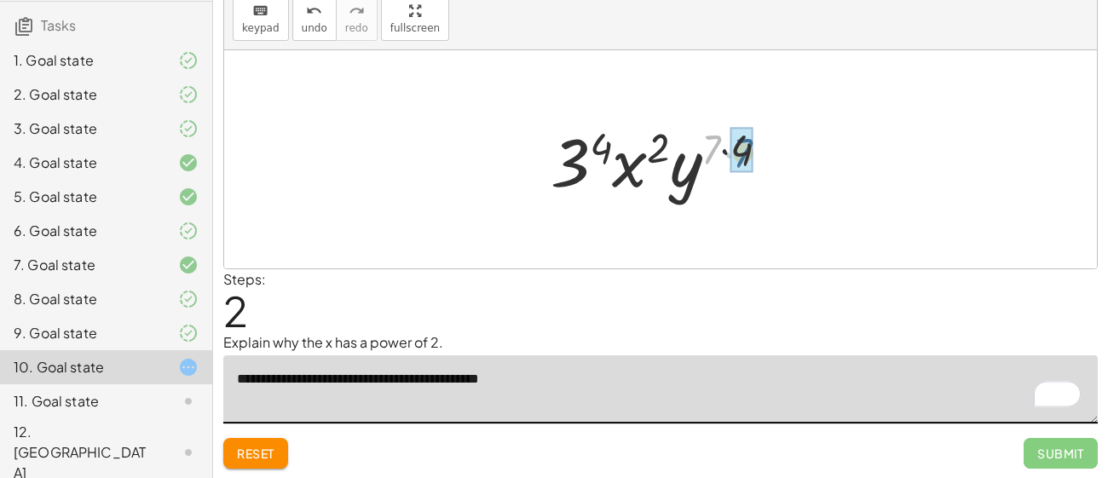
drag, startPoint x: 711, startPoint y: 150, endPoint x: 743, endPoint y: 154, distance: 32.7
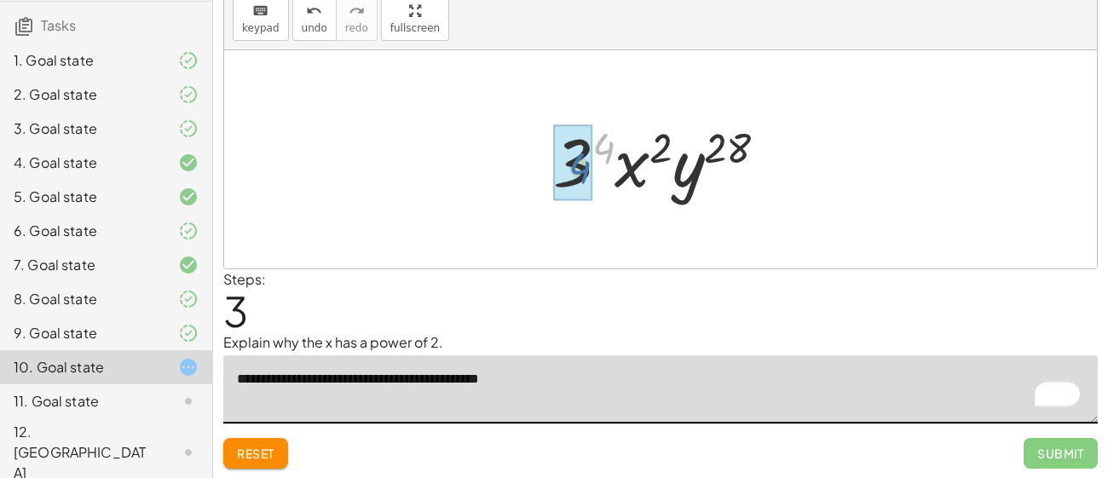
drag, startPoint x: 604, startPoint y: 151, endPoint x: 568, endPoint y: 170, distance: 40.8
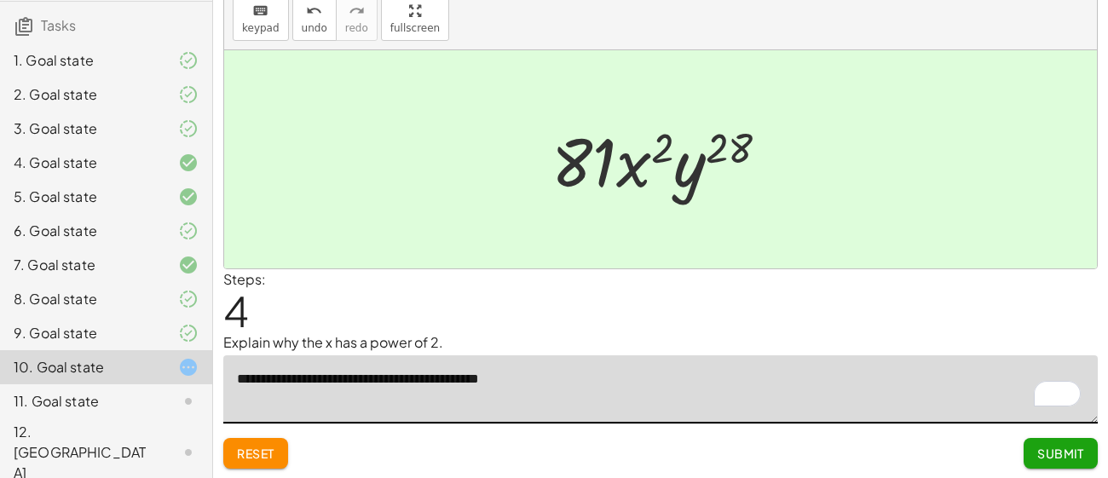
type textarea "**********"
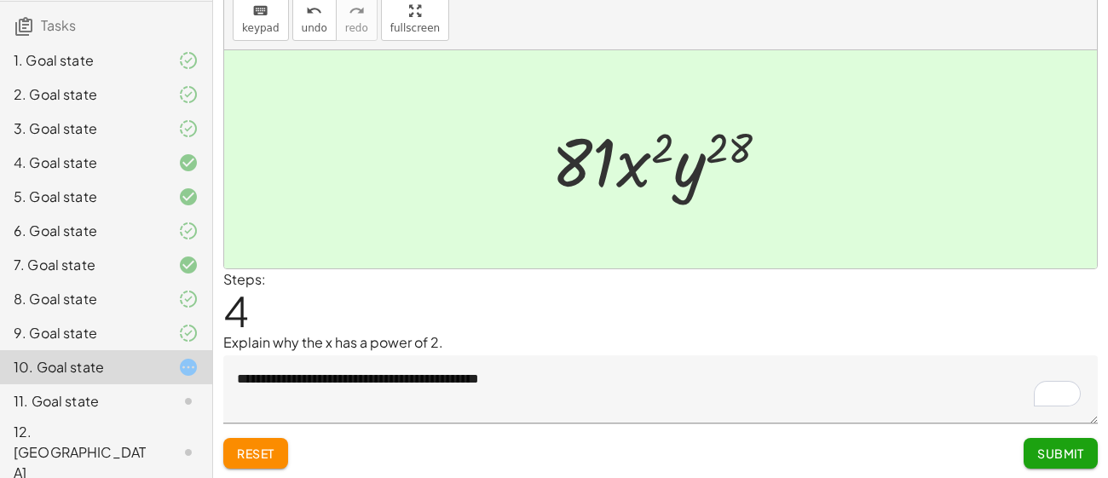
click at [925, 456] on div "Reset Submit" at bounding box center [660, 446] width 874 height 45
click at [1042, 453] on span "Submit" at bounding box center [1060, 453] width 47 height 15
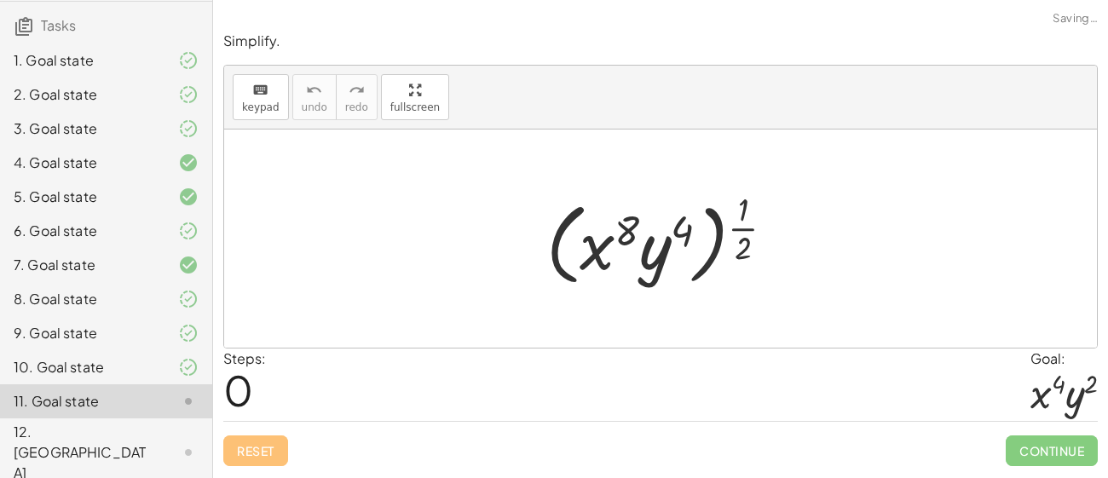
scroll to position [0, 0]
drag, startPoint x: 741, startPoint y: 211, endPoint x: 623, endPoint y: 237, distance: 121.4
click at [623, 237] on div at bounding box center [667, 239] width 258 height 106
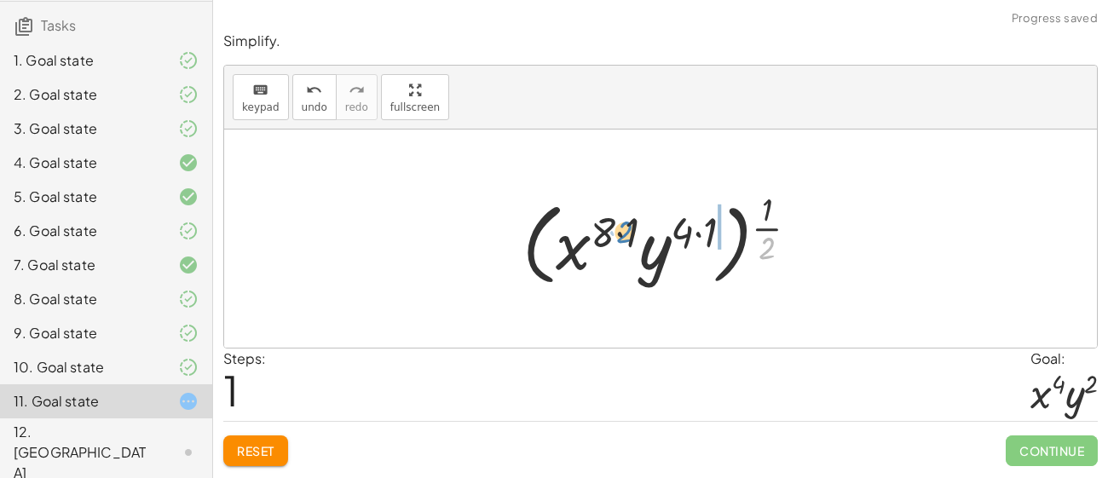
drag, startPoint x: 762, startPoint y: 251, endPoint x: 629, endPoint y: 233, distance: 134.2
click at [629, 233] on div at bounding box center [667, 239] width 306 height 106
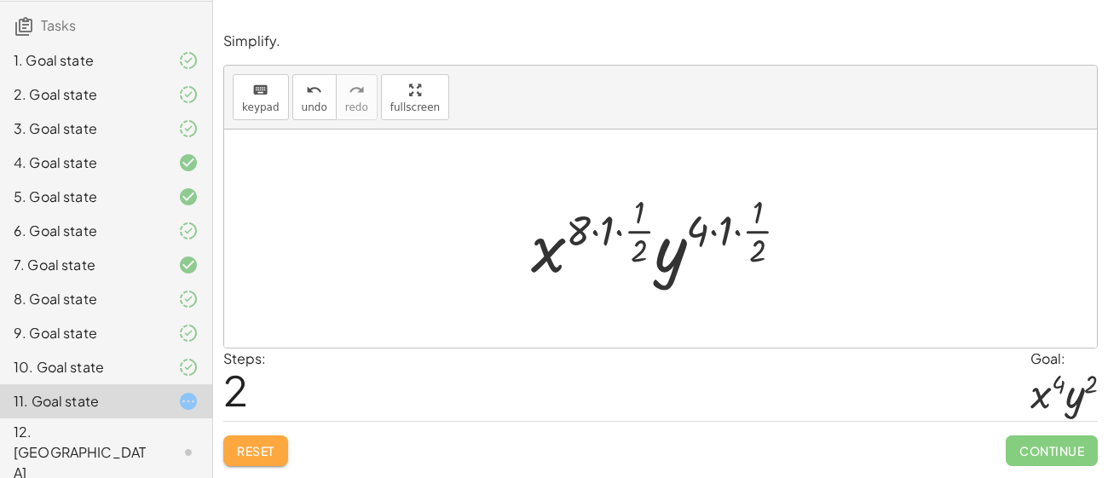
click at [268, 454] on span "Reset" at bounding box center [256, 450] width 38 height 15
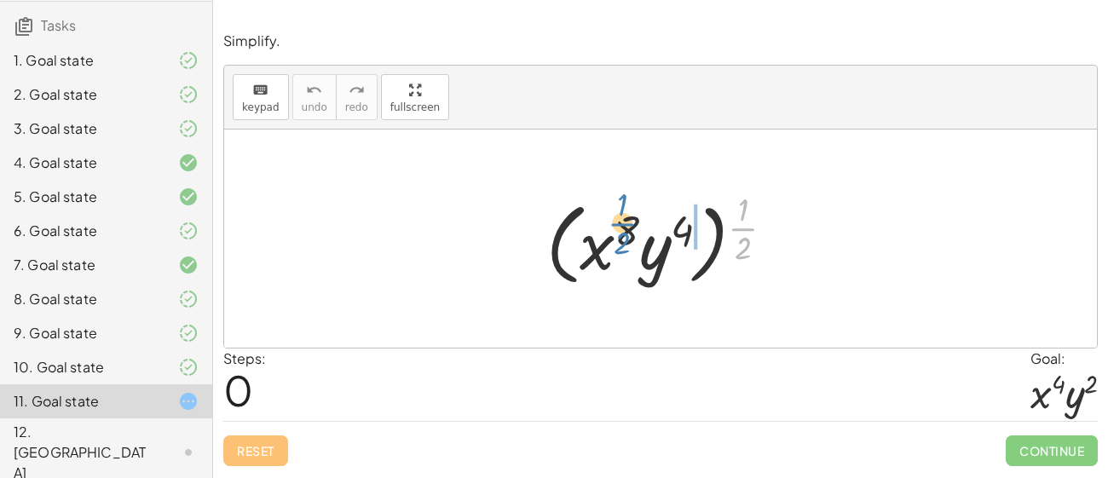
drag, startPoint x: 750, startPoint y: 228, endPoint x: 638, endPoint y: 229, distance: 111.7
click at [638, 229] on div at bounding box center [667, 239] width 258 height 106
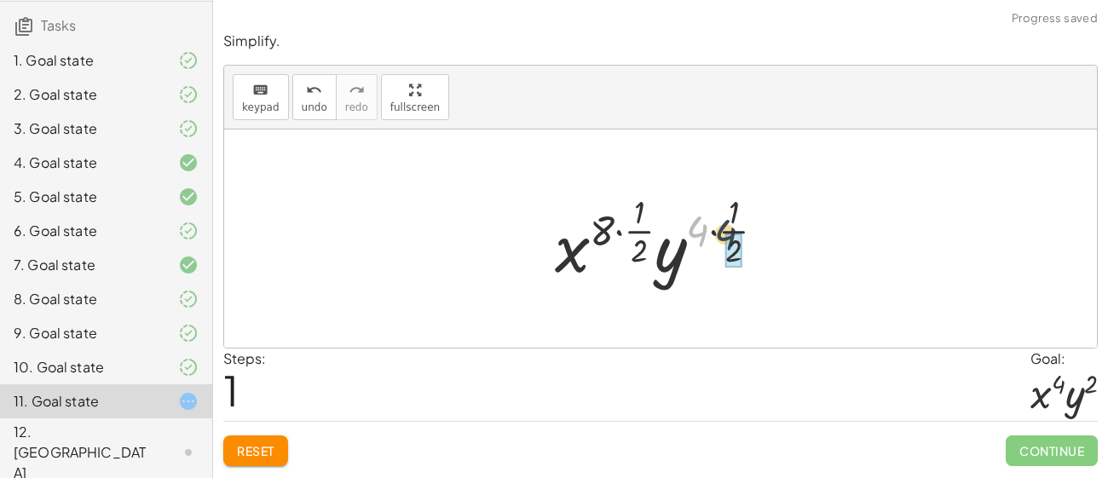
drag, startPoint x: 695, startPoint y: 242, endPoint x: 725, endPoint y: 248, distance: 31.3
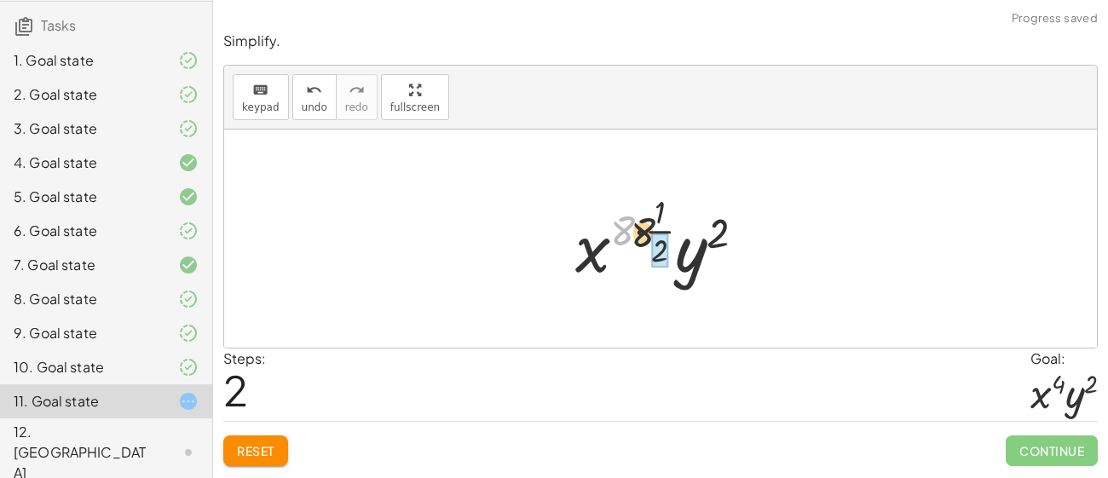
click at [665, 225] on div at bounding box center [667, 238] width 201 height 101
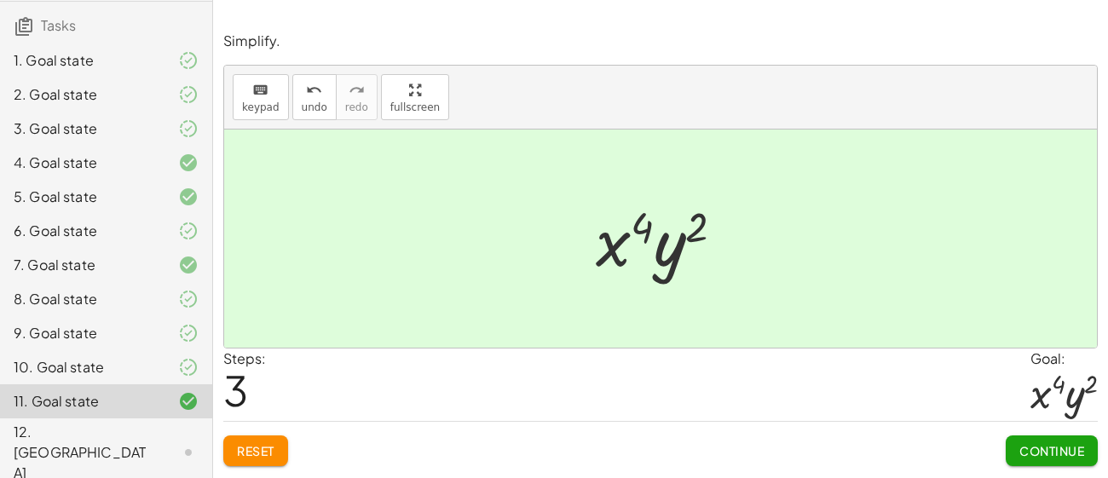
click at [1008, 452] on button "Continue" at bounding box center [1052, 451] width 92 height 31
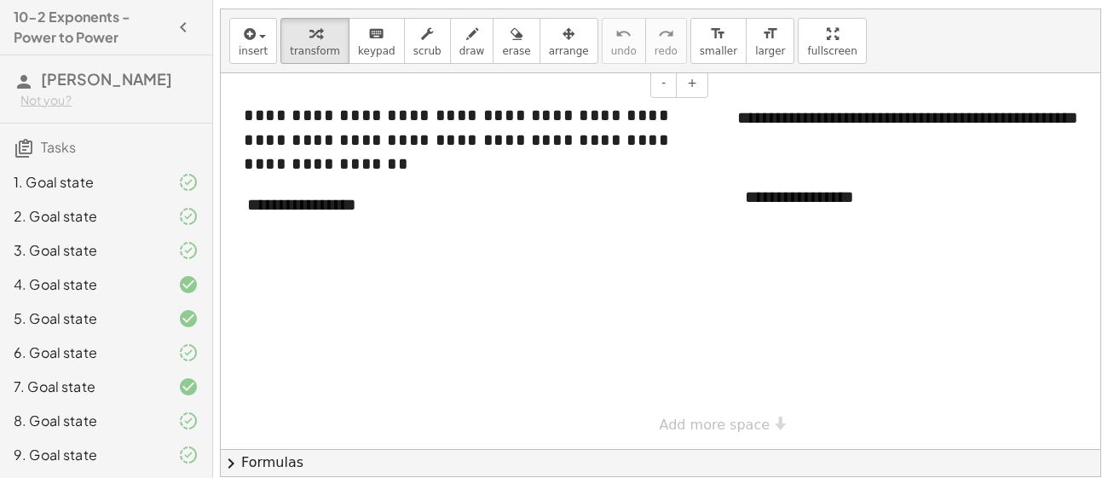
scroll to position [122, 0]
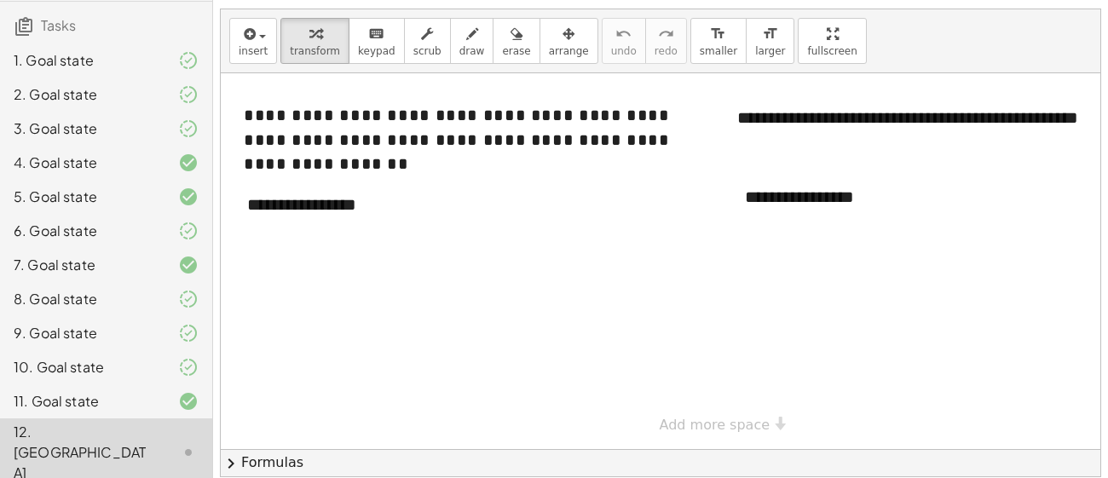
click at [528, 446] on div "**********" at bounding box center [661, 261] width 880 height 376
click at [521, 428] on div at bounding box center [710, 261] width 978 height 376
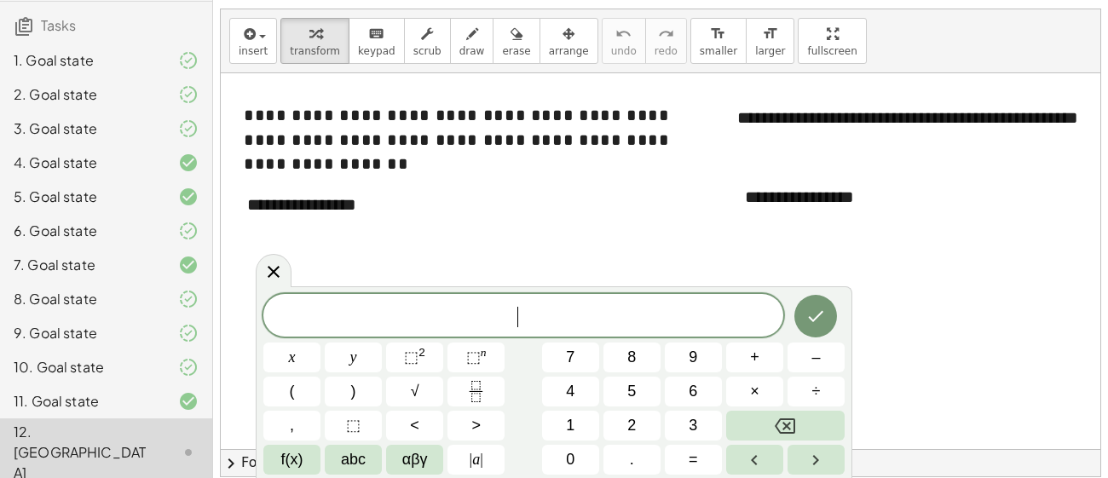
click at [464, 249] on div at bounding box center [710, 261] width 978 height 376
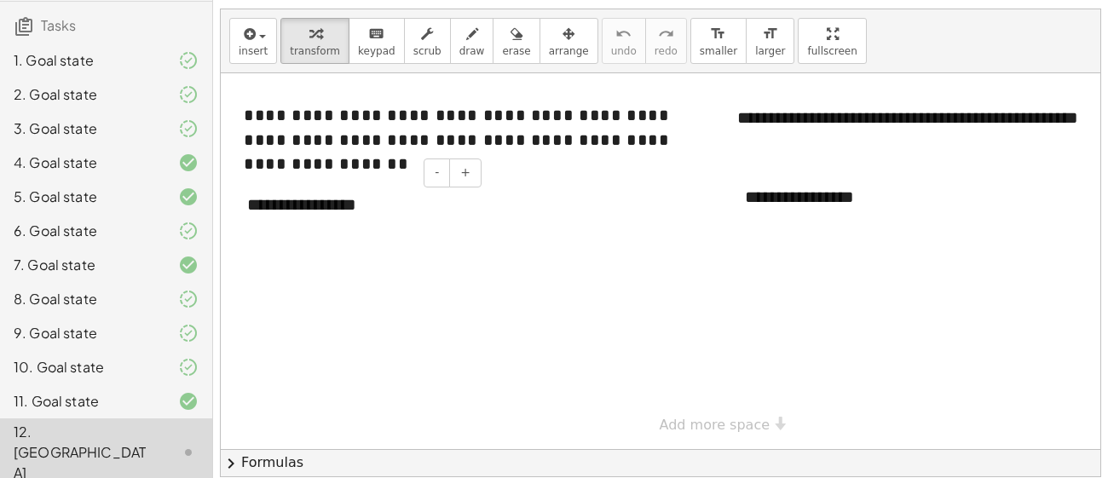
click at [340, 215] on div "**********" at bounding box center [358, 205] width 256 height 59
click at [343, 217] on div "**********" at bounding box center [358, 205] width 256 height 59
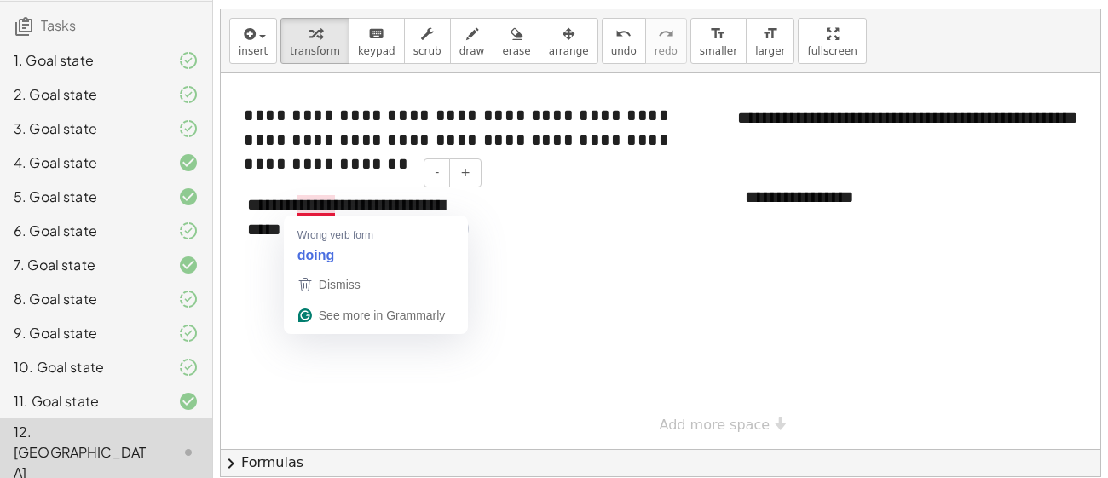
click at [331, 213] on div "**********" at bounding box center [358, 217] width 256 height 83
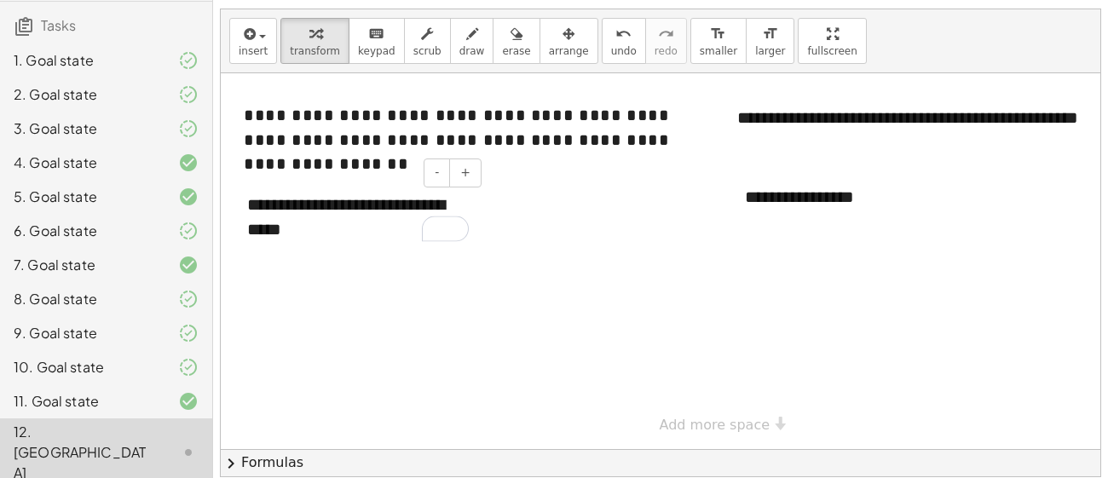
click at [341, 229] on div "**********" at bounding box center [358, 217] width 256 height 83
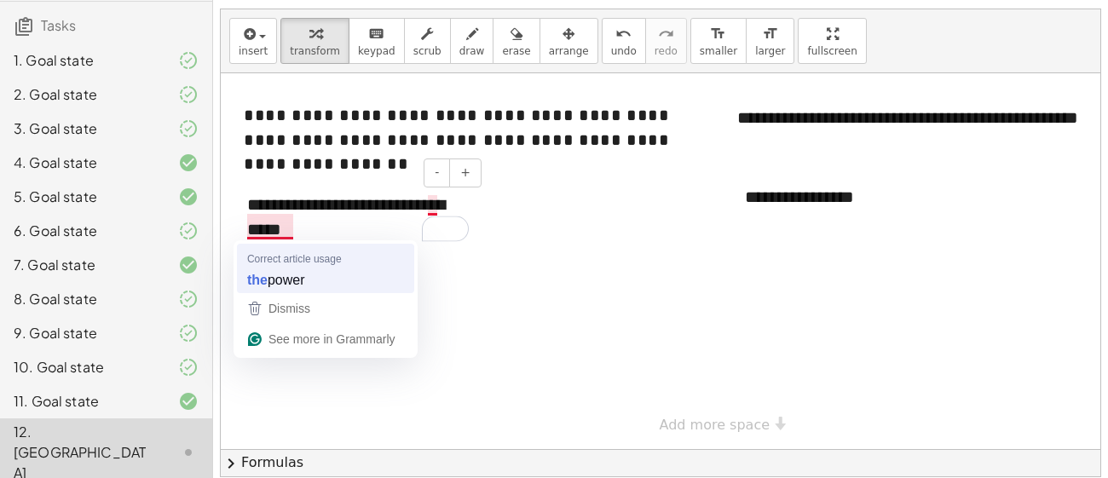
click at [281, 228] on div "**********" at bounding box center [358, 217] width 256 height 83
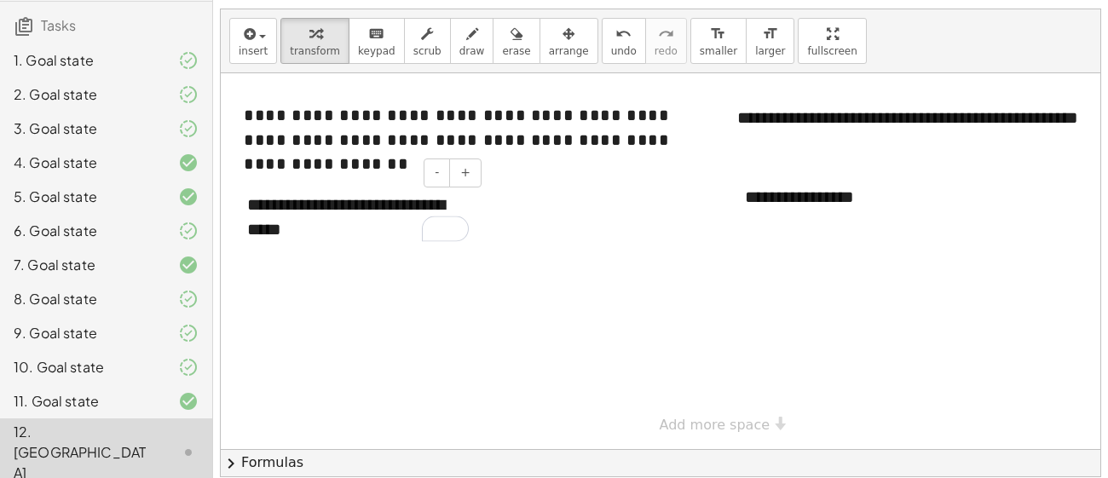
click at [338, 239] on div "**********" at bounding box center [358, 217] width 256 height 83
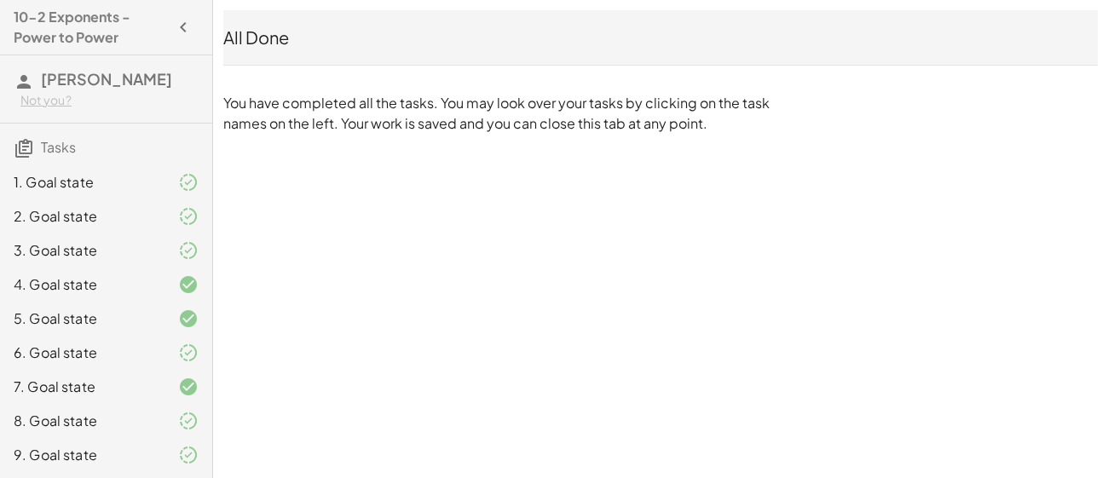
scroll to position [122, 0]
